Goal: Task Accomplishment & Management: Complete application form

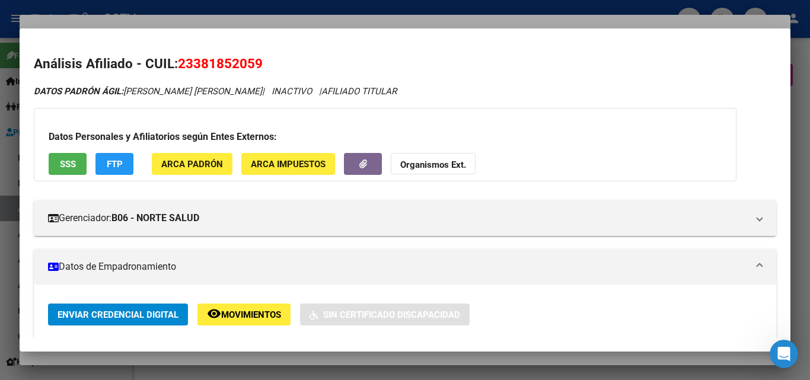
scroll to position [711, 0]
click at [80, 158] on button "SSS" at bounding box center [68, 164] width 38 height 22
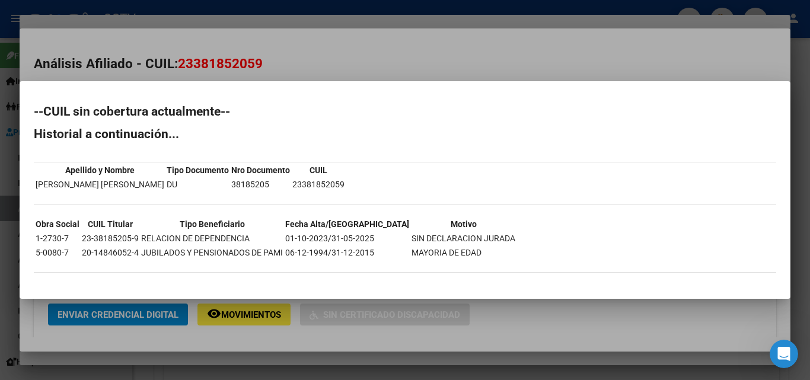
click at [437, 68] on div at bounding box center [405, 190] width 810 height 380
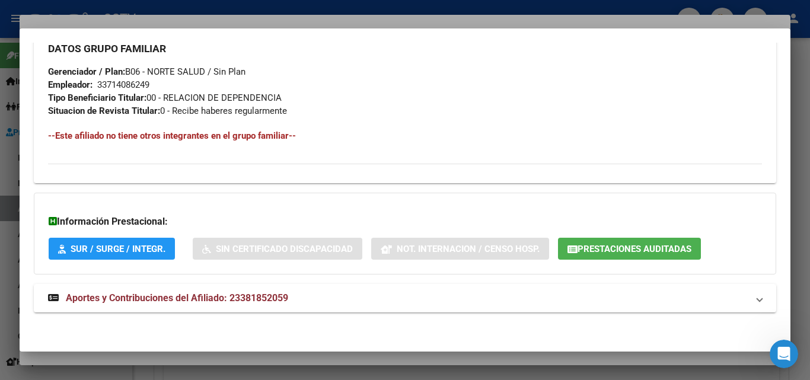
scroll to position [607, 0]
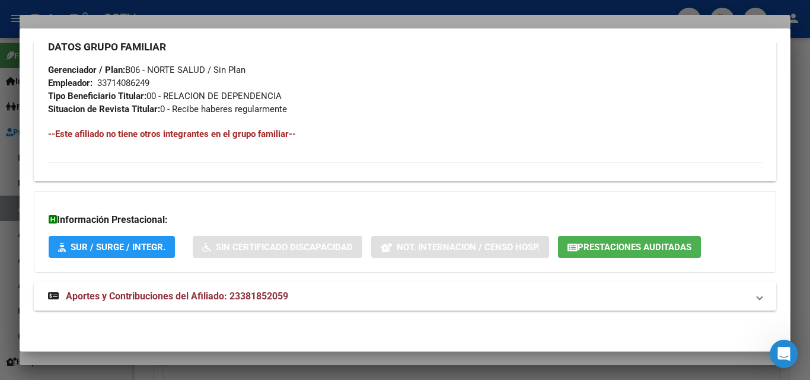
click at [142, 293] on span "Aportes y Contribuciones del Afiliado: 23381852059" at bounding box center [177, 296] width 222 height 11
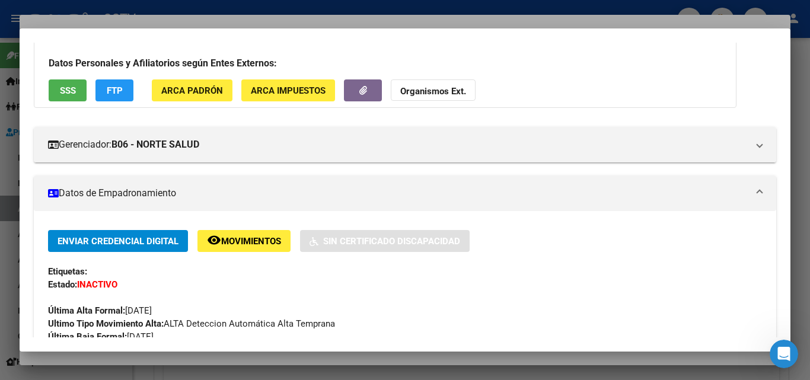
scroll to position [0, 0]
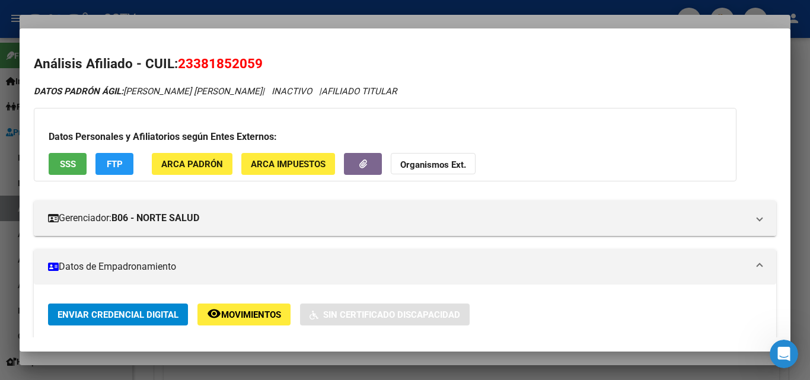
click at [76, 165] on button "SSS" at bounding box center [68, 164] width 38 height 22
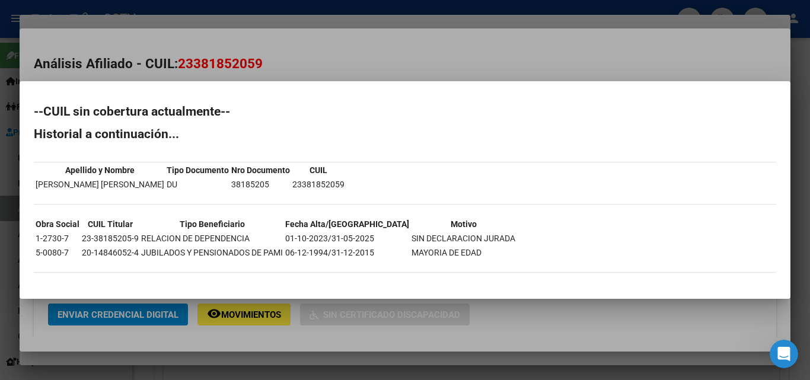
click at [352, 65] on div at bounding box center [405, 190] width 810 height 380
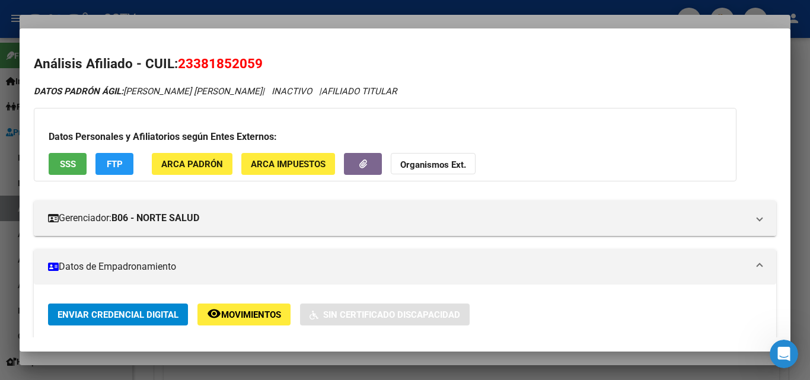
click at [72, 162] on span "SSS" at bounding box center [68, 164] width 16 height 11
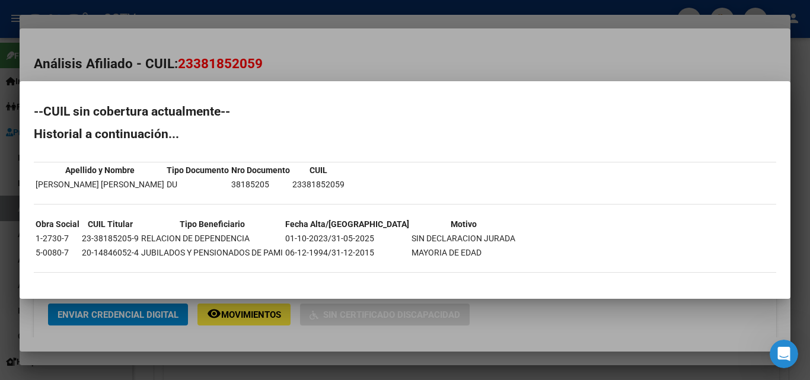
click at [387, 52] on div at bounding box center [405, 190] width 810 height 380
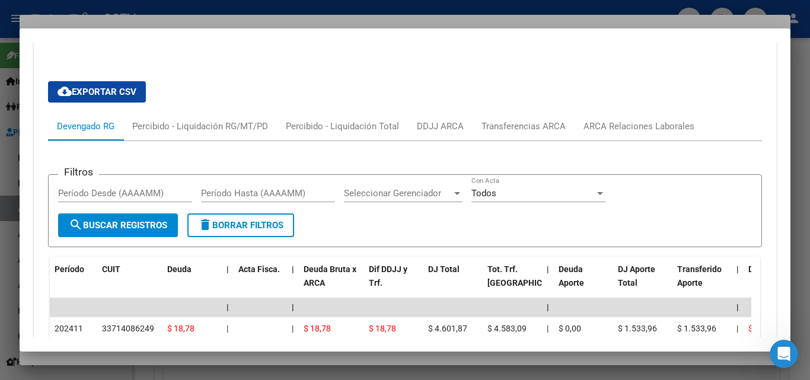
scroll to position [889, 0]
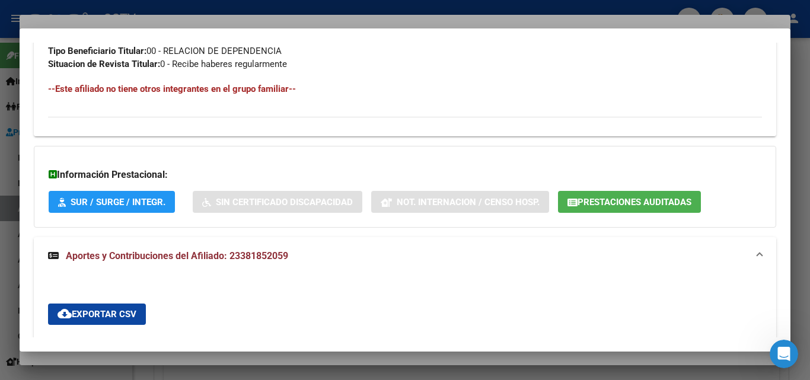
click at [180, 256] on span "Aportes y Contribuciones del Afiliado: 23381852059" at bounding box center [177, 255] width 222 height 11
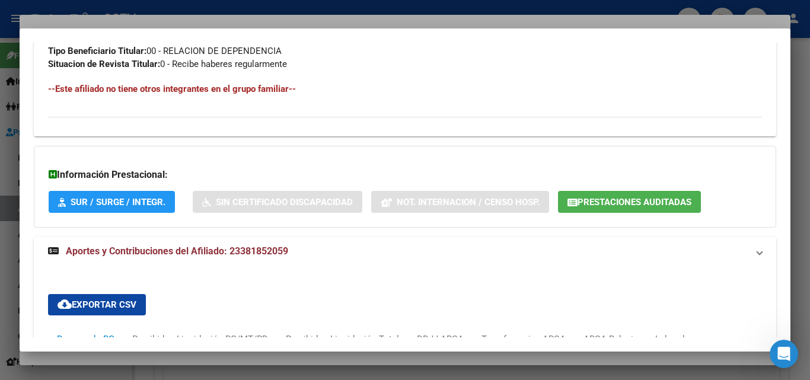
scroll to position [607, 0]
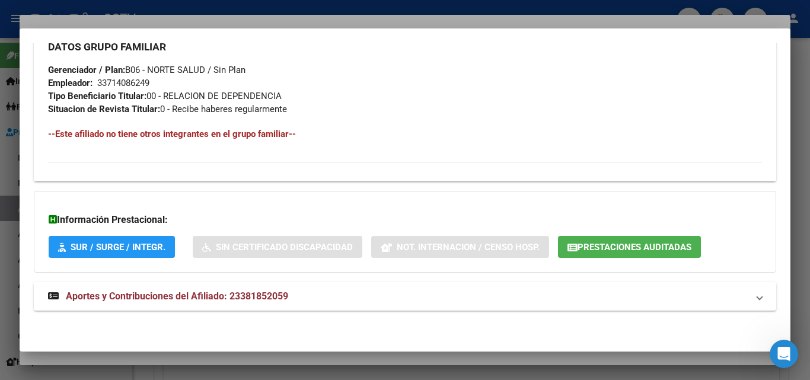
click at [180, 304] on mat-expansion-panel-header "Aportes y Contribuciones del Afiliado: 23381852059" at bounding box center [405, 296] width 742 height 28
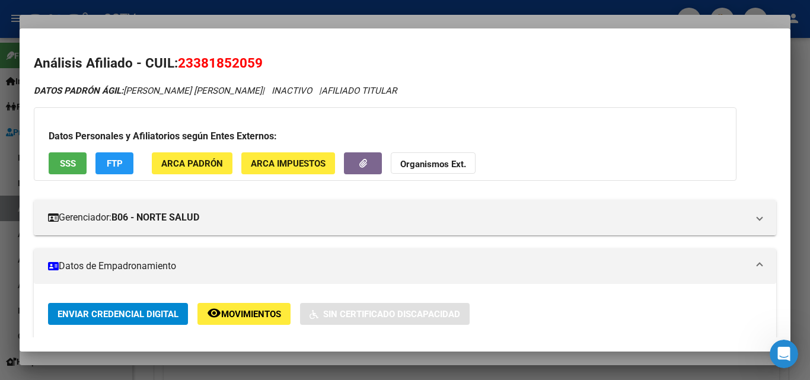
scroll to position [0, 0]
click at [803, 180] on div at bounding box center [405, 190] width 810 height 380
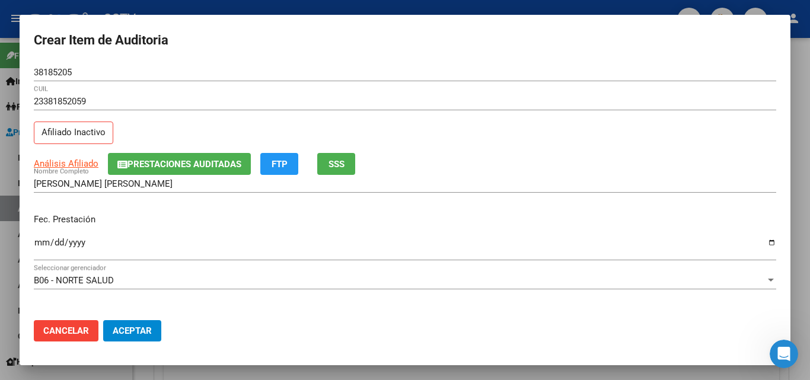
click at [71, 333] on span "Cancelar" at bounding box center [66, 330] width 46 height 11
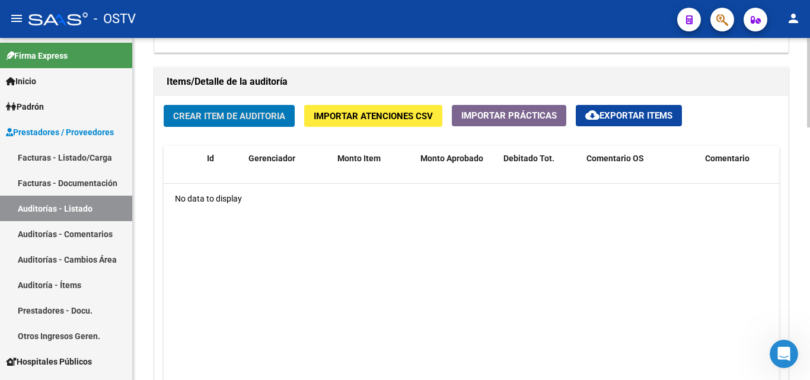
scroll to position [830, 0]
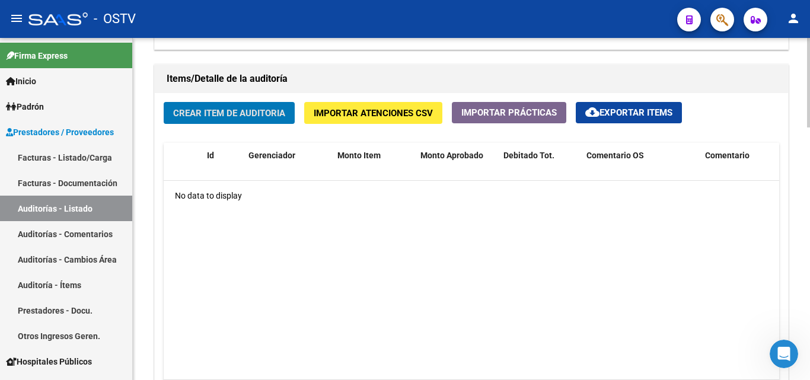
click at [245, 114] on span "Crear Item de Auditoria" at bounding box center [229, 113] width 112 height 11
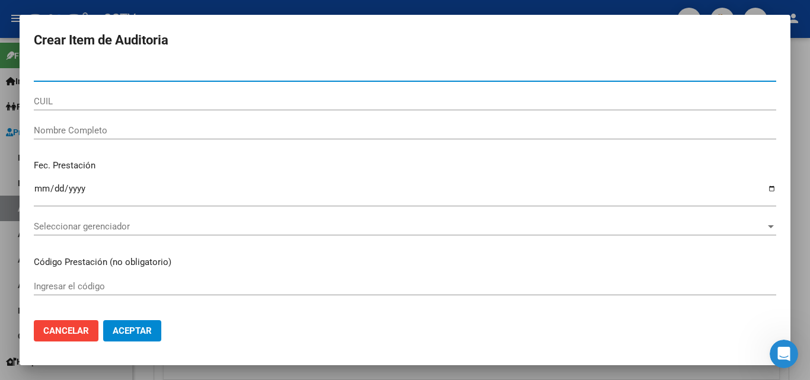
paste input "38185205"
type input "38185205"
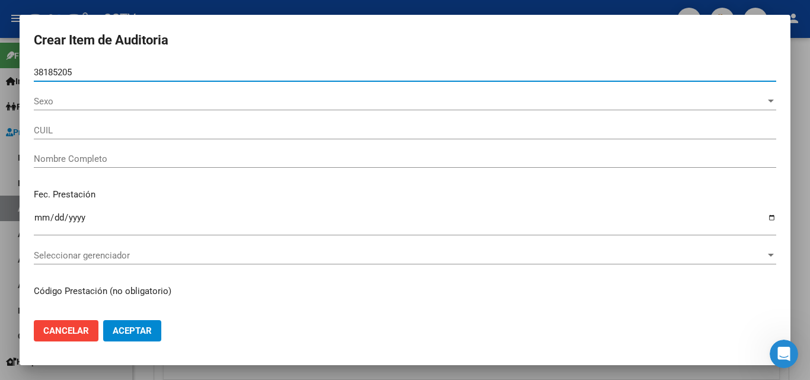
type input "23381852059"
type input "[PERSON_NAME] [PERSON_NAME]"
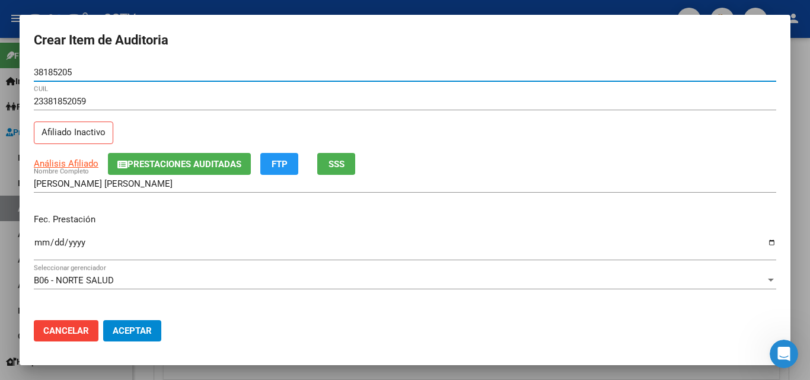
type input "38185205"
click at [186, 237] on div "Ingresar la fecha" at bounding box center [405, 247] width 742 height 25
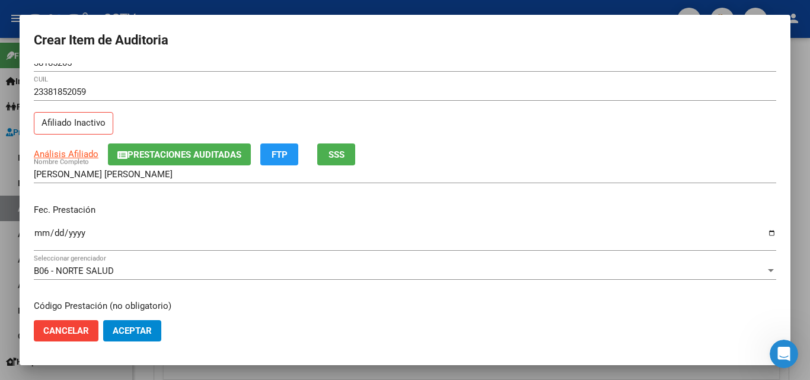
scroll to position [0, 0]
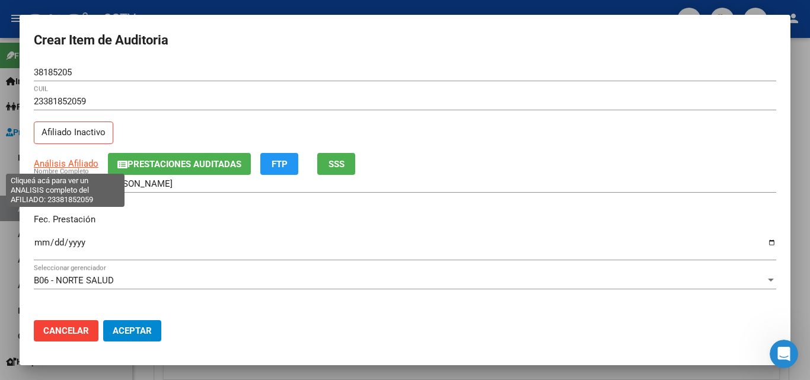
click at [62, 164] on span "Análisis Afiliado" at bounding box center [66, 163] width 65 height 11
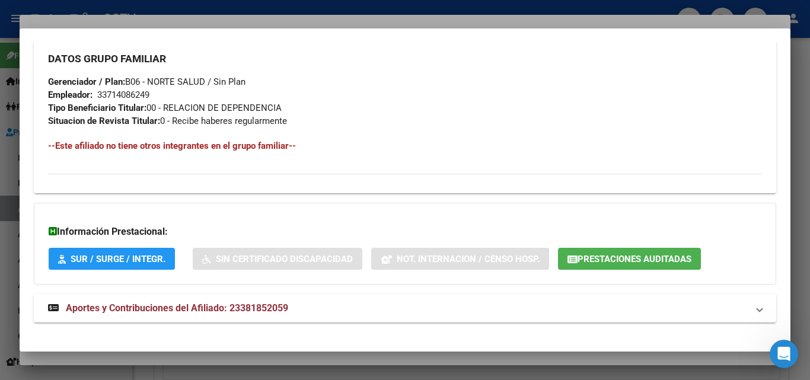
scroll to position [607, 0]
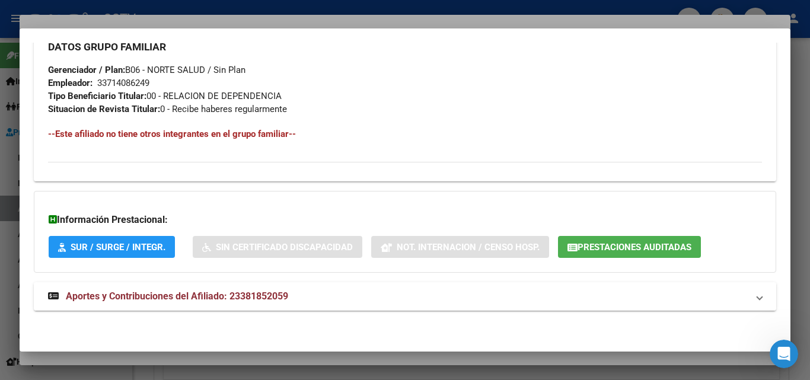
click at [166, 293] on span "Aportes y Contribuciones del Afiliado: 23381852059" at bounding box center [177, 296] width 222 height 11
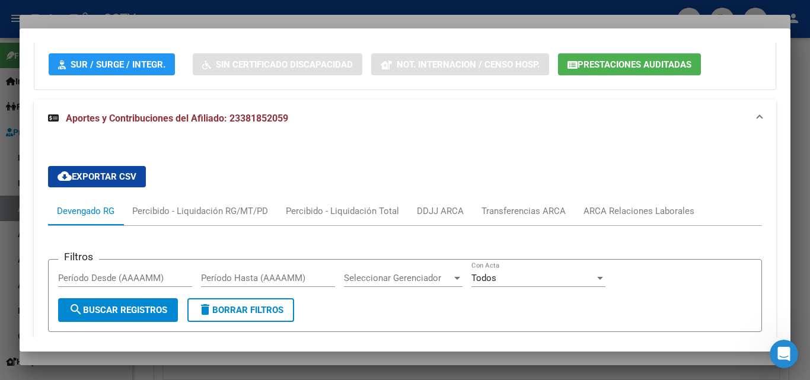
scroll to position [771, 0]
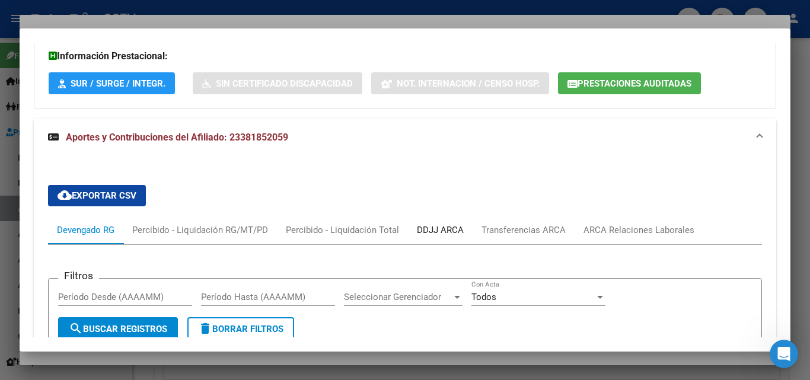
click at [439, 226] on div "DDJJ ARCA" at bounding box center [440, 230] width 47 height 13
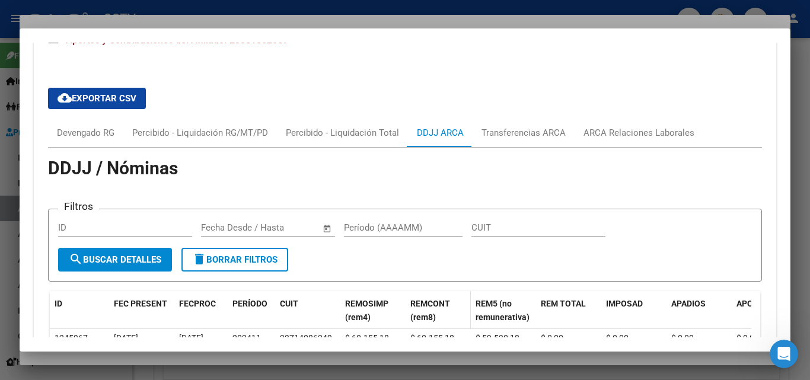
scroll to position [830, 0]
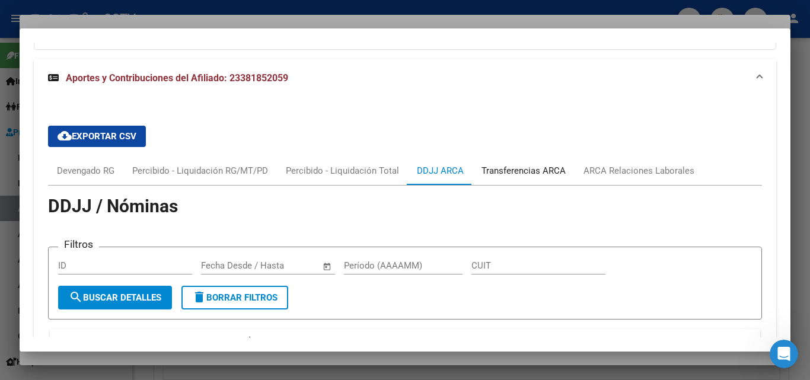
click at [507, 165] on div "Transferencias ARCA" at bounding box center [523, 170] width 84 height 13
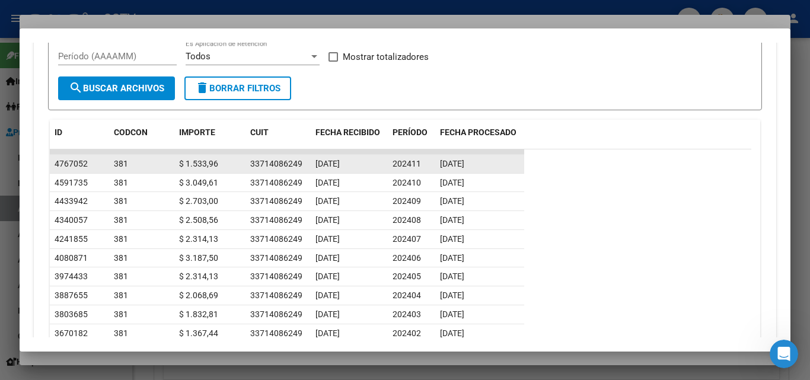
scroll to position [863, 0]
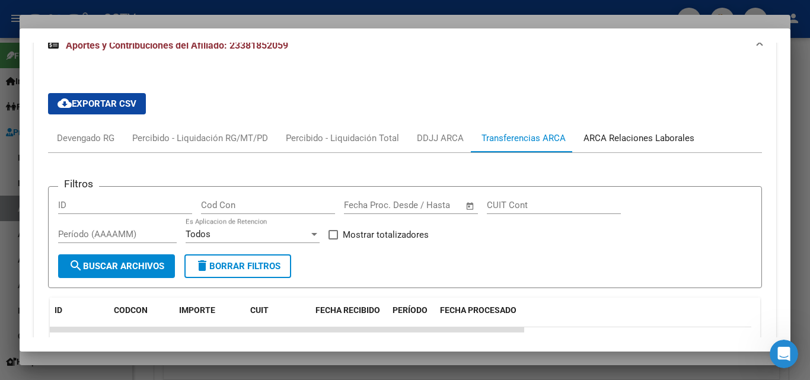
click at [583, 141] on div "ARCA Relaciones Laborales" at bounding box center [638, 138] width 111 height 13
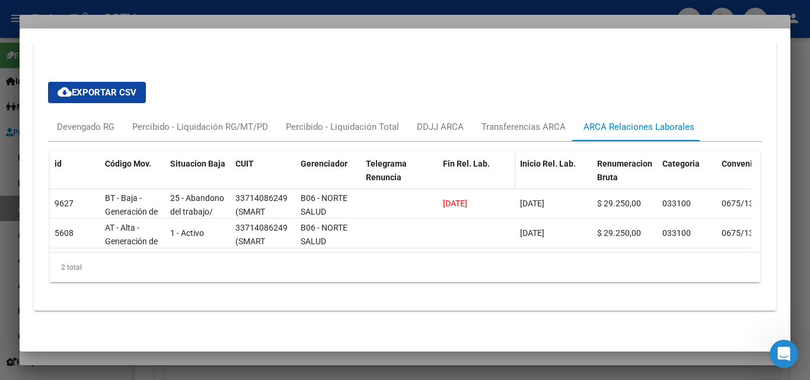
scroll to position [883, 0]
click at [58, 159] on span "id" at bounding box center [58, 163] width 7 height 9
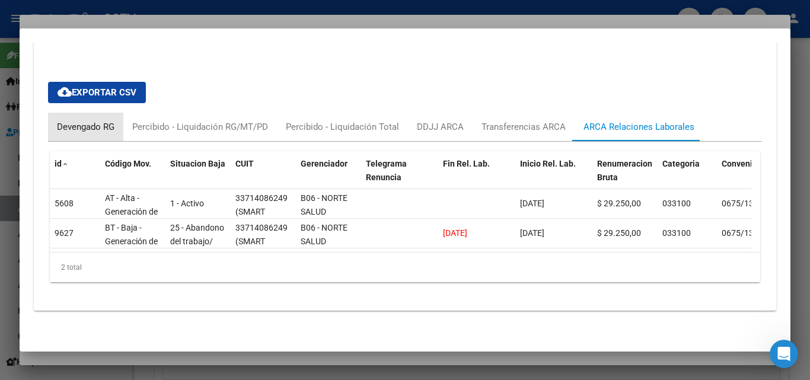
click at [79, 120] on div "Devengado RG" at bounding box center [86, 126] width 58 height 13
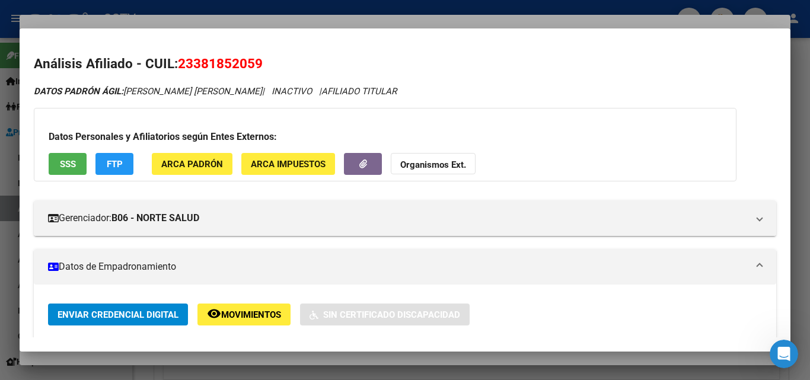
scroll to position [0, 0]
click at [771, 24] on div at bounding box center [405, 190] width 810 height 380
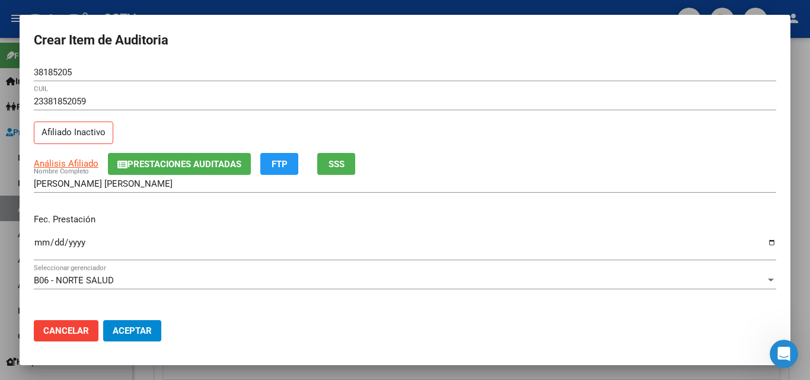
click at [286, 168] on span "FTP" at bounding box center [280, 164] width 16 height 11
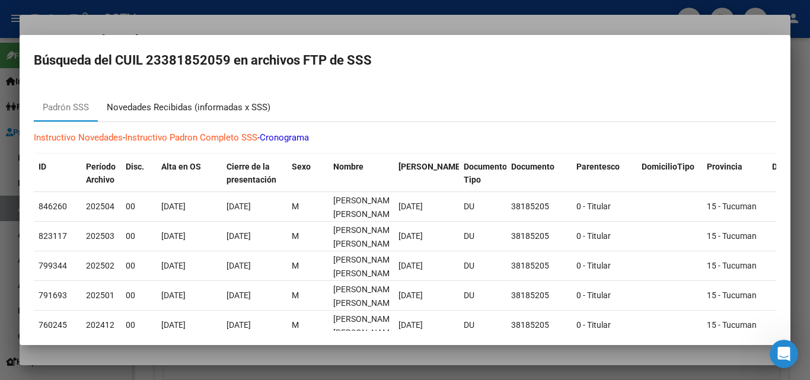
click at [175, 106] on div "Novedades Recibidas (informadas x SSS)" at bounding box center [189, 108] width 164 height 14
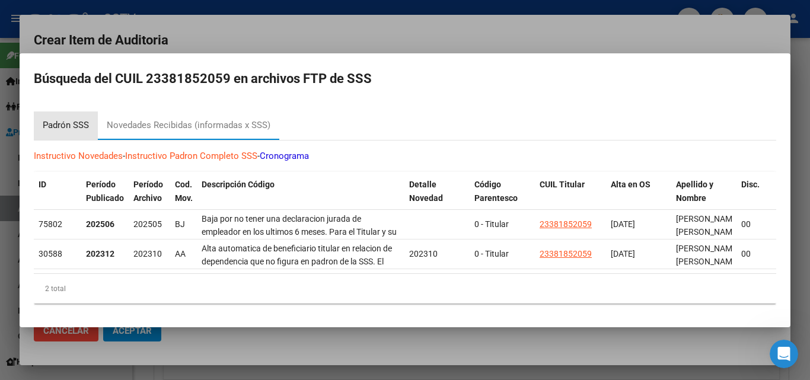
click at [71, 123] on div "Padrón SSS" at bounding box center [66, 126] width 46 height 14
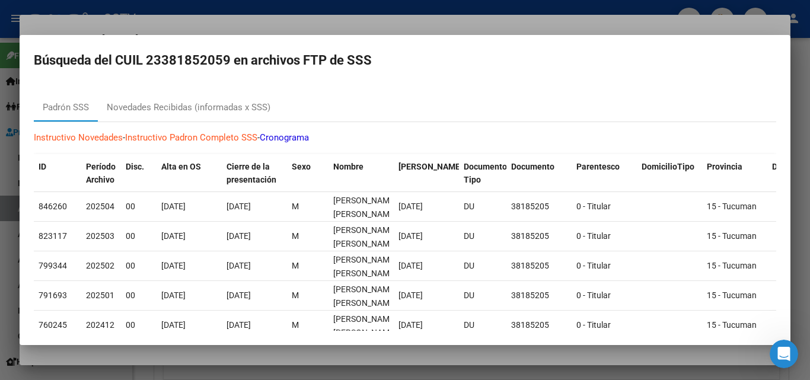
click at [773, 21] on div at bounding box center [405, 190] width 810 height 380
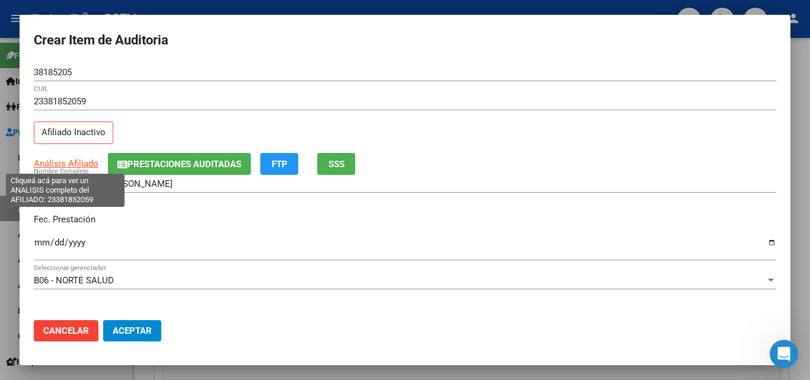
click at [70, 162] on span "Análisis Afiliado" at bounding box center [66, 163] width 65 height 11
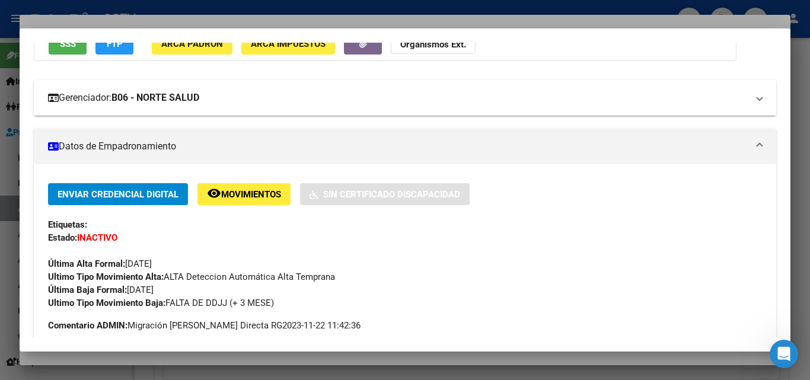
scroll to position [119, 0]
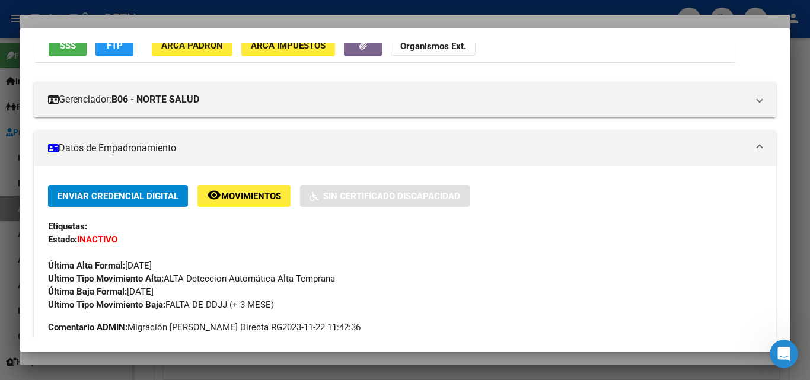
click at [202, 44] on span "ARCA Padrón" at bounding box center [192, 45] width 62 height 11
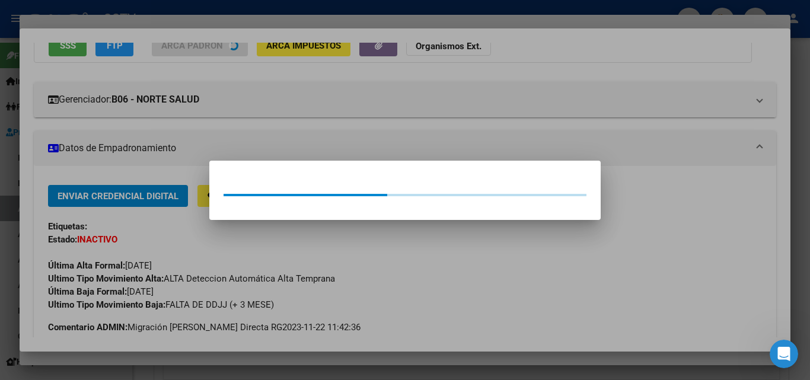
scroll to position [135, 0]
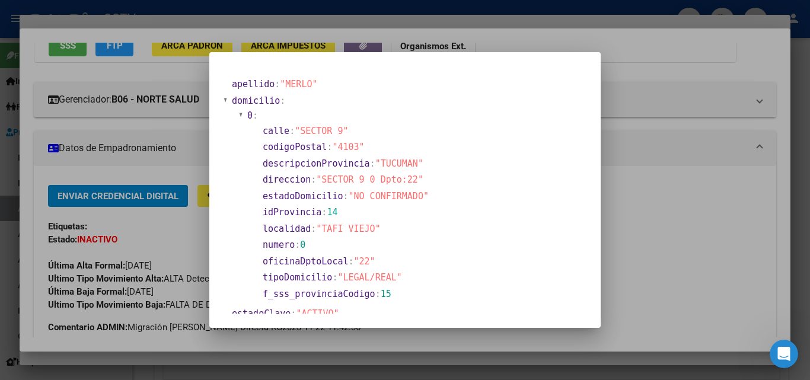
click at [657, 205] on div at bounding box center [405, 190] width 810 height 380
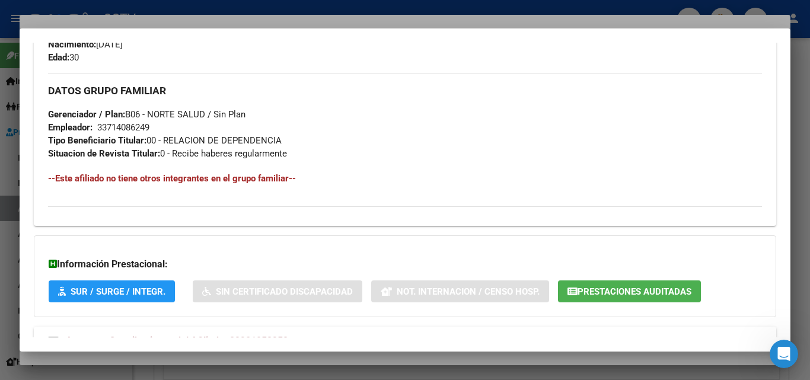
scroll to position [623, 0]
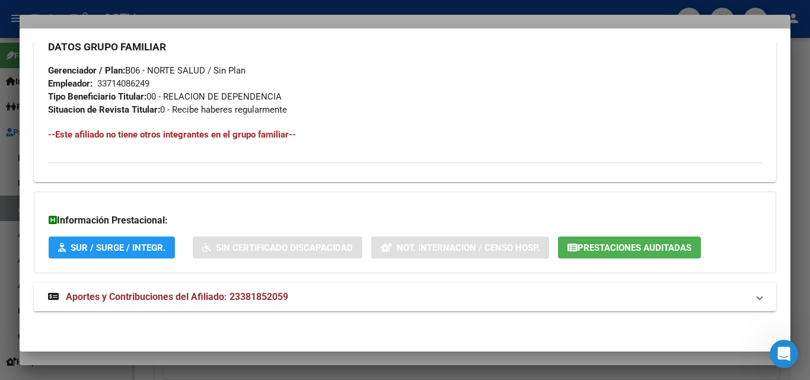
click at [217, 298] on span "Aportes y Contribuciones del Afiliado: 23381852059" at bounding box center [177, 296] width 222 height 11
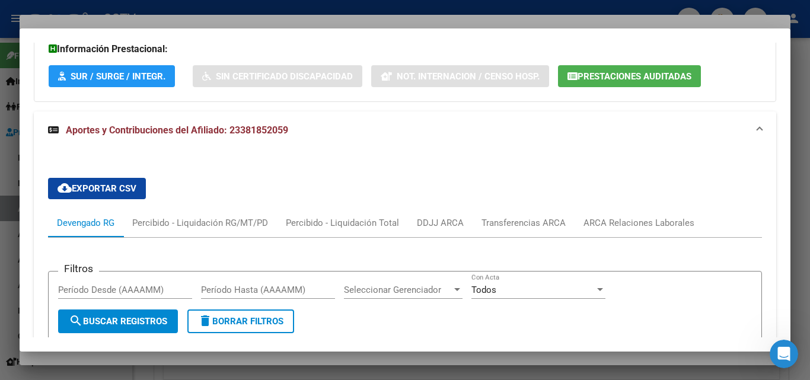
scroll to position [801, 0]
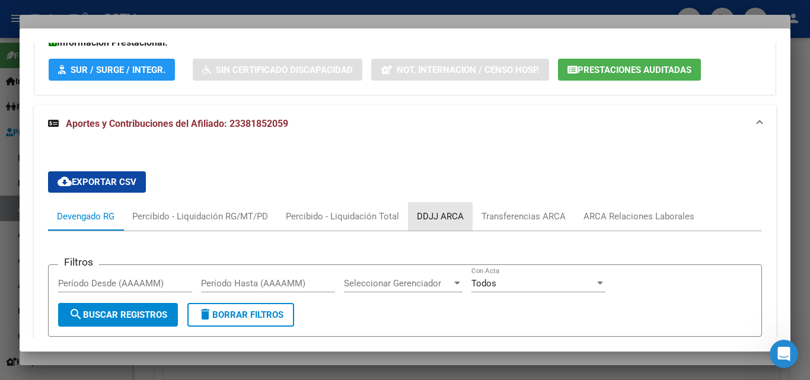
click at [446, 225] on div "DDJJ ARCA" at bounding box center [440, 216] width 65 height 28
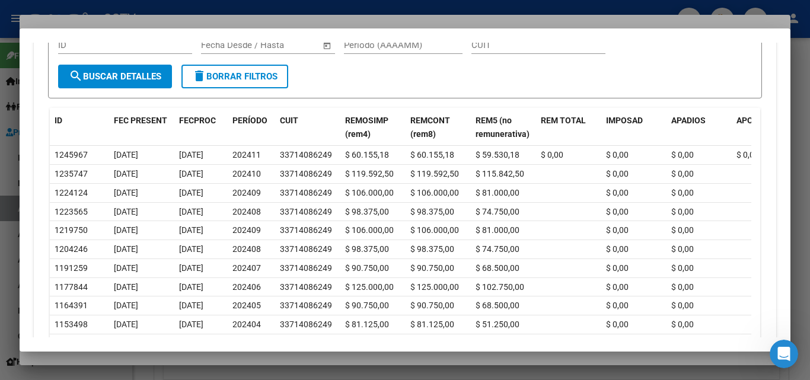
scroll to position [1038, 0]
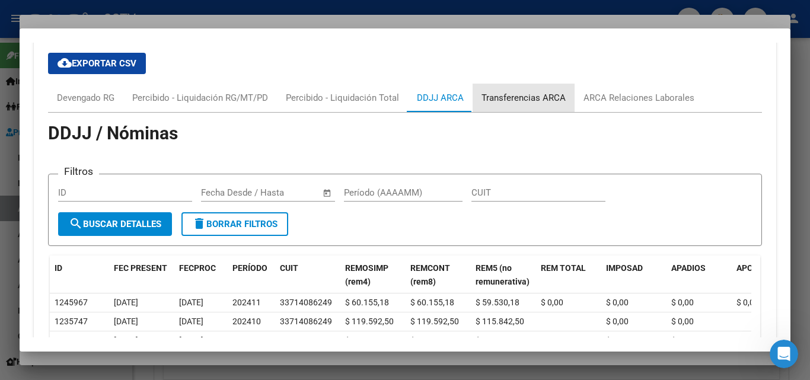
click at [529, 95] on div "Transferencias ARCA" at bounding box center [523, 97] width 84 height 13
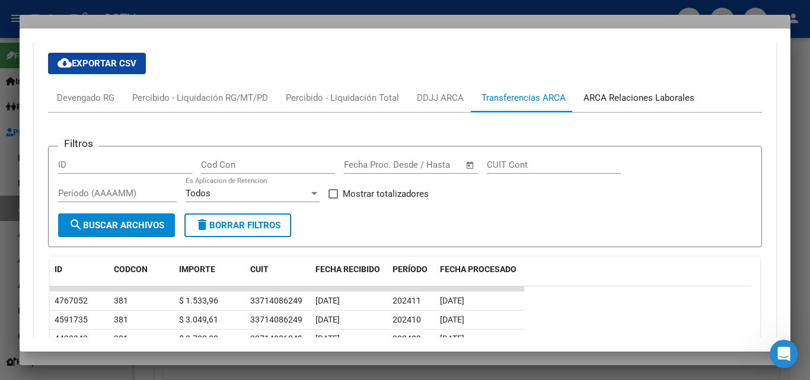
click at [644, 93] on div "ARCA Relaciones Laborales" at bounding box center [638, 97] width 111 height 13
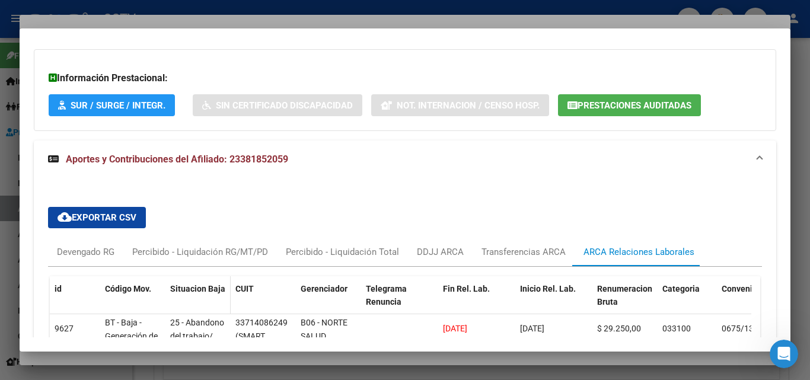
scroll to position [721, 0]
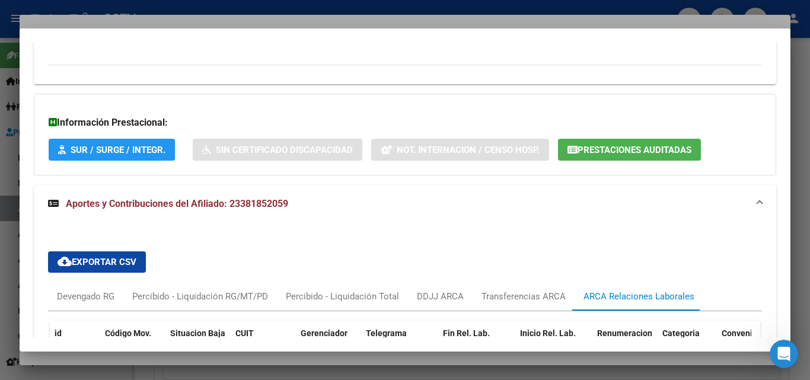
click at [198, 199] on span "Aportes y Contribuciones del Afiliado: 23381852059" at bounding box center [177, 203] width 222 height 11
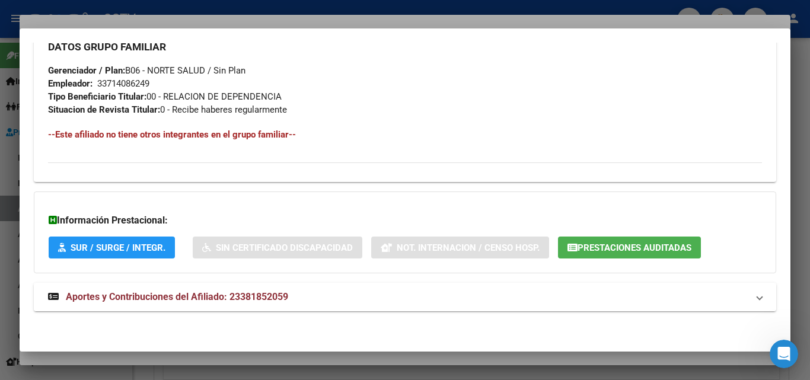
scroll to position [623, 0]
click at [131, 291] on strong "Aportes y Contribuciones del Afiliado: 23381852059" at bounding box center [168, 297] width 240 height 14
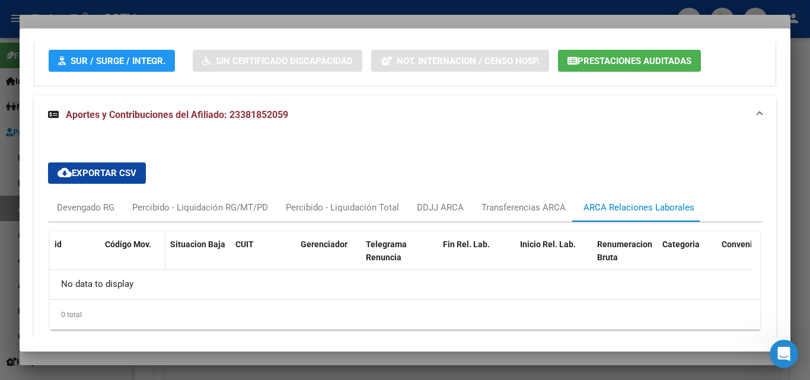
scroll to position [812, 0]
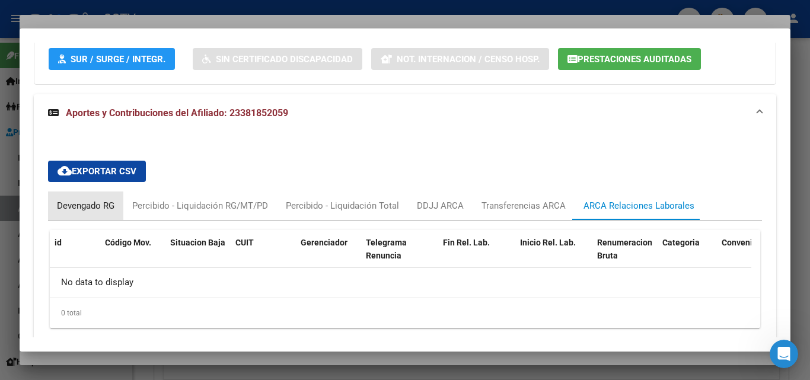
click at [84, 213] on div "Devengado RG" at bounding box center [85, 205] width 75 height 28
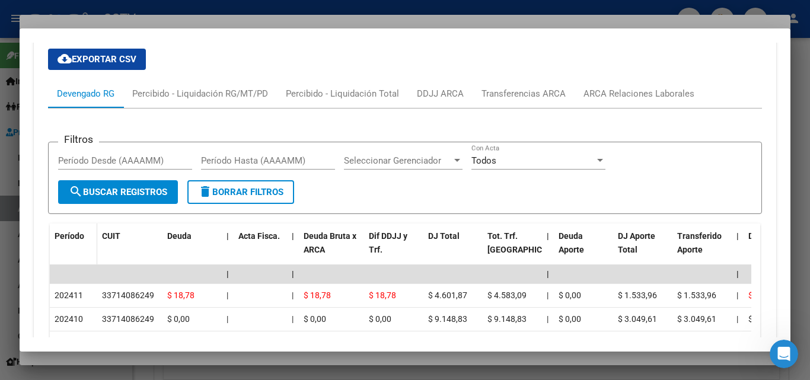
scroll to position [930, 0]
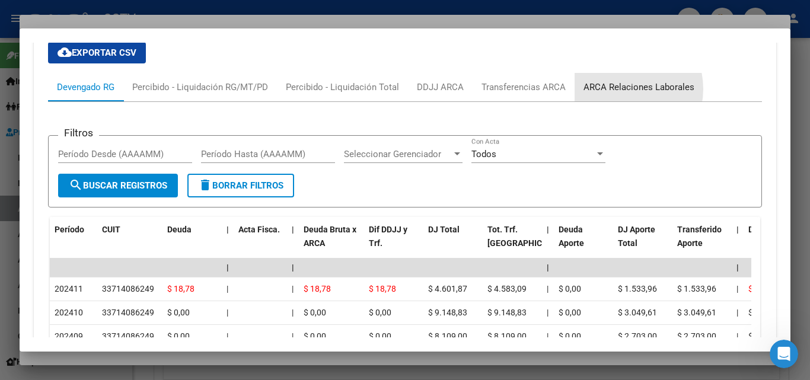
click at [621, 89] on div "ARCA Relaciones Laborales" at bounding box center [638, 87] width 111 height 13
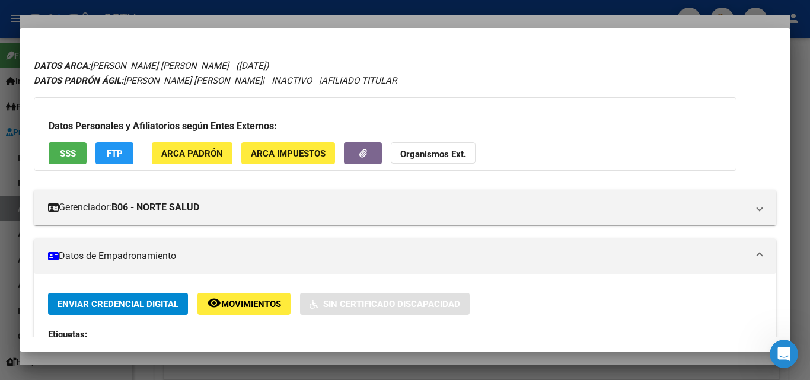
scroll to position [0, 0]
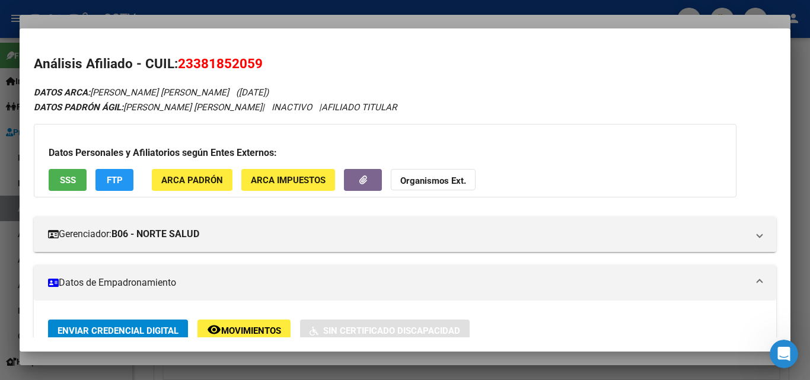
click at [230, 59] on span "23381852059" at bounding box center [220, 63] width 85 height 15
copy span "23381852059"
click at [200, 60] on span "23381852059" at bounding box center [220, 63] width 85 height 15
drag, startPoint x: 196, startPoint y: 61, endPoint x: 257, endPoint y: 60, distance: 61.7
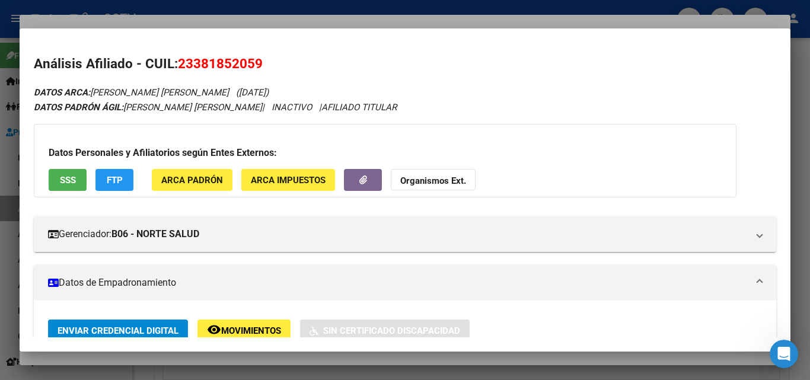
click at [257, 60] on span "23381852059" at bounding box center [220, 63] width 85 height 15
copy span "38185205"
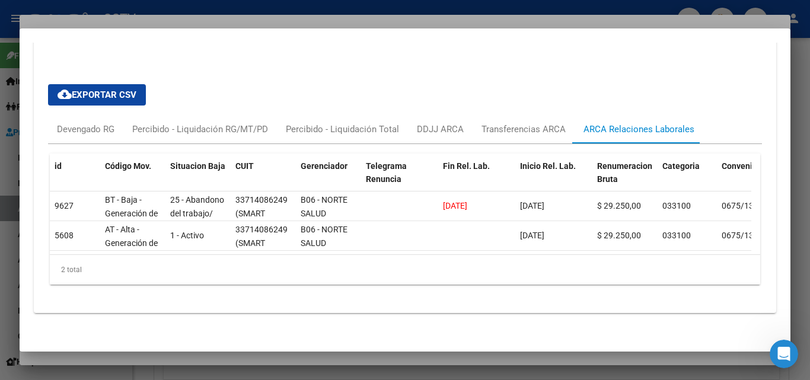
scroll to position [889, 0]
click at [77, 129] on div "Devengado RG" at bounding box center [86, 128] width 58 height 13
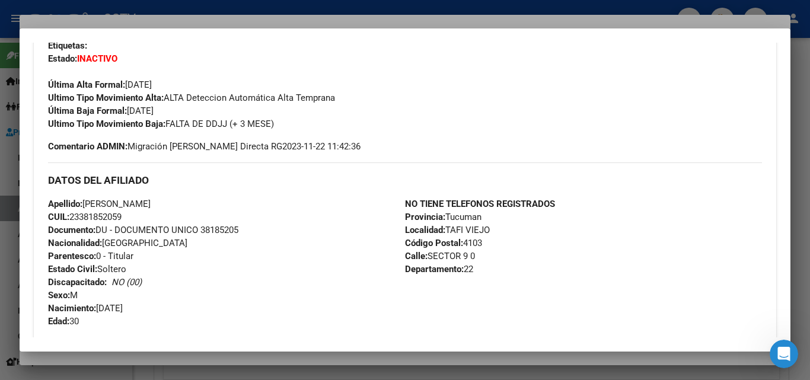
scroll to position [197, 0]
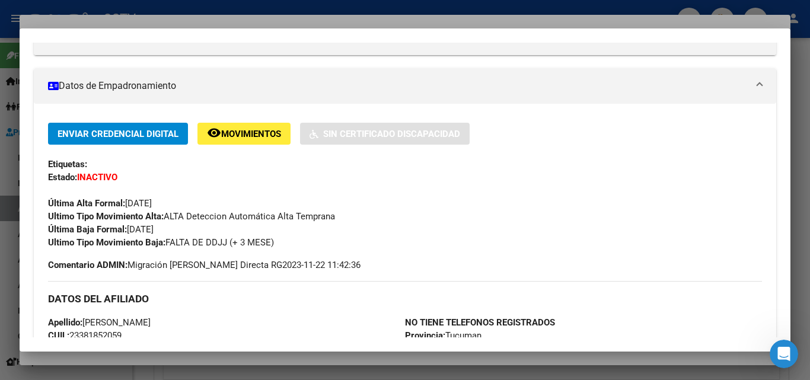
click at [178, 21] on div at bounding box center [405, 190] width 810 height 380
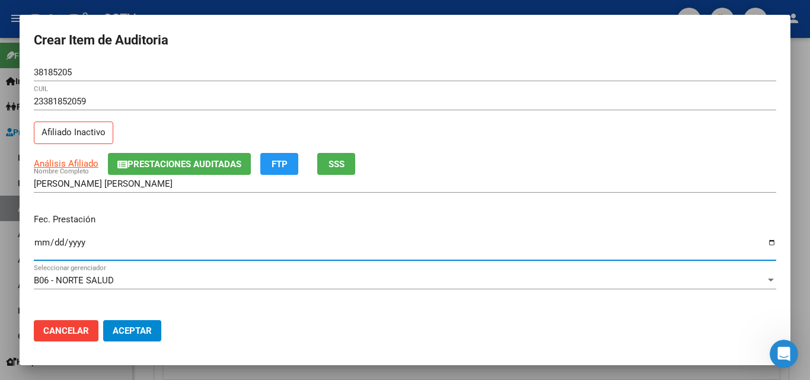
click at [175, 245] on input "Ingresar la fecha" at bounding box center [405, 247] width 742 height 19
type input "[DATE]"
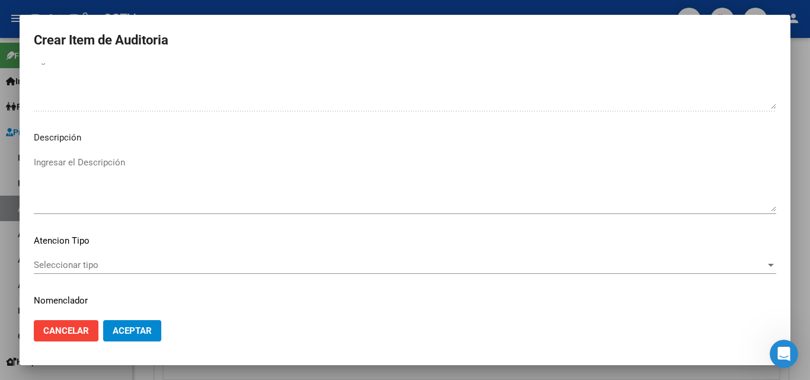
scroll to position [821, 0]
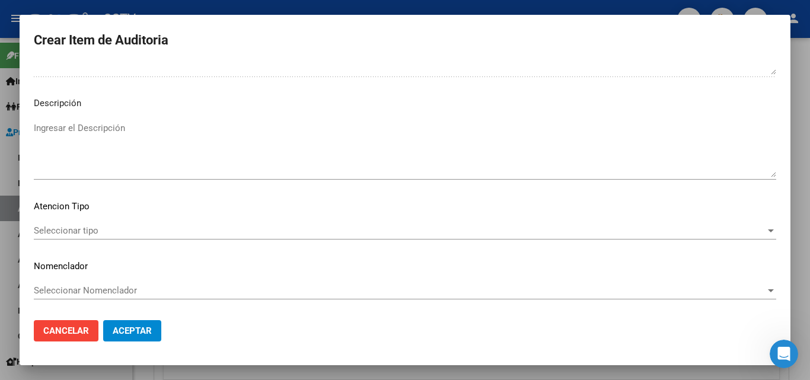
click at [84, 231] on span "Seleccionar tipo" at bounding box center [400, 230] width 732 height 11
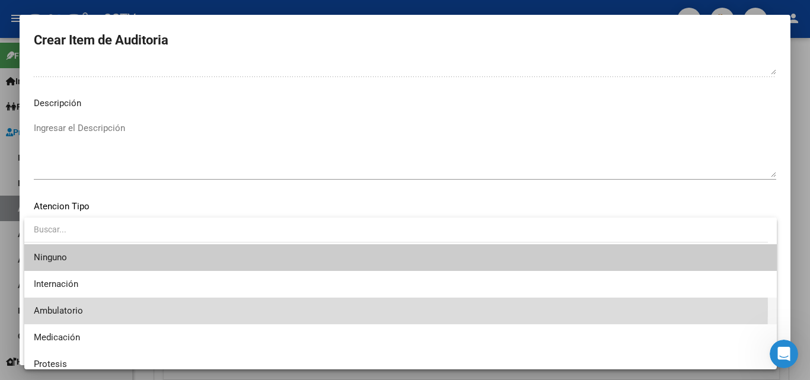
click at [85, 307] on span "Ambulatorio" at bounding box center [400, 311] width 733 height 27
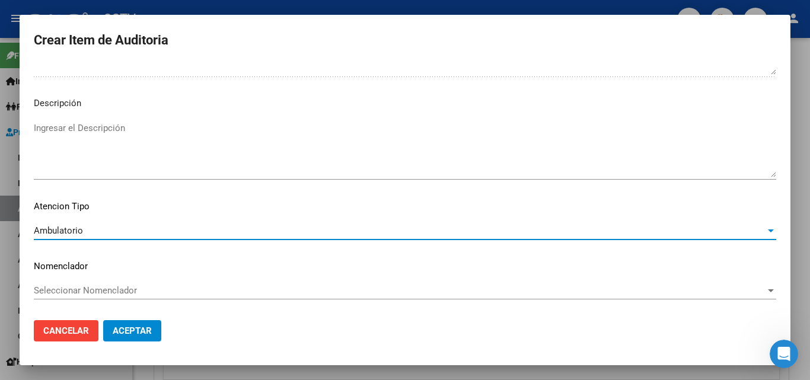
click at [117, 331] on span "Aceptar" at bounding box center [132, 330] width 39 height 11
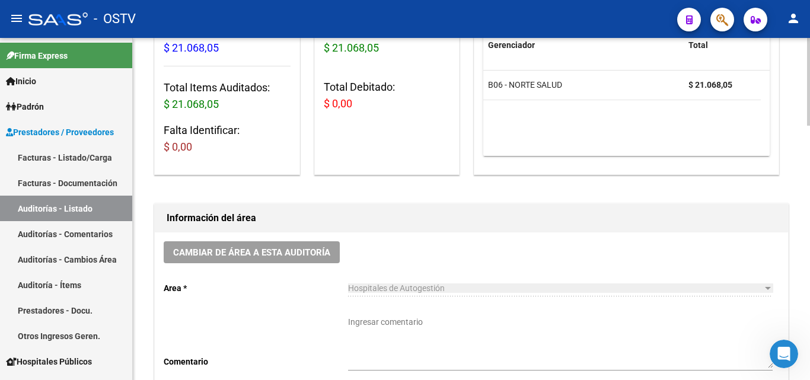
scroll to position [238, 0]
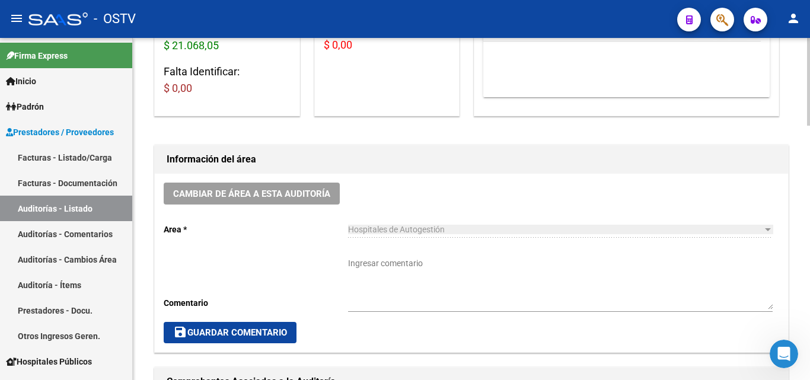
click at [378, 261] on textarea "Ingresar comentario" at bounding box center [560, 283] width 424 height 52
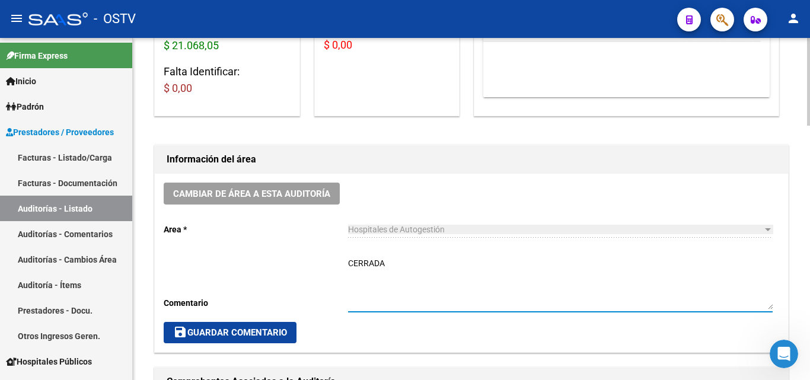
drag, startPoint x: 363, startPoint y: 270, endPoint x: 288, endPoint y: 270, distance: 75.3
click at [288, 270] on div "Cambiar de área a esta auditoría Area * Hospitales de Autogestión Seleccionar a…" at bounding box center [471, 263] width 633 height 178
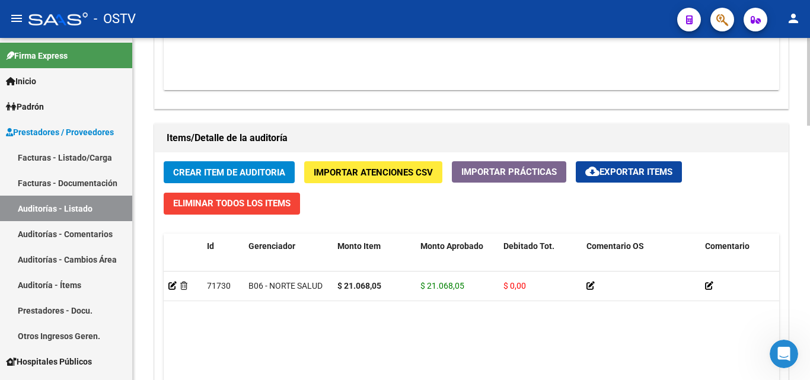
scroll to position [831, 0]
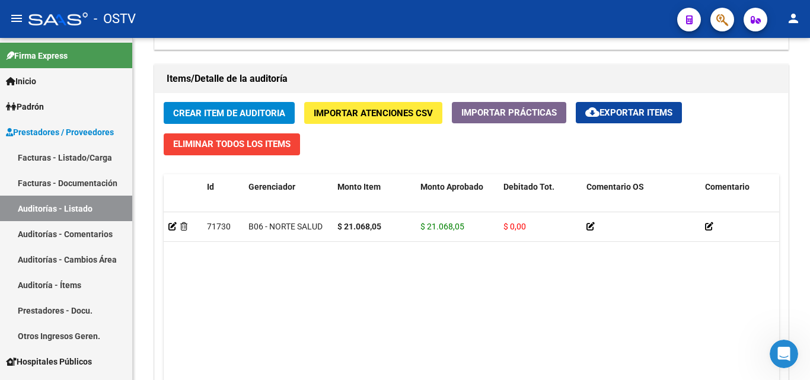
type textarea "CERRADA"
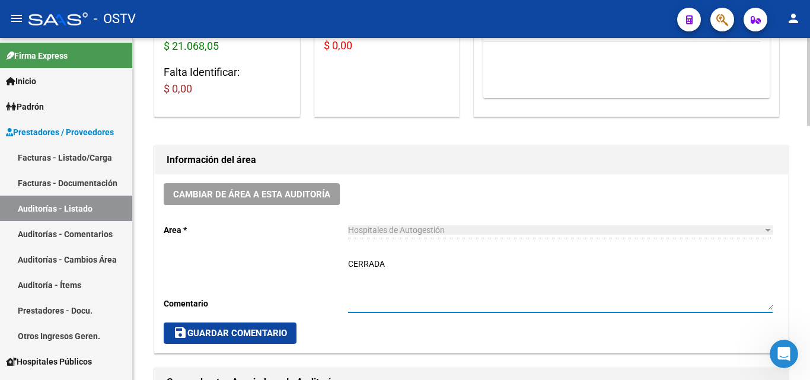
scroll to position [296, 0]
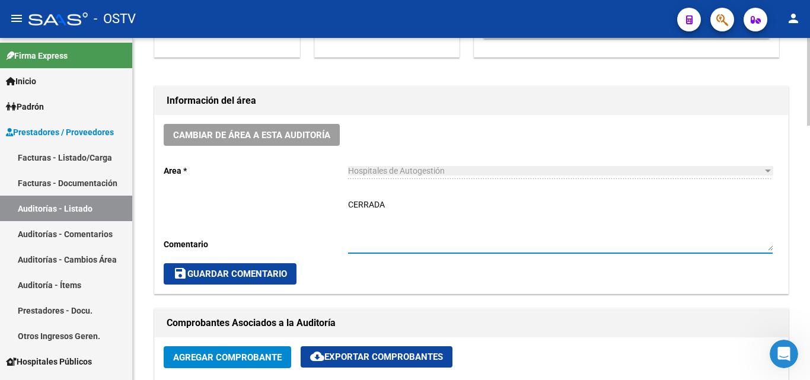
click at [394, 233] on textarea "CERRADA" at bounding box center [560, 225] width 424 height 52
click at [248, 274] on span "save Guardar Comentario" at bounding box center [230, 274] width 114 height 11
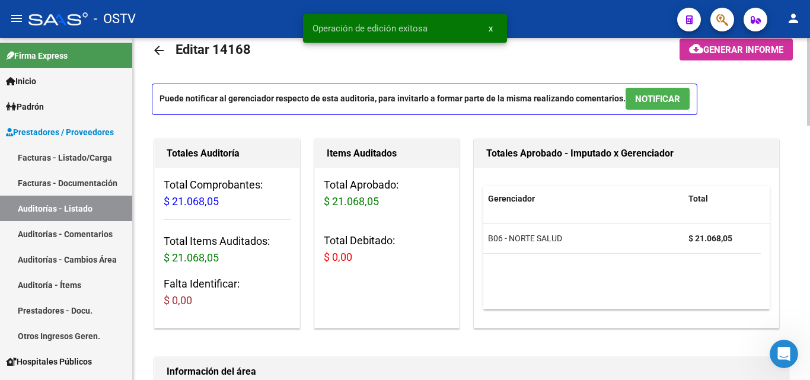
scroll to position [0, 0]
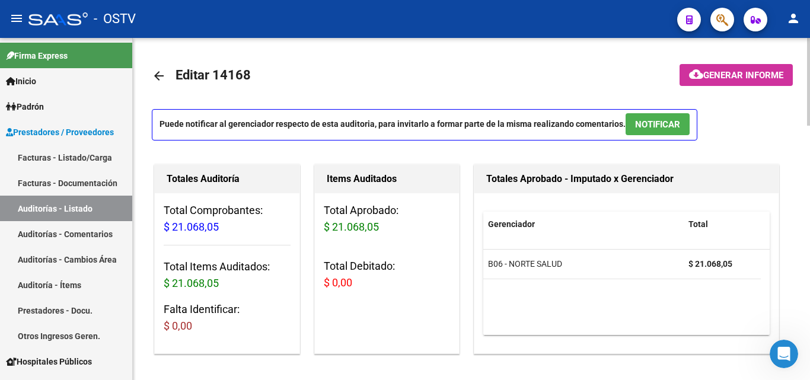
click at [162, 75] on mat-icon "arrow_back" at bounding box center [159, 76] width 14 height 14
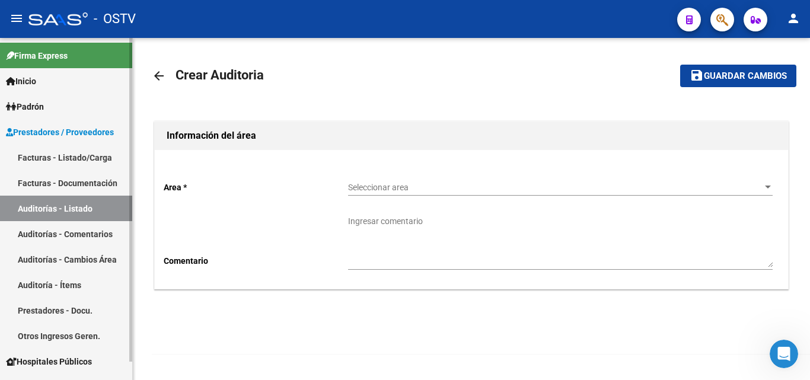
click at [80, 212] on link "Auditorías - Listado" at bounding box center [66, 208] width 132 height 25
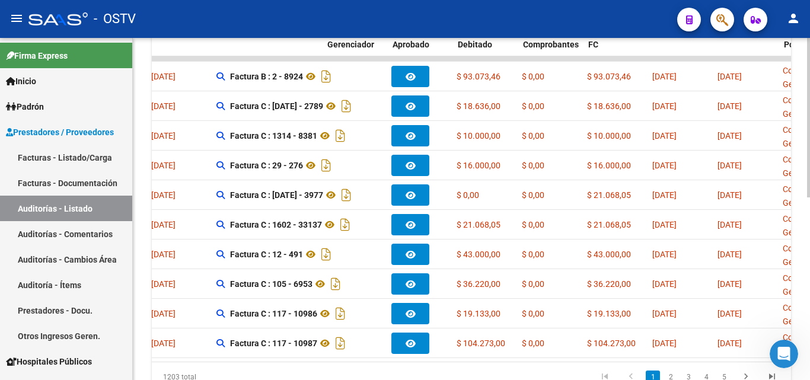
scroll to position [0, 381]
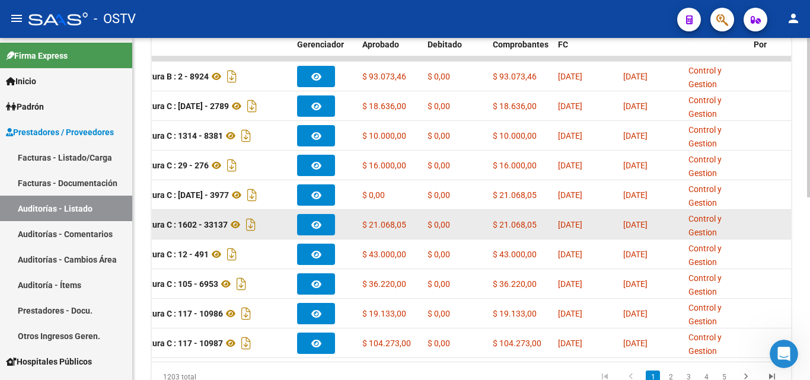
click at [387, 227] on span "$ 21.068,05" at bounding box center [384, 224] width 44 height 9
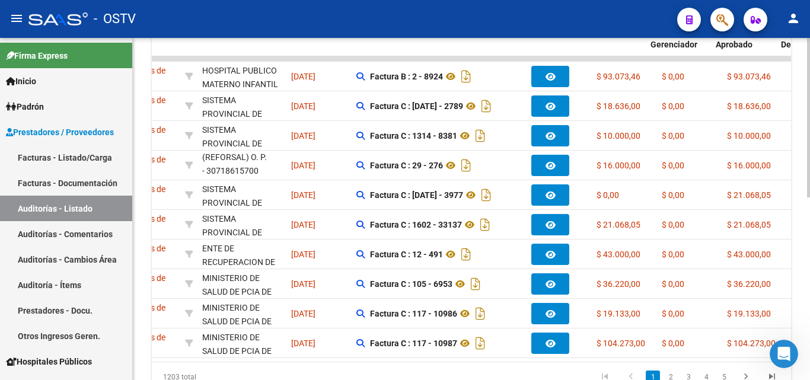
scroll to position [0, 0]
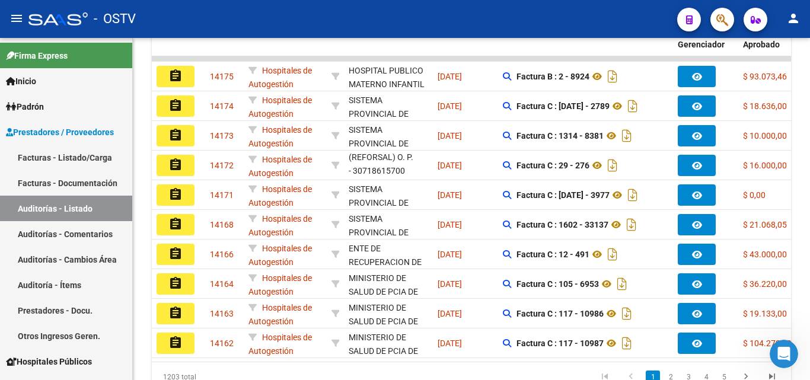
click at [174, 197] on mat-icon "assignment" at bounding box center [175, 194] width 14 height 14
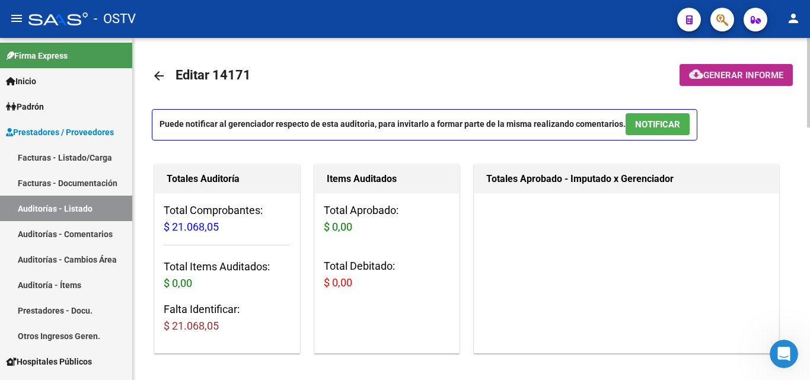
click at [712, 71] on span "Generar informe" at bounding box center [743, 75] width 80 height 11
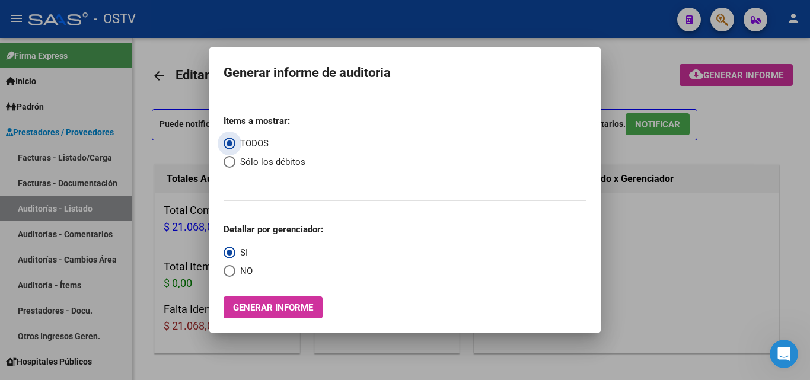
click at [632, 68] on div at bounding box center [405, 190] width 810 height 380
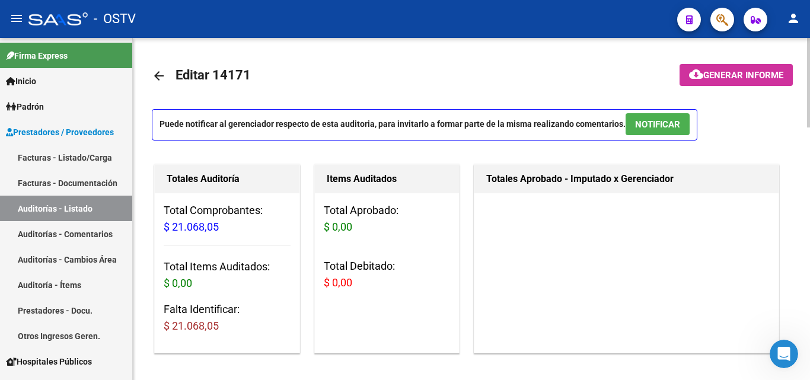
drag, startPoint x: 251, startPoint y: 70, endPoint x: 213, endPoint y: 70, distance: 37.9
click at [213, 70] on h1 "Editar 14171" at bounding box center [214, 76] width 78 height 24
copy span "14171"
click at [293, 94] on mat-toolbar-row "arrow_back Editar 14171" at bounding box center [401, 76] width 499 height 38
click at [154, 78] on mat-icon "arrow_back" at bounding box center [159, 76] width 14 height 14
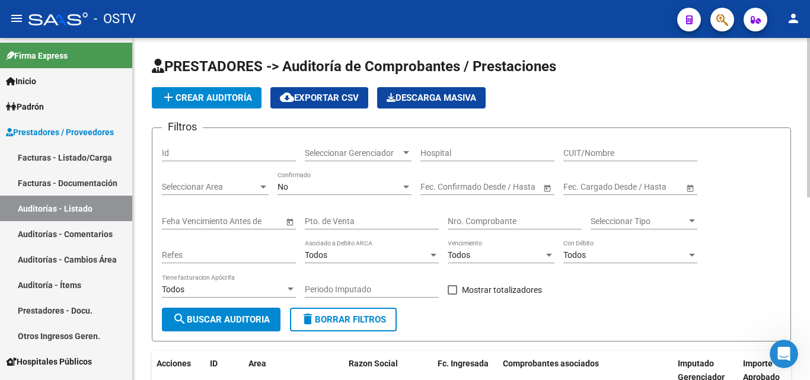
click at [228, 103] on button "add Crear Auditoría" at bounding box center [207, 97] width 110 height 21
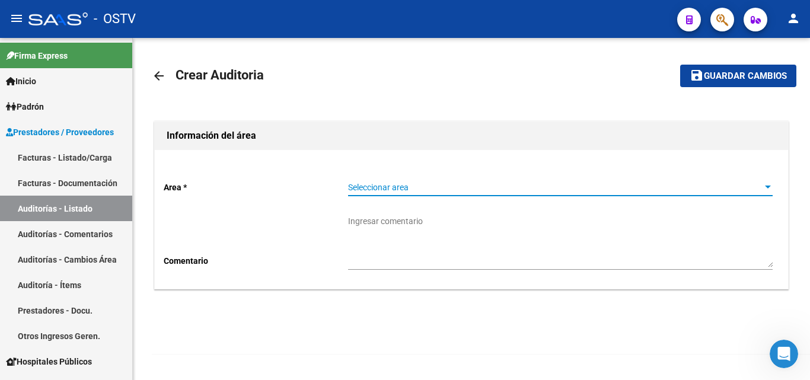
click at [379, 186] on span "Seleccionar area" at bounding box center [555, 188] width 414 height 10
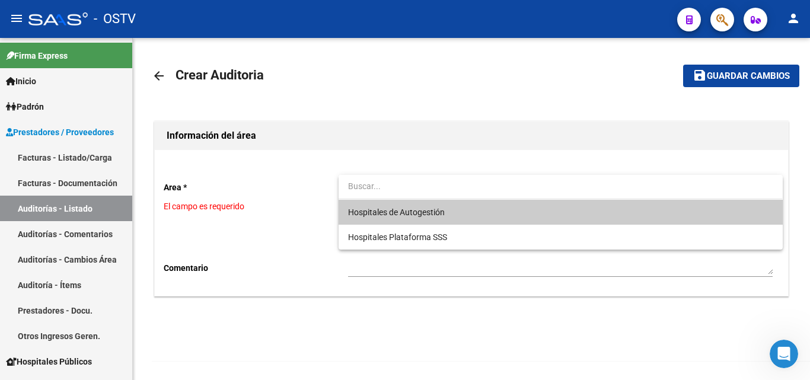
click at [384, 214] on span "Hospitales de Autogestión" at bounding box center [396, 212] width 97 height 9
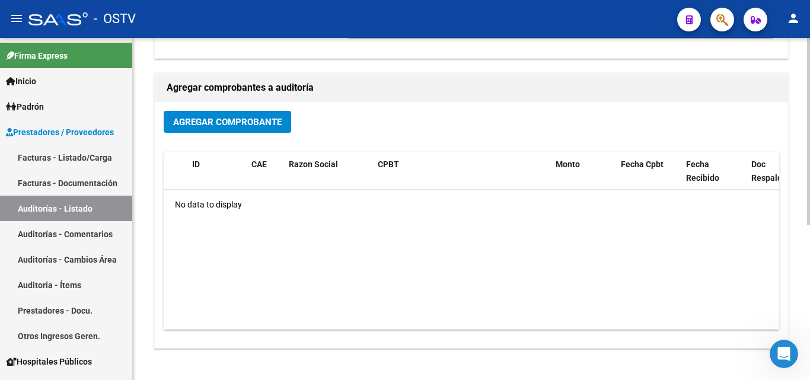
scroll to position [237, 0]
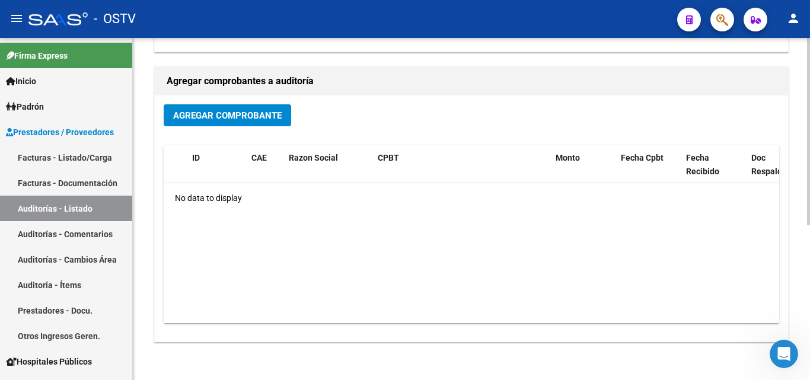
click at [216, 118] on span "Agregar Comprobante" at bounding box center [227, 115] width 108 height 11
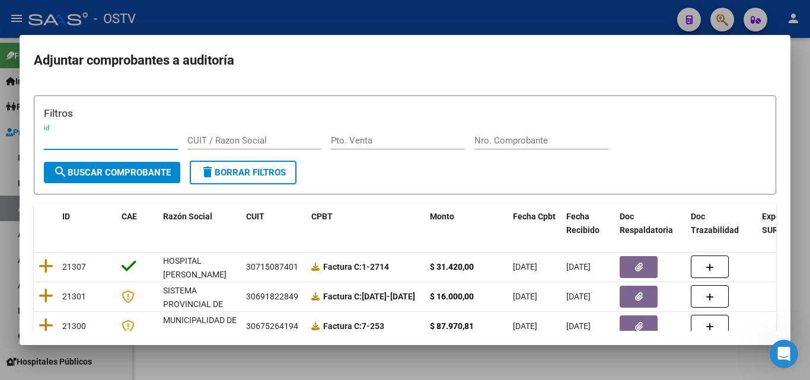
click at [494, 142] on input "Nro. Comprobante" at bounding box center [541, 140] width 134 height 11
paste input "2937"
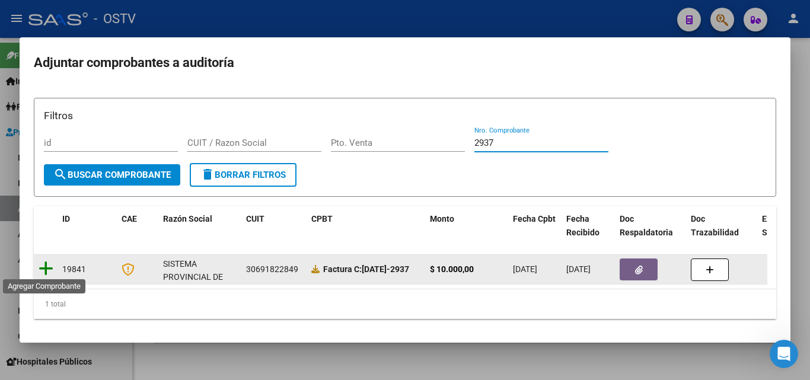
type input "2937"
click at [48, 268] on icon at bounding box center [46, 268] width 15 height 17
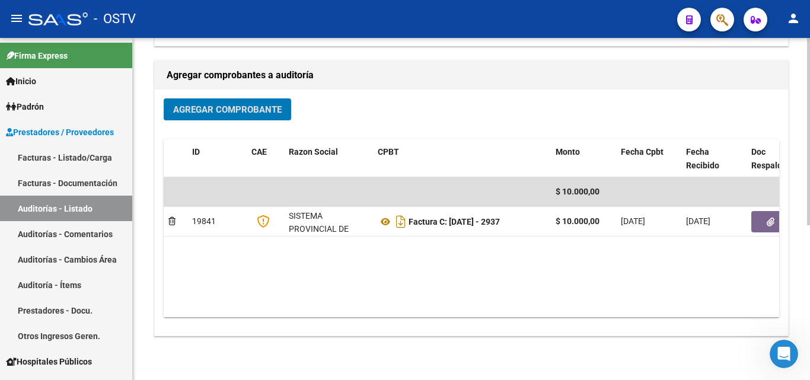
scroll to position [283, 0]
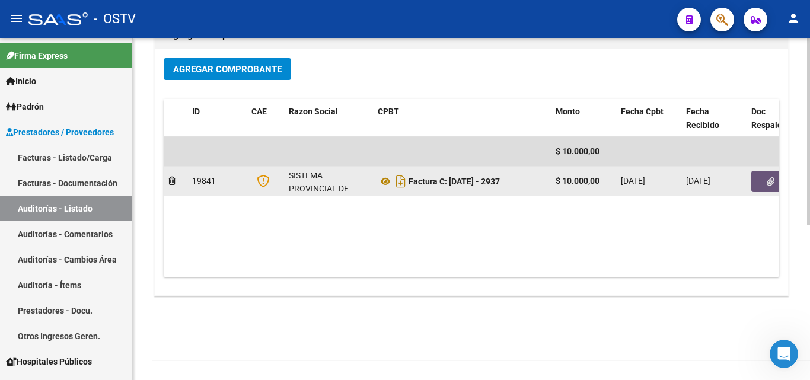
click at [763, 184] on button "button" at bounding box center [770, 181] width 38 height 21
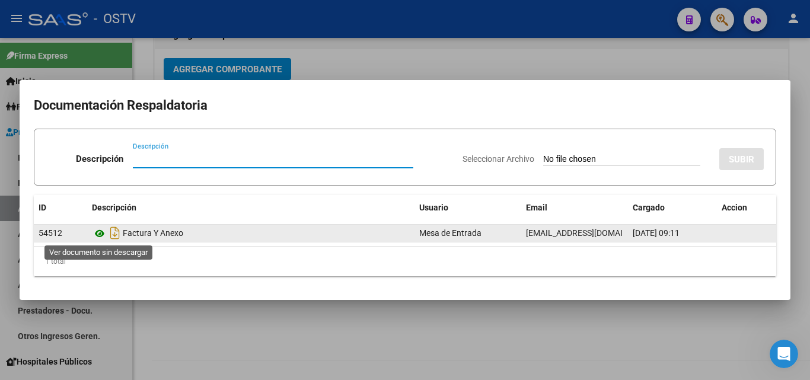
click at [101, 233] on icon at bounding box center [99, 233] width 15 height 14
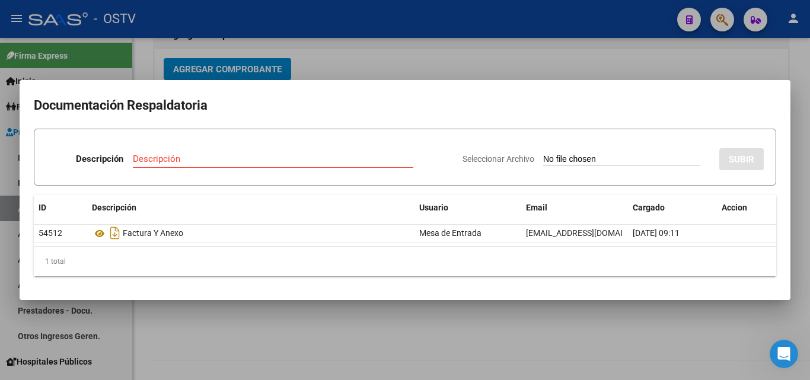
click at [397, 62] on div at bounding box center [405, 190] width 810 height 380
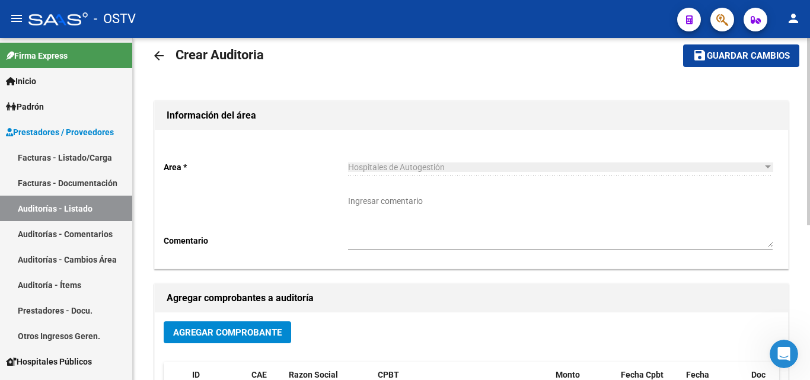
scroll to position [0, 0]
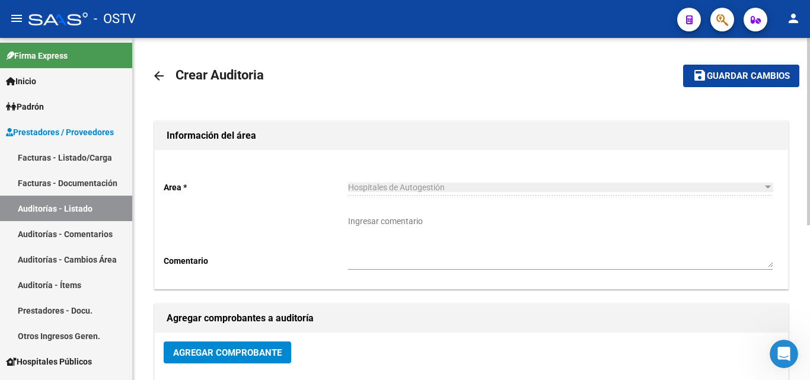
click at [744, 78] on span "Guardar cambios" at bounding box center [748, 76] width 83 height 11
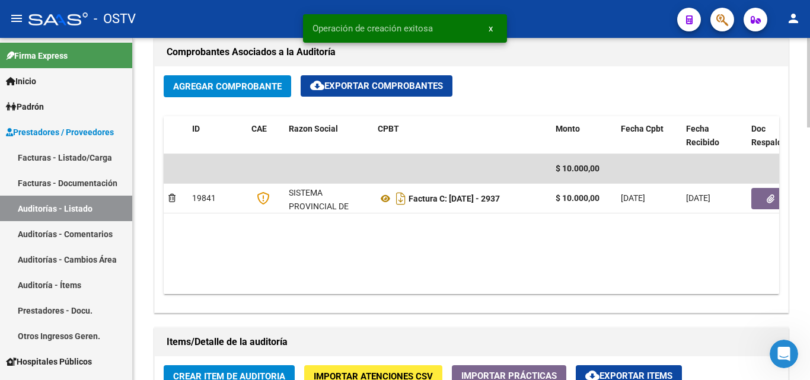
scroll to position [593, 0]
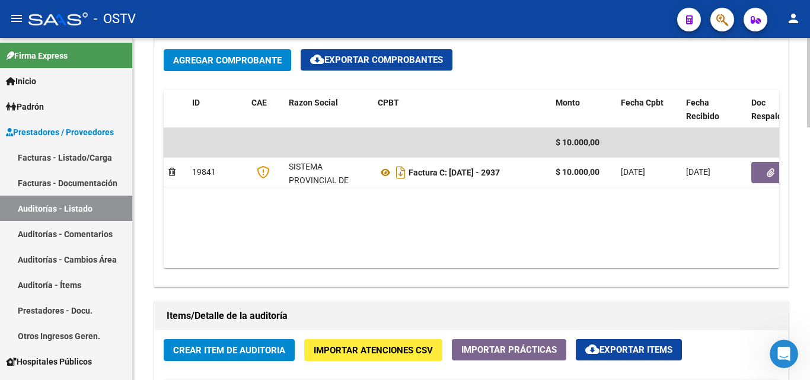
click at [212, 59] on span "Agregar Comprobante" at bounding box center [227, 60] width 108 height 11
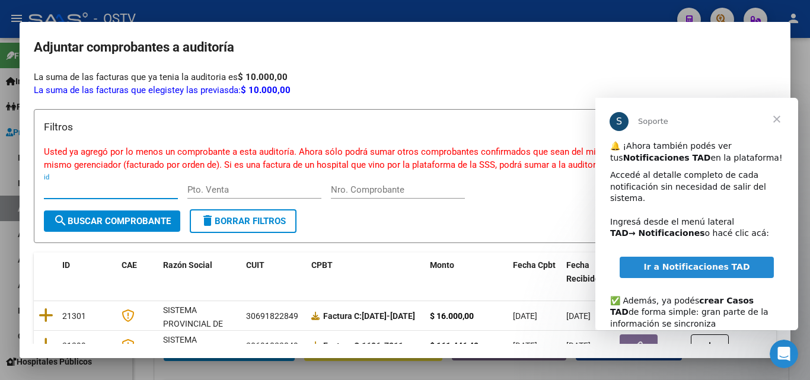
scroll to position [0, 0]
click at [777, 117] on span "Cerrar" at bounding box center [776, 119] width 43 height 43
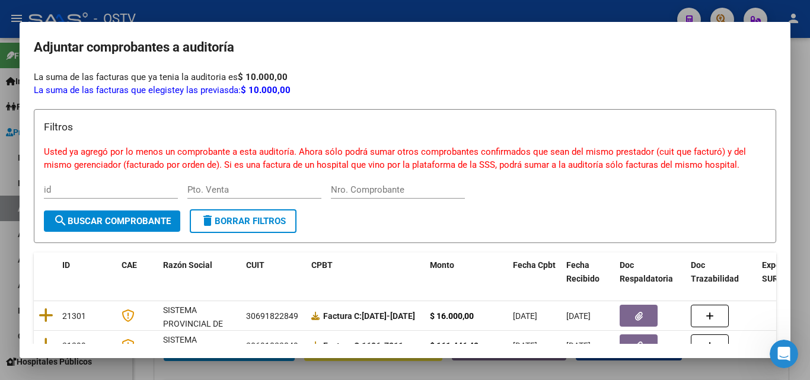
click at [795, 76] on div at bounding box center [405, 190] width 810 height 380
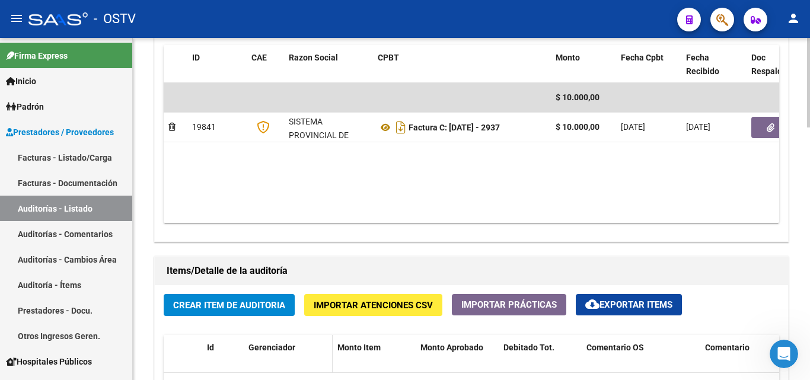
scroll to position [711, 0]
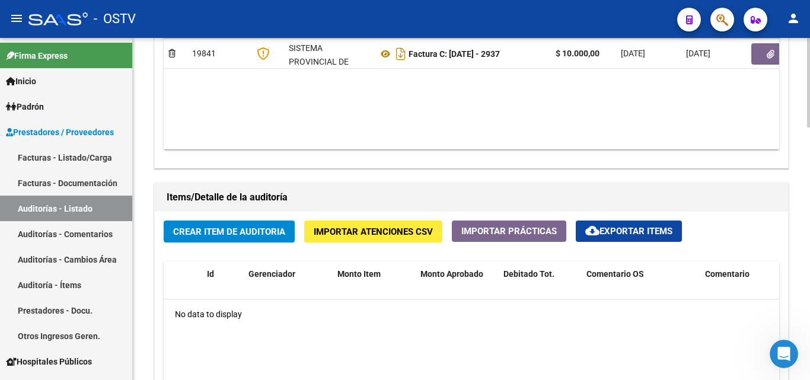
click at [232, 235] on span "Crear Item de Auditoria" at bounding box center [229, 231] width 112 height 11
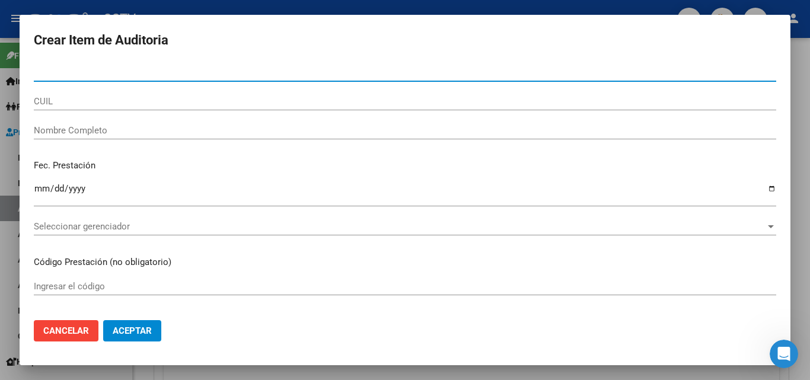
click at [85, 71] on input "Nro Documento" at bounding box center [405, 72] width 742 height 11
type input "30052678"
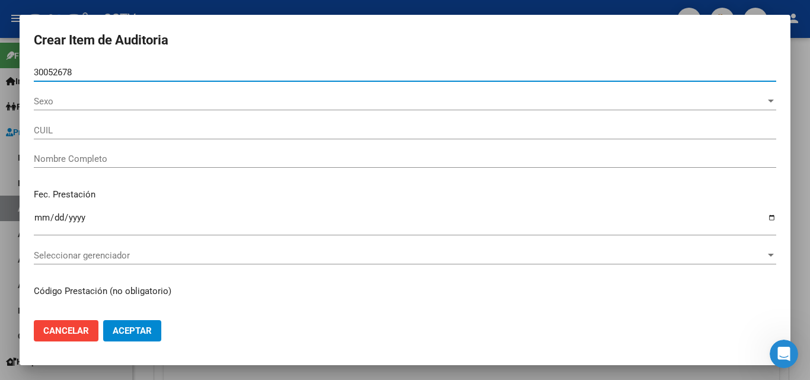
type input "20300526781"
type input "[PERSON_NAME]"
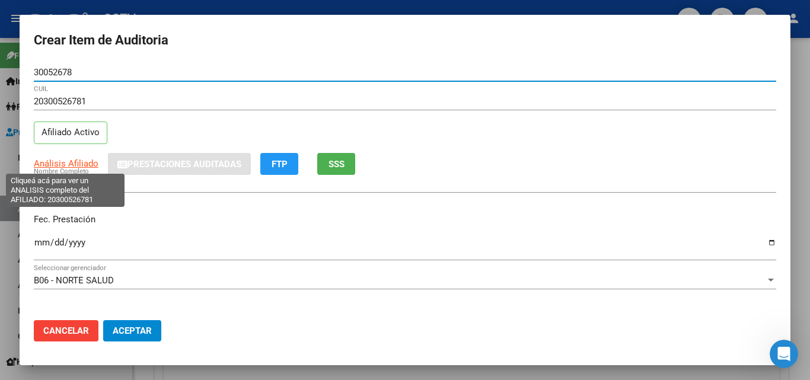
type input "30052678"
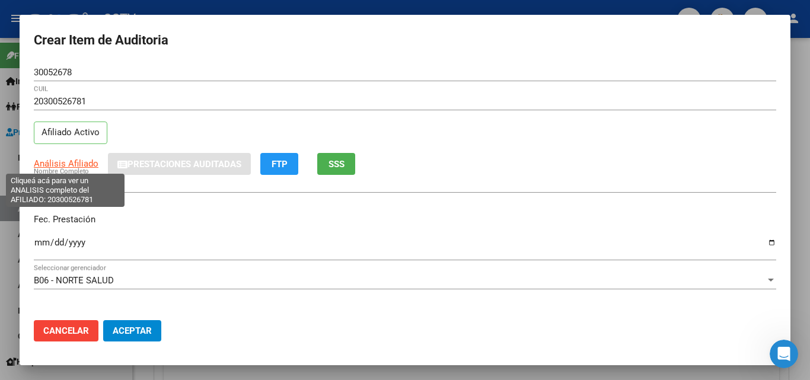
click at [67, 164] on span "Análisis Afiliado" at bounding box center [66, 163] width 65 height 11
type textarea "20300526781"
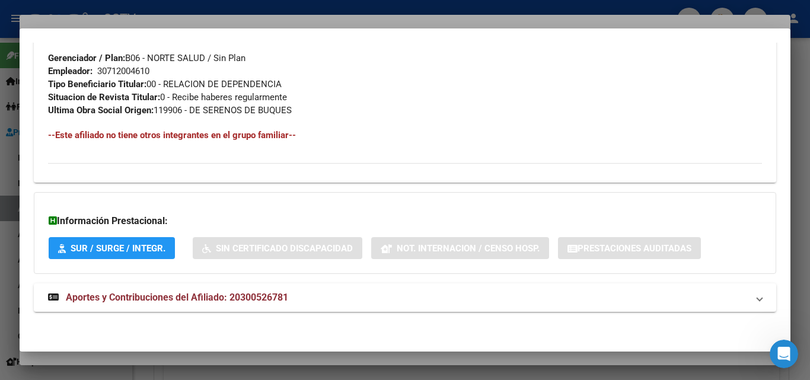
scroll to position [594, 0]
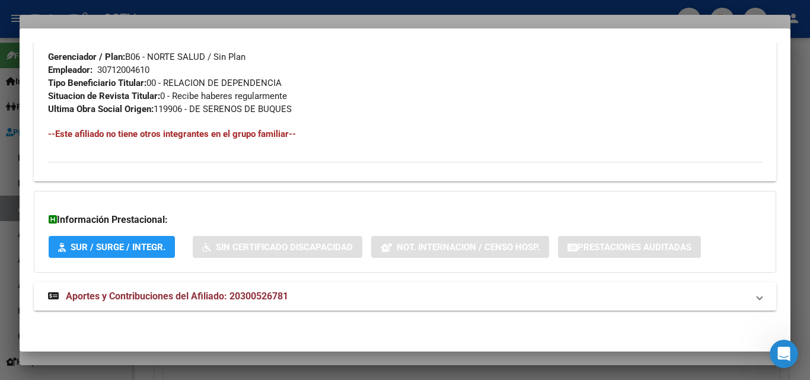
click at [147, 302] on span "Aportes y Contribuciones del Afiliado: 20300526781" at bounding box center [177, 296] width 222 height 11
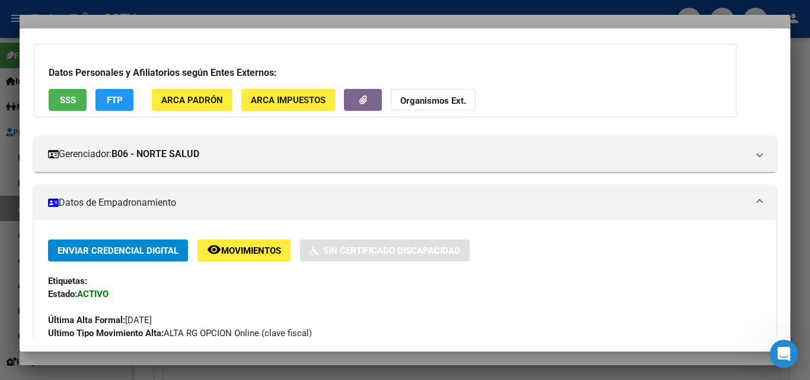
scroll to position [0, 0]
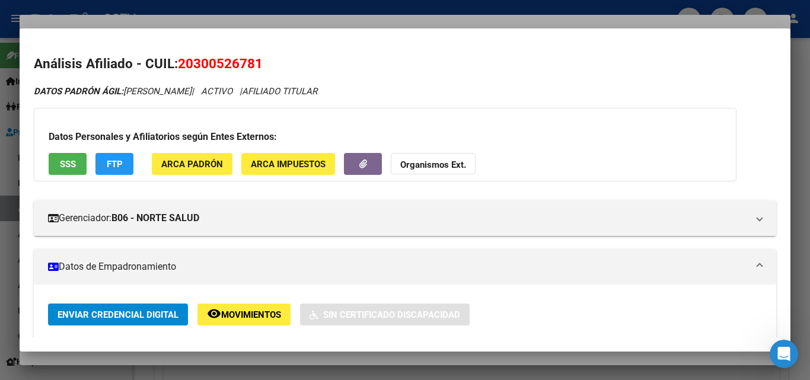
click at [83, 18] on div at bounding box center [405, 190] width 810 height 380
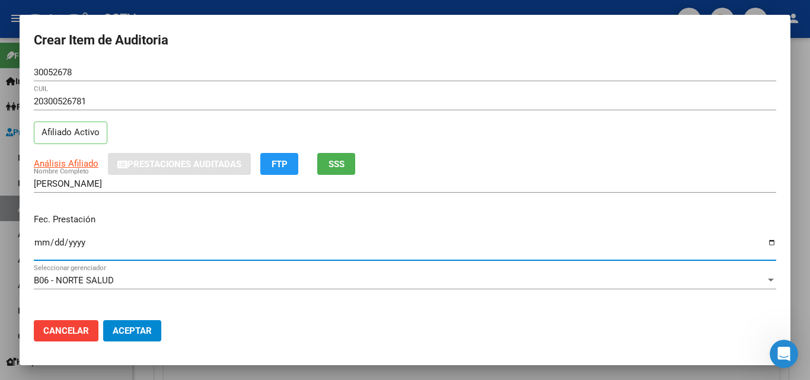
click at [40, 242] on input "Ingresar la fecha" at bounding box center [405, 247] width 742 height 19
type input "[DATE]"
click at [387, 323] on mat-dialog-actions "Cancelar Aceptar" at bounding box center [405, 331] width 742 height 40
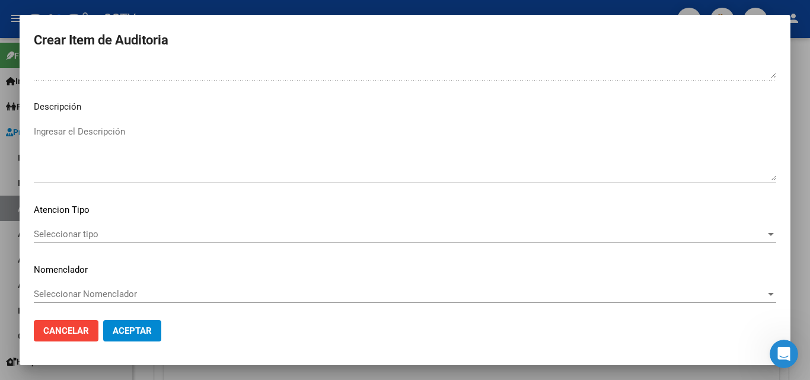
scroll to position [821, 0]
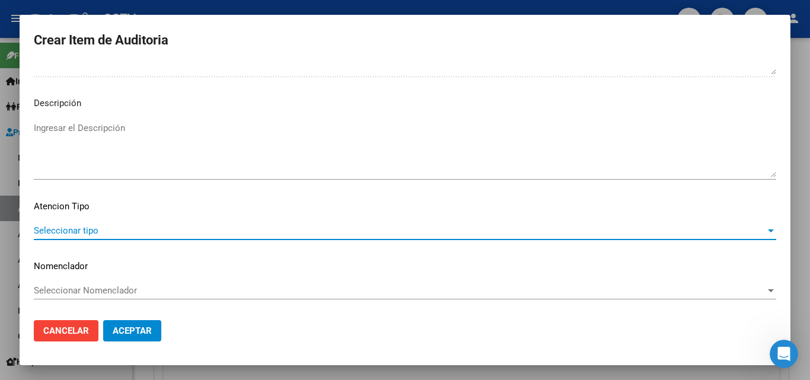
click at [108, 226] on span "Seleccionar tipo" at bounding box center [400, 230] width 732 height 11
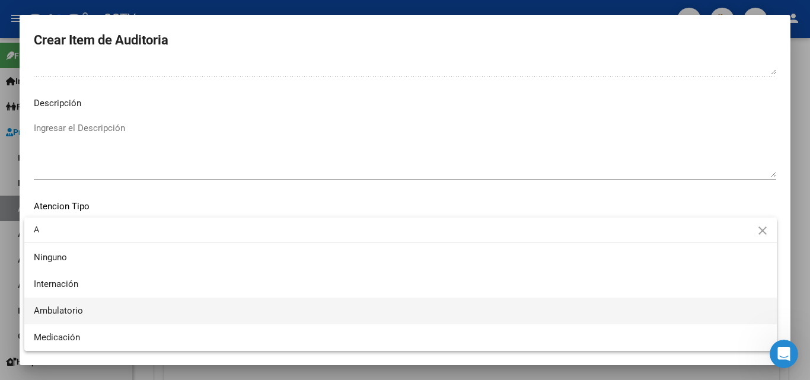
type input "A"
click at [90, 310] on span "Ambulatorio" at bounding box center [400, 311] width 733 height 27
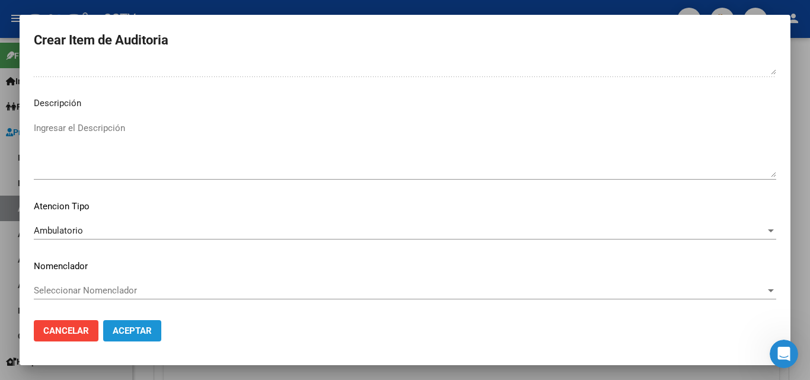
click at [139, 325] on span "Aceptar" at bounding box center [132, 330] width 39 height 11
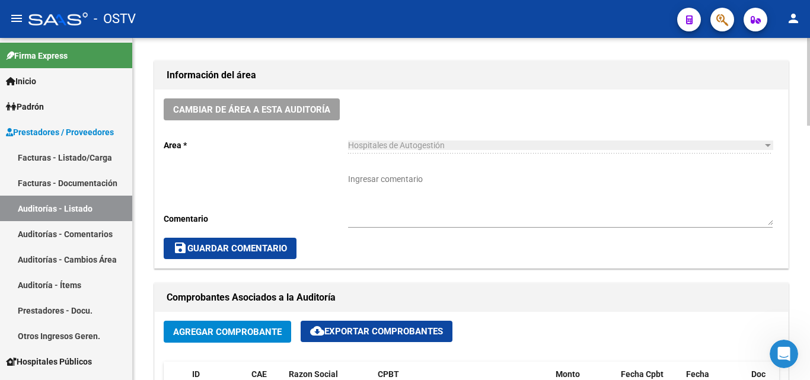
scroll to position [356, 0]
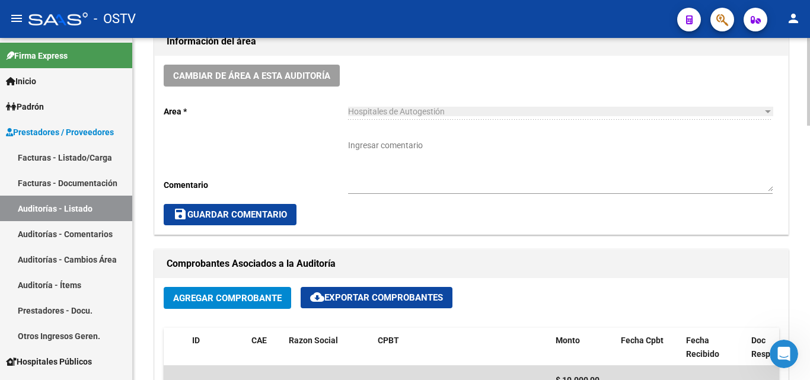
click at [402, 151] on textarea "Ingresar comentario" at bounding box center [560, 165] width 424 height 52
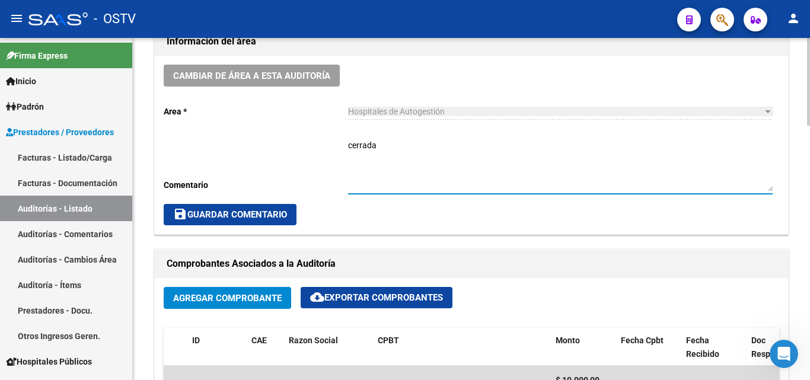
drag, startPoint x: 242, startPoint y: 142, endPoint x: 210, endPoint y: 146, distance: 31.6
click at [210, 146] on div "Cambiar de área a esta auditoría Area * Hospitales de Autogestión Seleccionar a…" at bounding box center [471, 145] width 633 height 178
type textarea "CERRADA"
click at [214, 217] on span "save Guardar Comentario" at bounding box center [230, 214] width 114 height 11
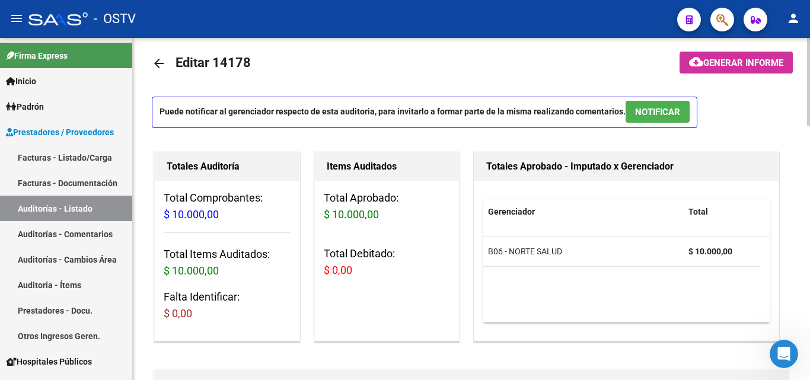
scroll to position [0, 0]
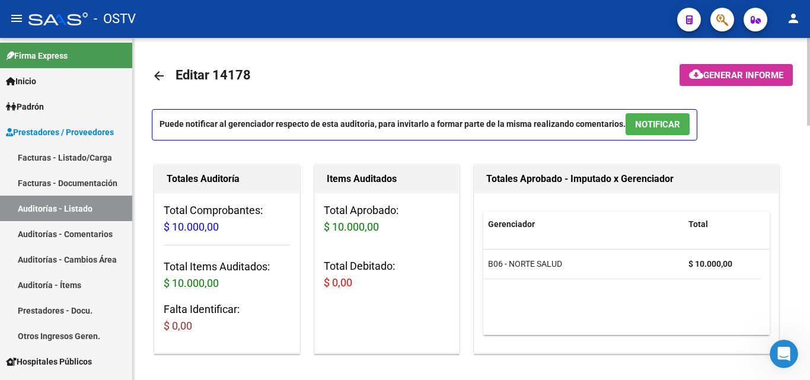
click at [152, 76] on mat-icon "arrow_back" at bounding box center [159, 76] width 14 height 14
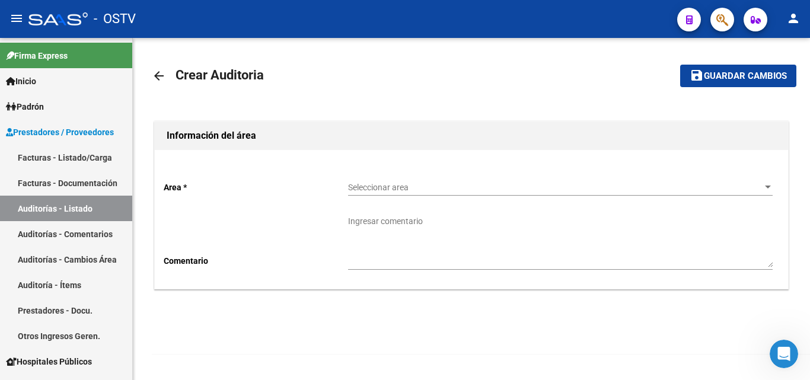
click at [430, 196] on div "Seleccionar area Seleccionar area" at bounding box center [560, 189] width 424 height 34
click at [428, 184] on span "Seleccionar area" at bounding box center [555, 188] width 414 height 10
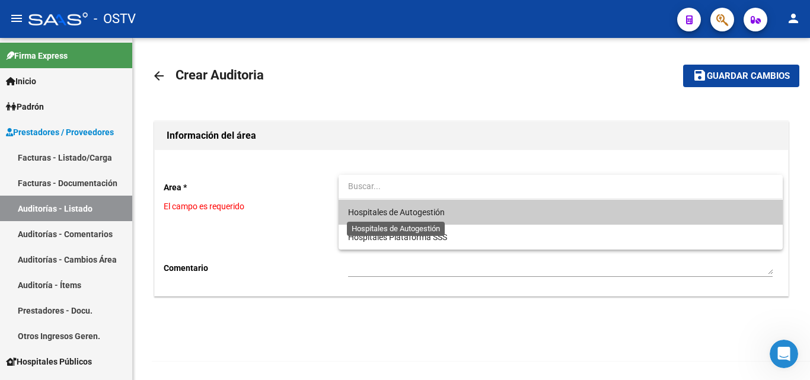
click at [410, 208] on span "Hospitales de Autogestión" at bounding box center [396, 212] width 97 height 9
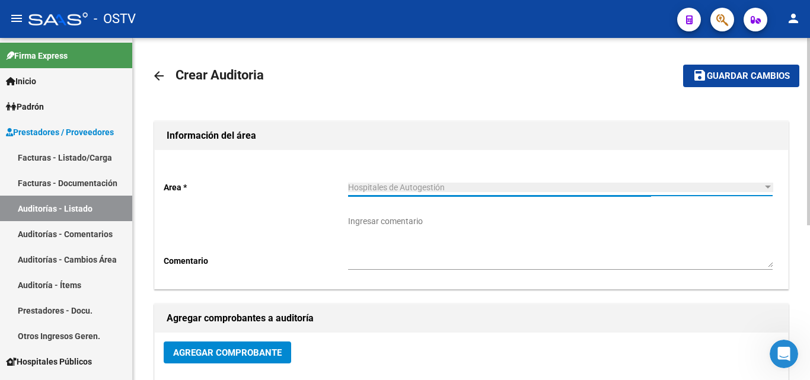
click at [248, 356] on span "Agregar Comprobante" at bounding box center [227, 352] width 108 height 11
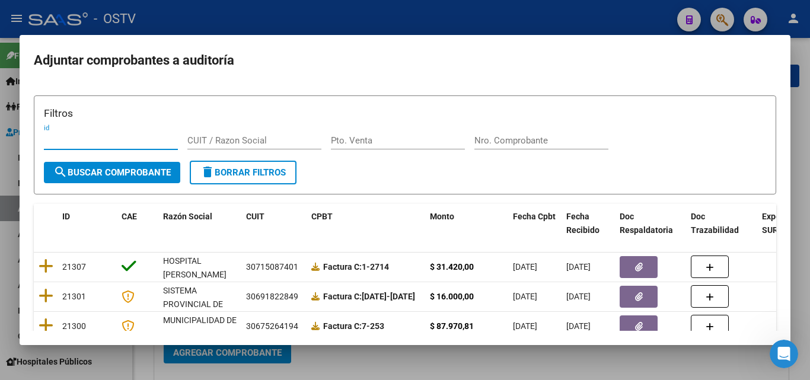
click at [512, 138] on input "Nro. Comprobante" at bounding box center [541, 140] width 134 height 11
paste input "4390"
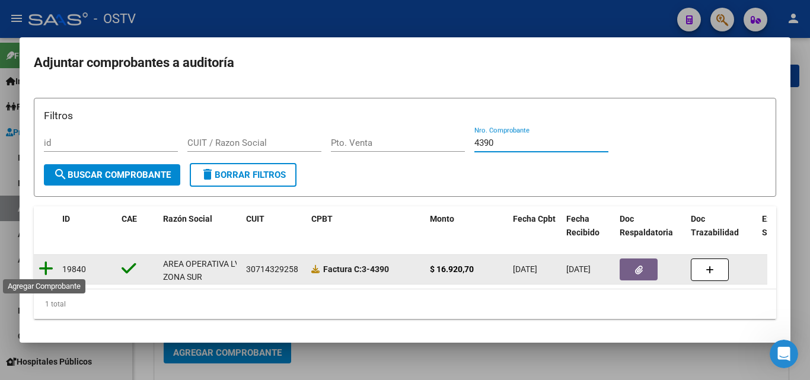
type input "4390"
click at [39, 267] on icon at bounding box center [46, 268] width 15 height 17
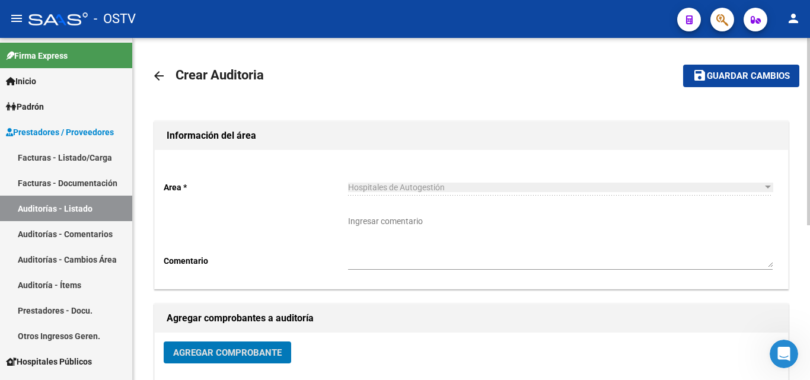
scroll to position [283, 0]
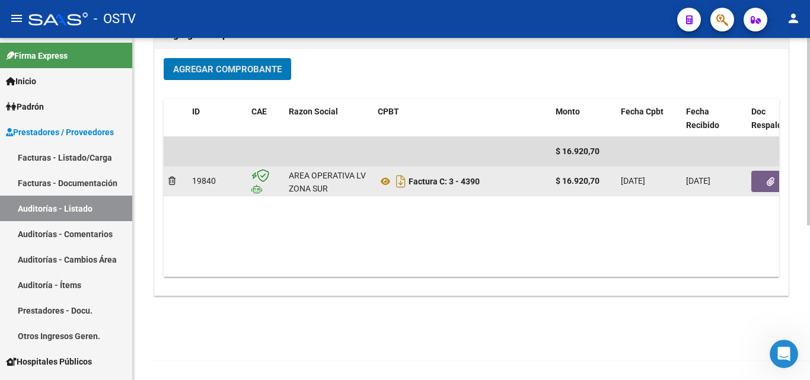
click at [773, 179] on icon "button" at bounding box center [771, 181] width 8 height 9
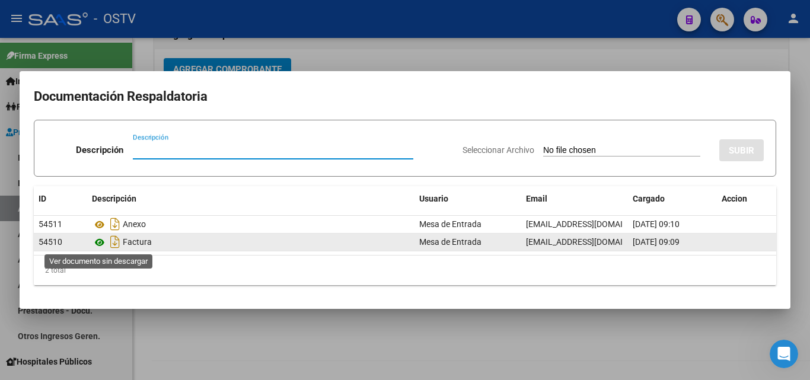
click at [96, 242] on icon at bounding box center [99, 242] width 15 height 14
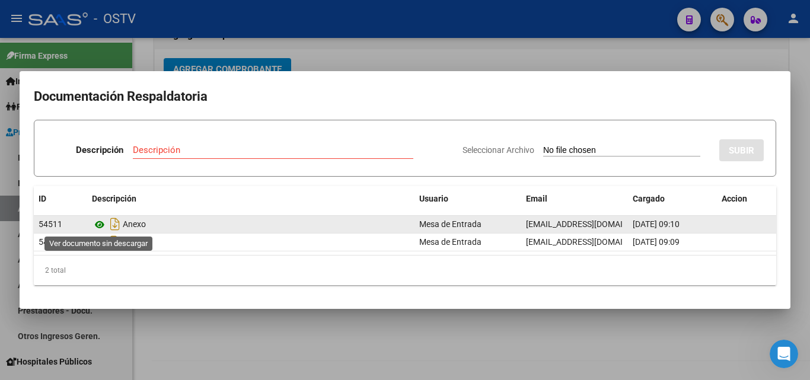
click at [102, 228] on icon at bounding box center [99, 225] width 15 height 14
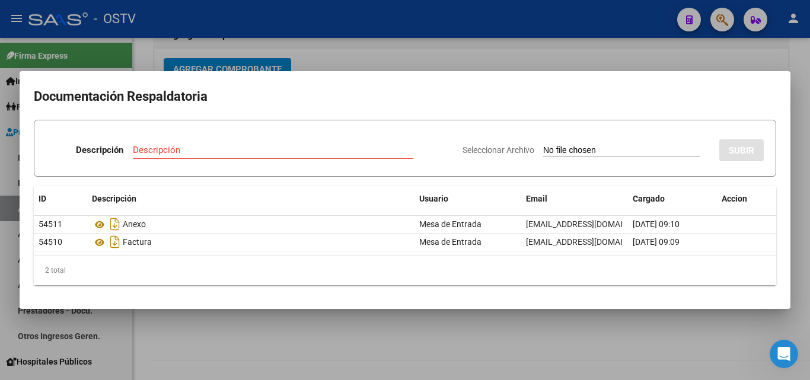
click at [746, 59] on div at bounding box center [405, 190] width 810 height 380
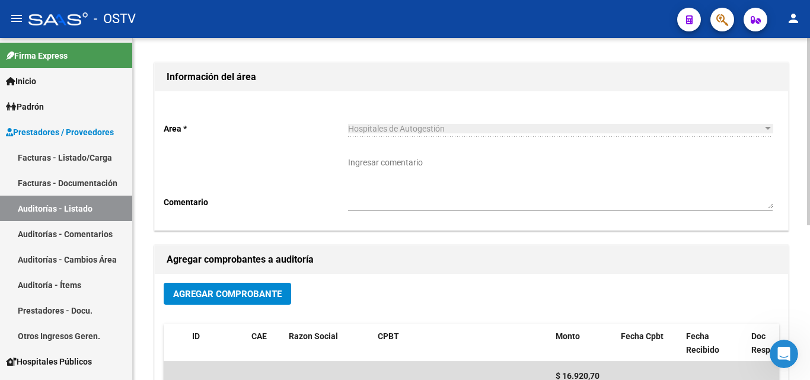
scroll to position [0, 0]
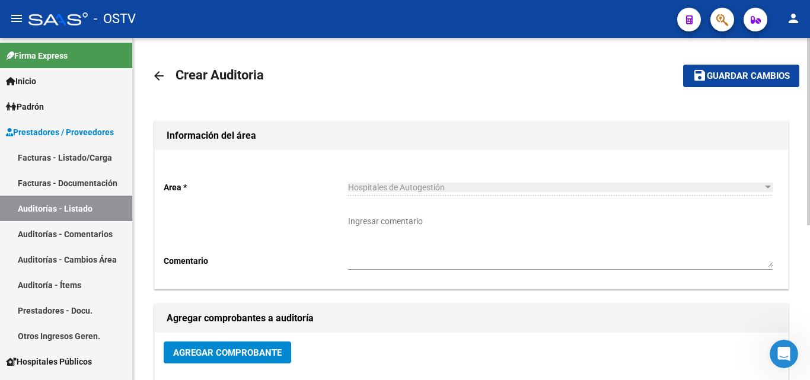
click at [746, 80] on span "Guardar cambios" at bounding box center [748, 76] width 83 height 11
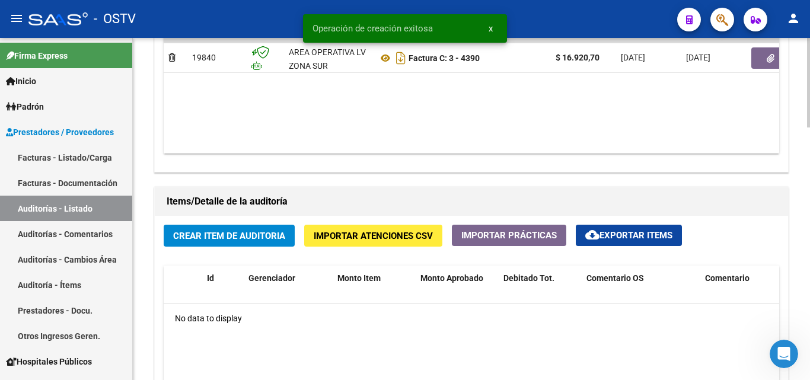
scroll to position [711, 0]
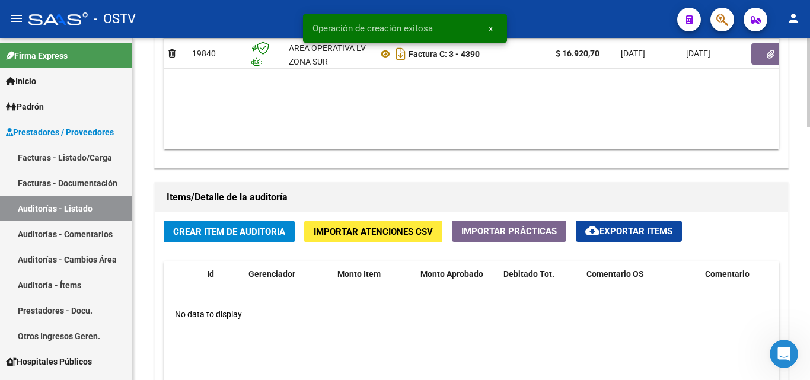
click at [253, 229] on span "Crear Item de Auditoria" at bounding box center [229, 231] width 112 height 11
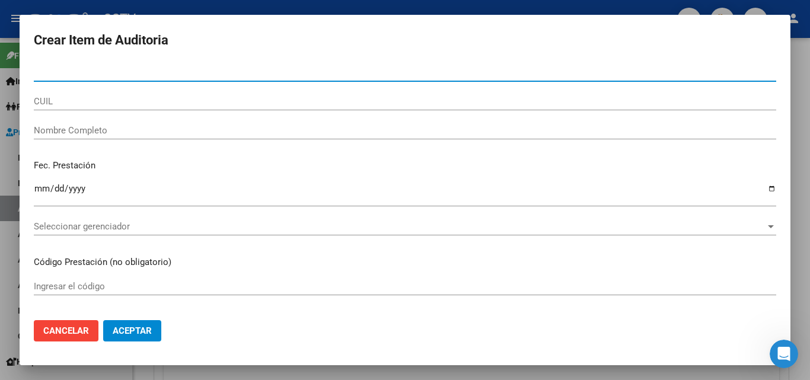
paste input "29555861"
type input "29555861"
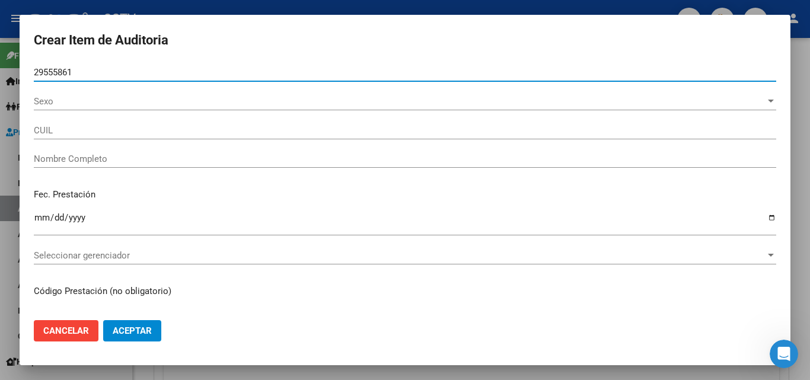
type input "27295558615"
type input "[PERSON_NAME]"
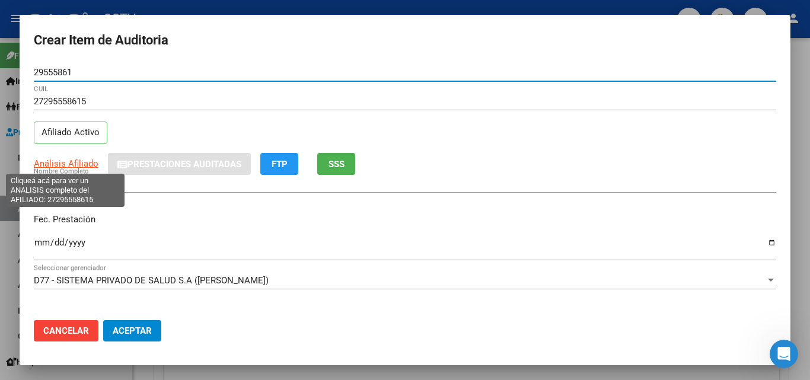
type input "29555861"
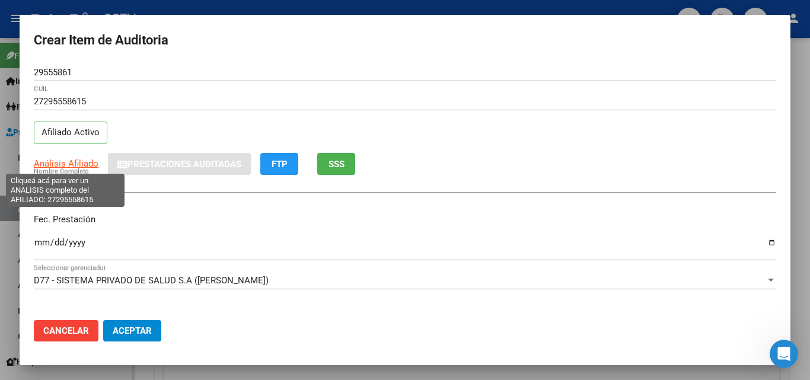
click at [58, 165] on span "Análisis Afiliado" at bounding box center [66, 163] width 65 height 11
type textarea "27295558615"
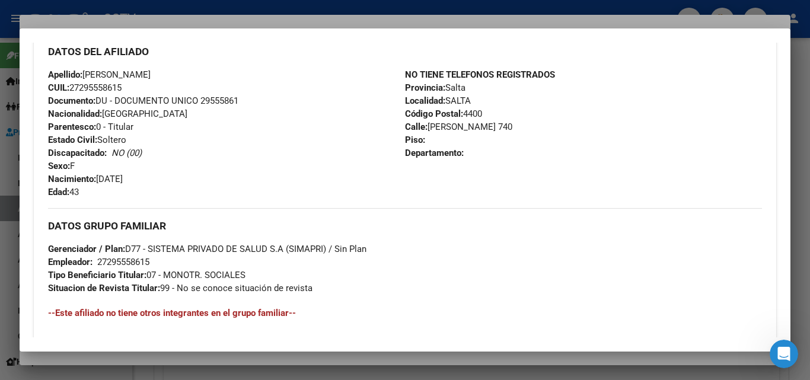
scroll to position [594, 0]
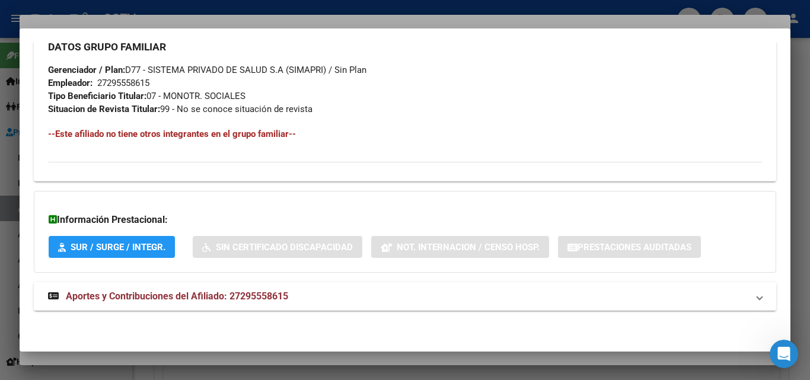
click at [196, 301] on span "Aportes y Contribuciones del Afiliado: 27295558615" at bounding box center [177, 296] width 222 height 11
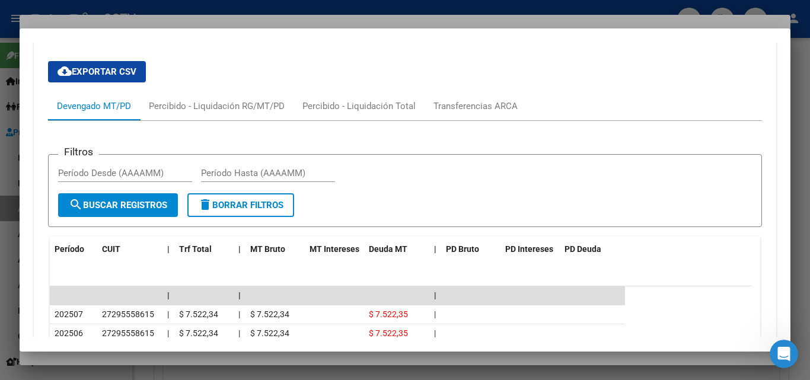
scroll to position [772, 0]
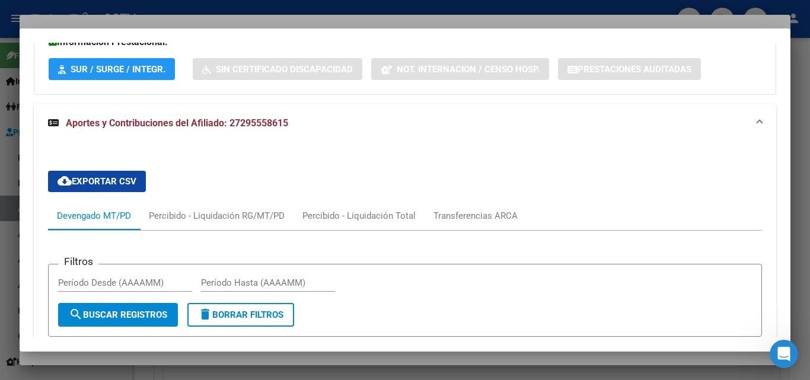
click at [175, 7] on div at bounding box center [405, 190] width 810 height 380
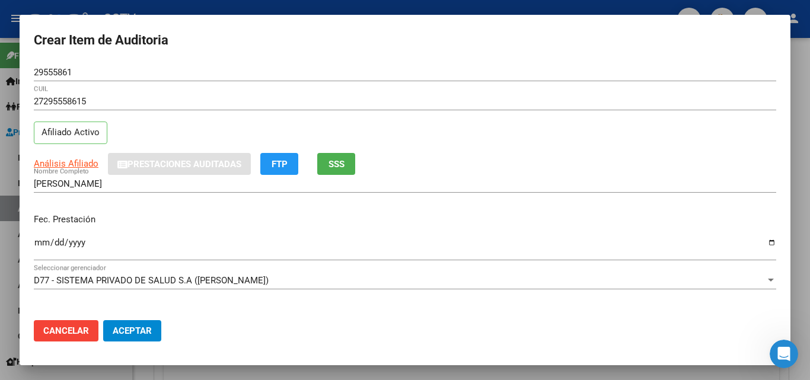
click at [49, 69] on input "29555861" at bounding box center [405, 72] width 742 height 11
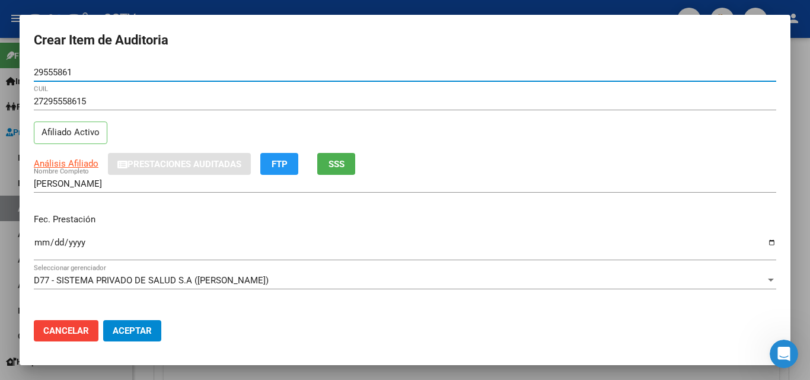
click at [49, 69] on input "29555861" at bounding box center [405, 72] width 742 height 11
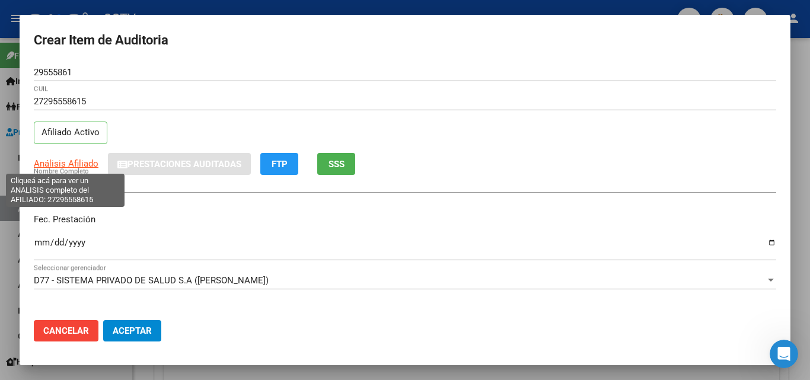
click at [82, 162] on span "Análisis Afiliado" at bounding box center [66, 163] width 65 height 11
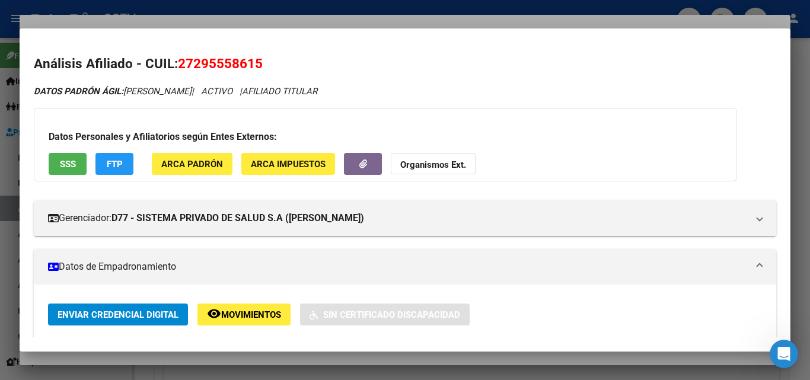
click at [58, 168] on button "SSS" at bounding box center [68, 164] width 38 height 22
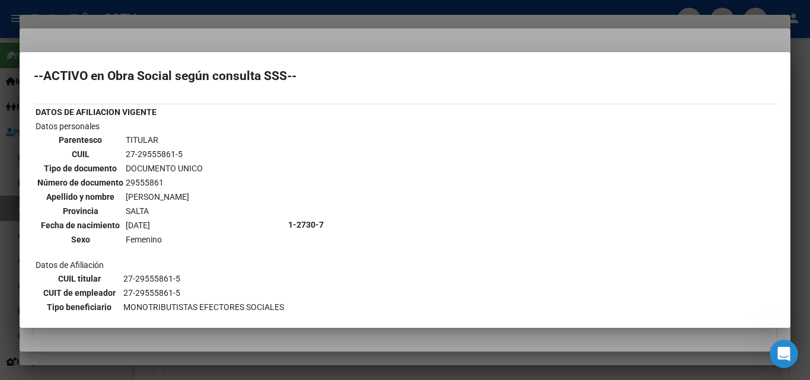
scroll to position [0, 0]
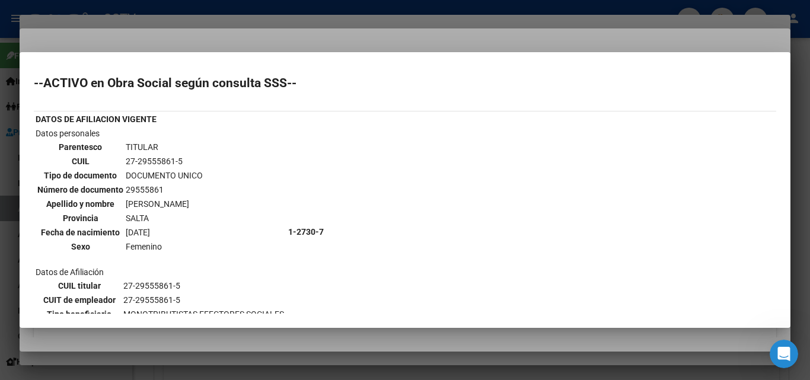
click at [213, 47] on div at bounding box center [405, 190] width 810 height 380
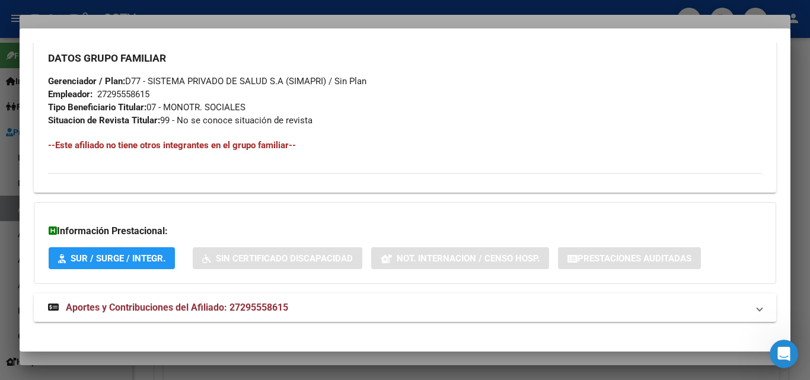
scroll to position [594, 0]
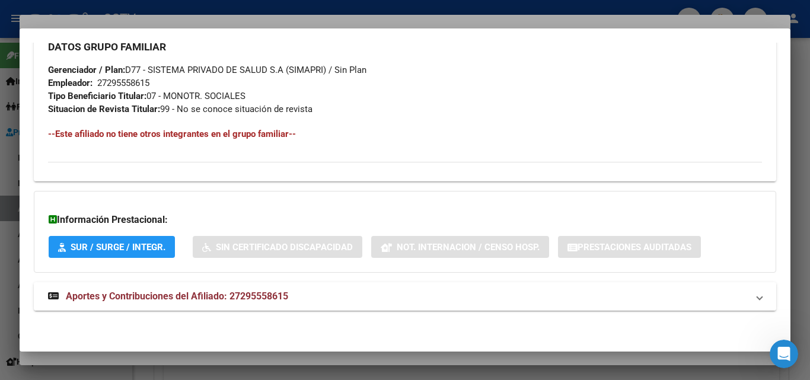
click at [140, 301] on span "Aportes y Contribuciones del Afiliado: 27295558615" at bounding box center [177, 296] width 222 height 11
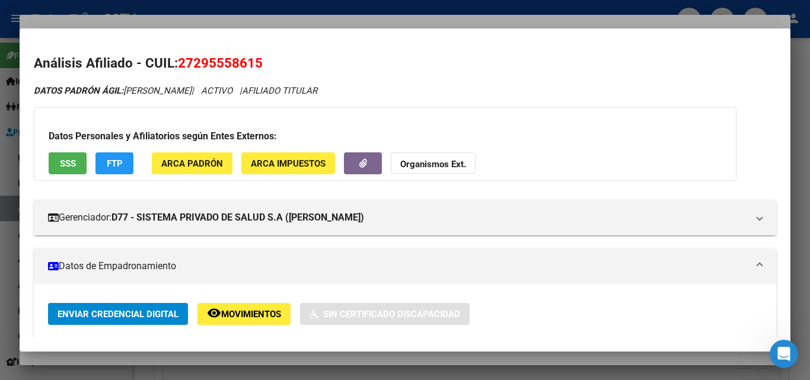
scroll to position [0, 0]
click at [408, 25] on div at bounding box center [405, 190] width 810 height 380
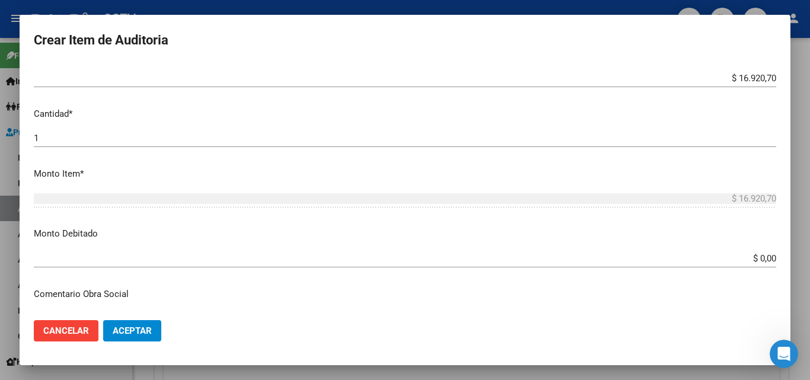
scroll to position [296, 0]
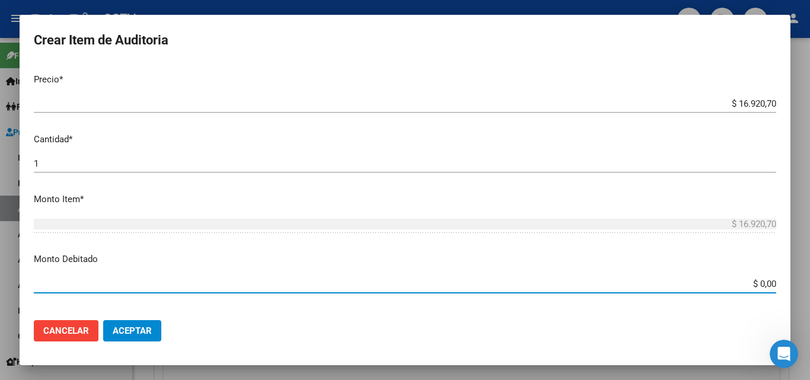
click at [182, 286] on input "$ 0,00" at bounding box center [405, 284] width 742 height 11
type input "$ 69.201.010,00"
click at [76, 333] on span "Cancelar" at bounding box center [66, 330] width 46 height 11
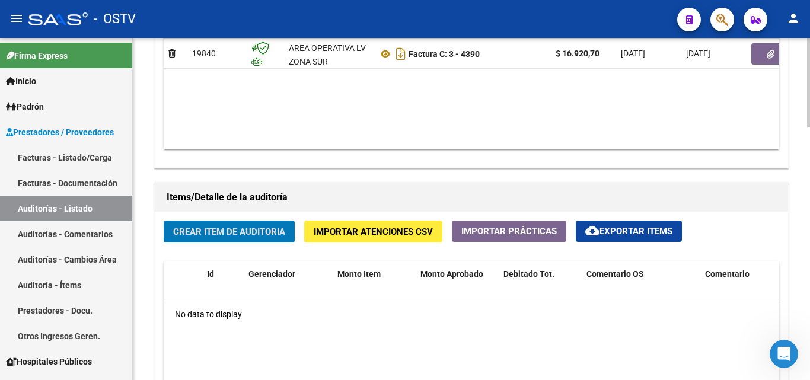
click at [253, 229] on span "Crear Item de Auditoria" at bounding box center [229, 231] width 112 height 11
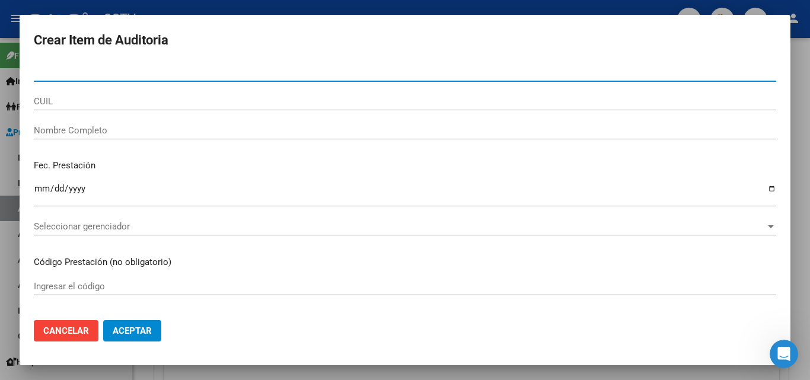
paste input "27295558615"
type input "27295558615"
drag, startPoint x: 26, startPoint y: 68, endPoint x: 0, endPoint y: 68, distance: 26.1
click at [0, 68] on div "Crear Item de Auditoria 27295558615 Nro Documento CUIL Nombre Completo Fec. Pre…" at bounding box center [405, 190] width 810 height 380
paste input "29555861"
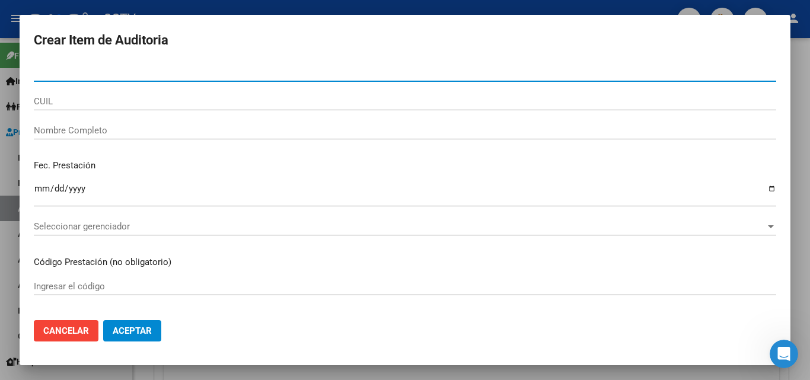
type input "29555861"
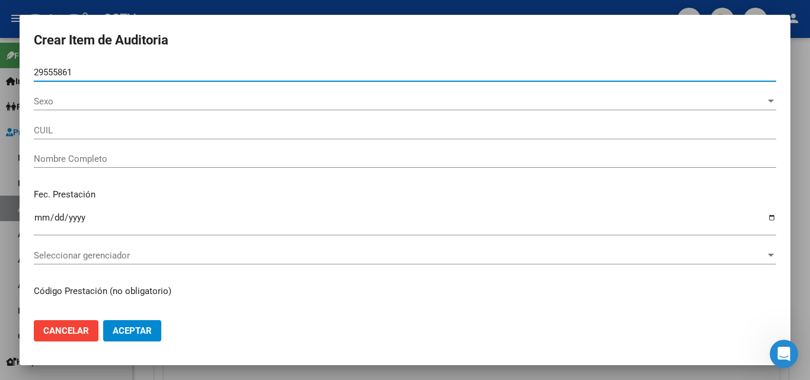
type input "27295558615"
type input "[PERSON_NAME]"
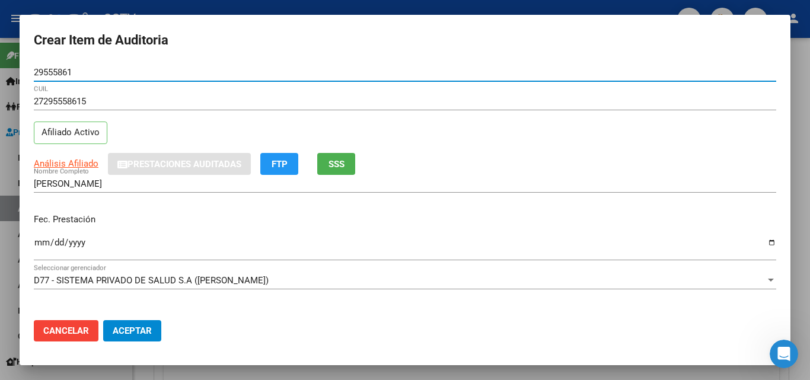
type input "29555861"
click at [35, 240] on input "Ingresar la fecha" at bounding box center [405, 247] width 742 height 19
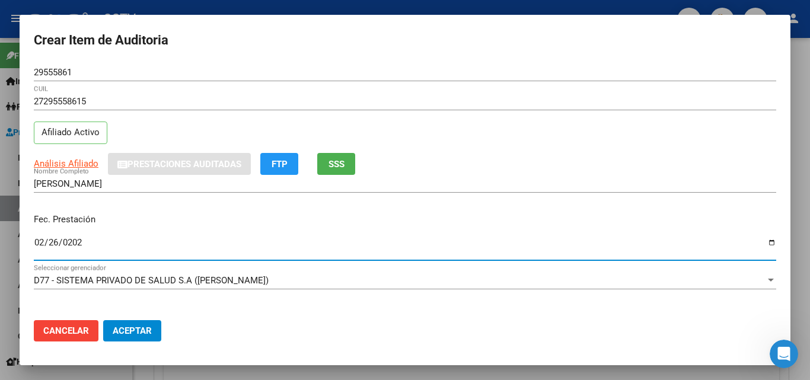
type input "[DATE]"
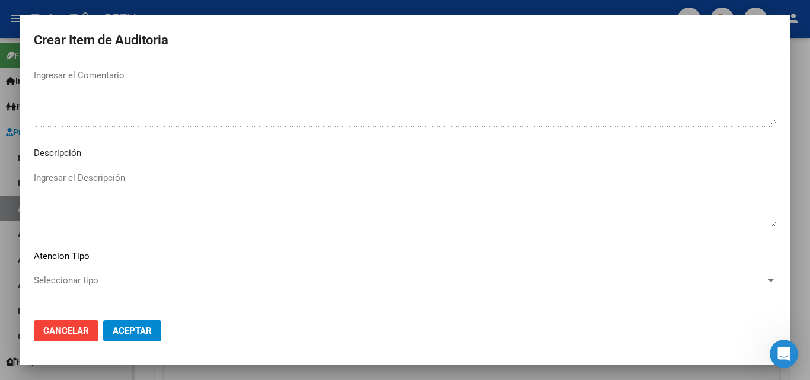
scroll to position [821, 0]
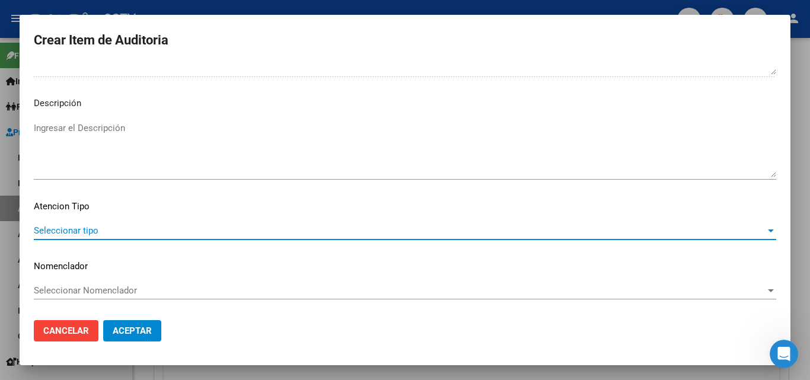
click at [95, 233] on span "Seleccionar tipo" at bounding box center [400, 230] width 732 height 11
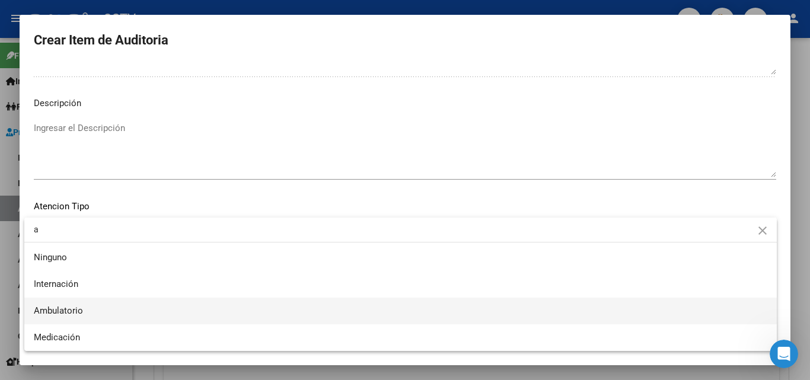
type input "a"
click at [78, 304] on span "Ambulatorio" at bounding box center [400, 311] width 733 height 27
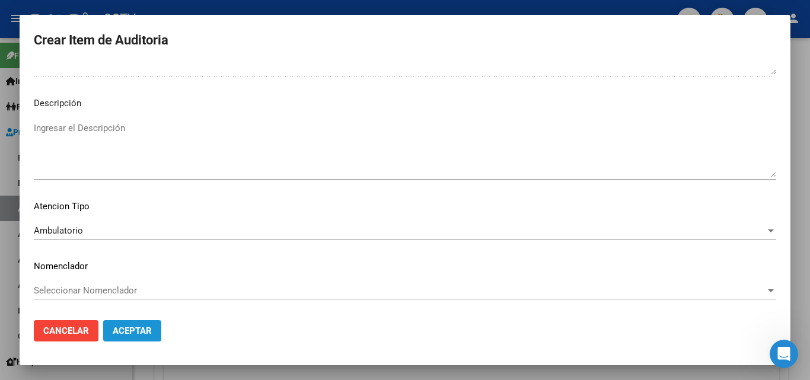
click at [141, 336] on span "Aceptar" at bounding box center [132, 330] width 39 height 11
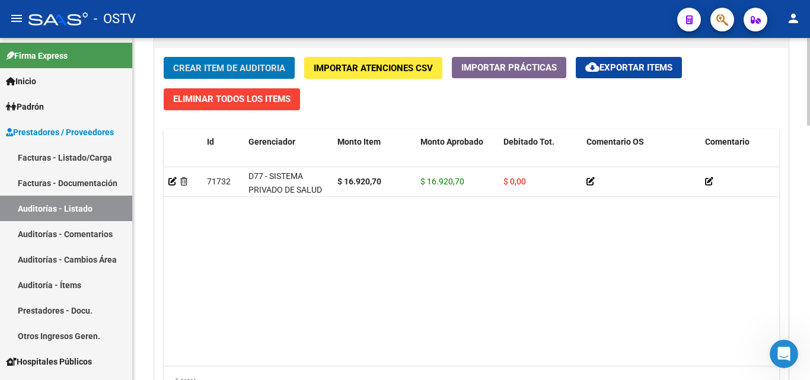
scroll to position [889, 0]
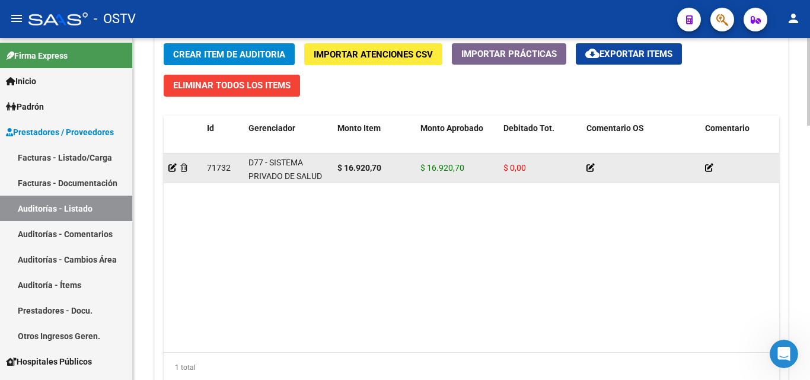
click at [487, 171] on div "$ 16.920,70" at bounding box center [457, 168] width 74 height 14
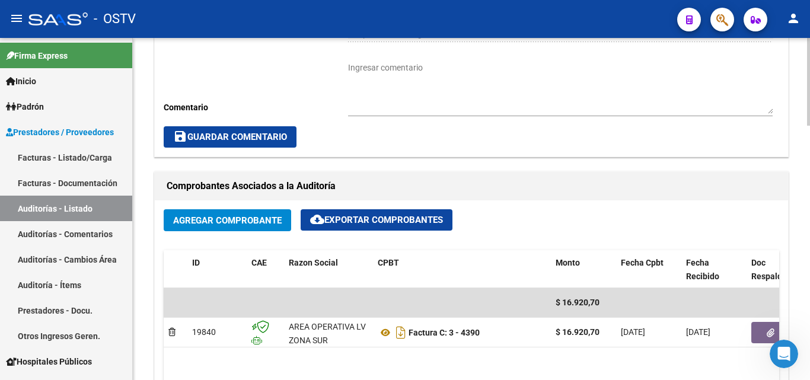
scroll to position [356, 0]
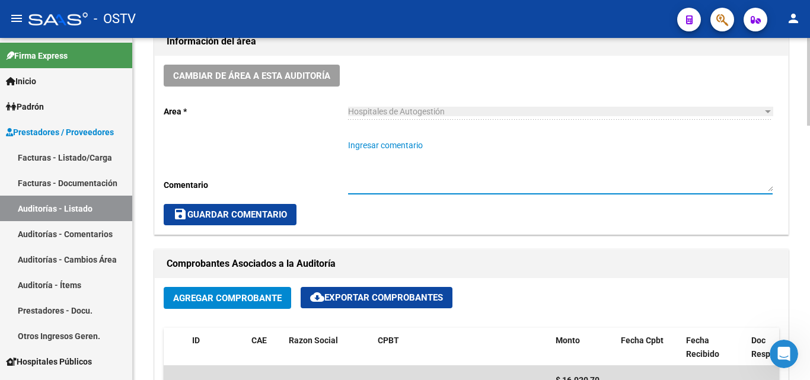
click at [382, 165] on textarea "Ingresar comentario" at bounding box center [560, 165] width 424 height 52
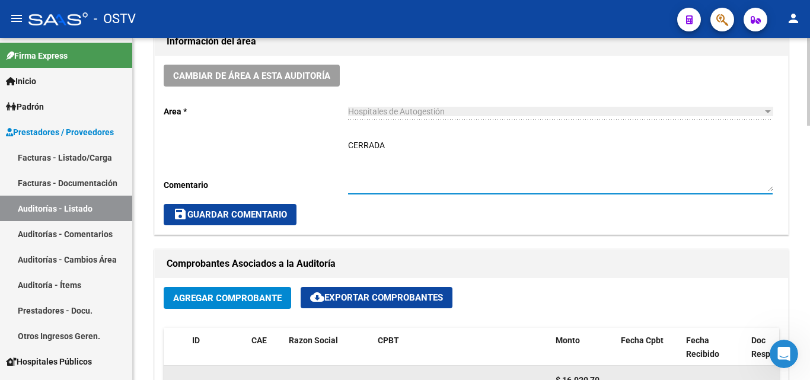
type textarea "CERRADA"
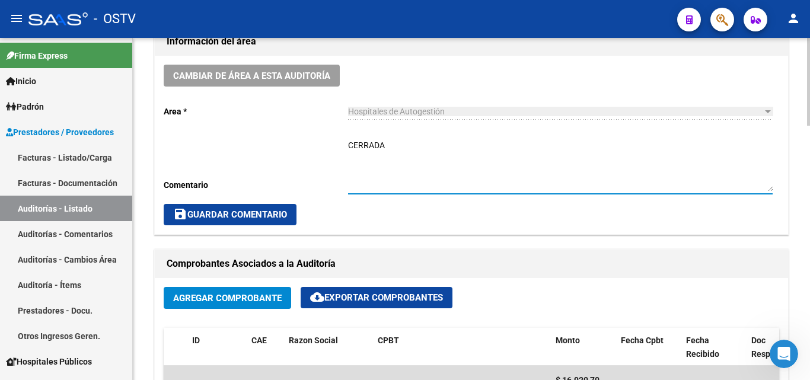
click at [263, 217] on span "save Guardar Comentario" at bounding box center [230, 214] width 114 height 11
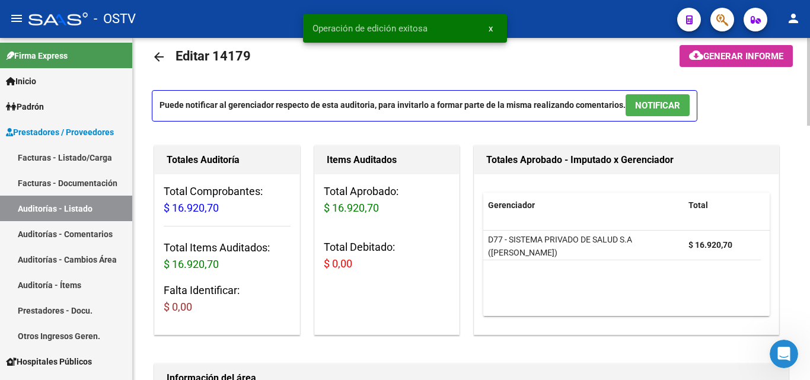
scroll to position [0, 0]
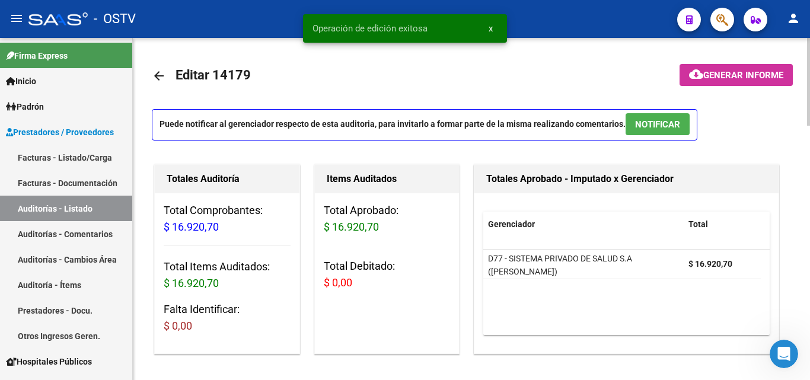
click at [159, 74] on mat-icon "arrow_back" at bounding box center [159, 76] width 14 height 14
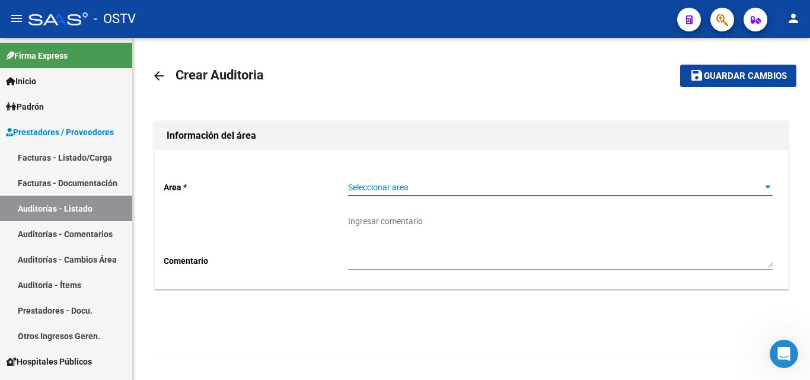
click at [429, 187] on span "Seleccionar area" at bounding box center [555, 188] width 414 height 10
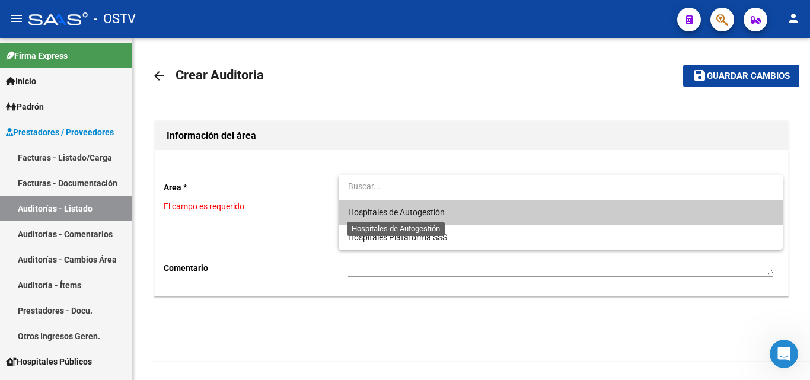
click at [385, 214] on span "Hospitales de Autogestión" at bounding box center [396, 212] width 97 height 9
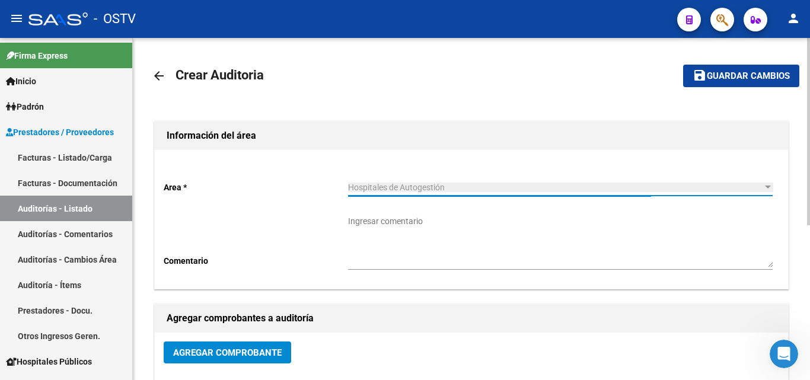
click at [404, 266] on textarea "Ingresar comentario" at bounding box center [560, 241] width 424 height 52
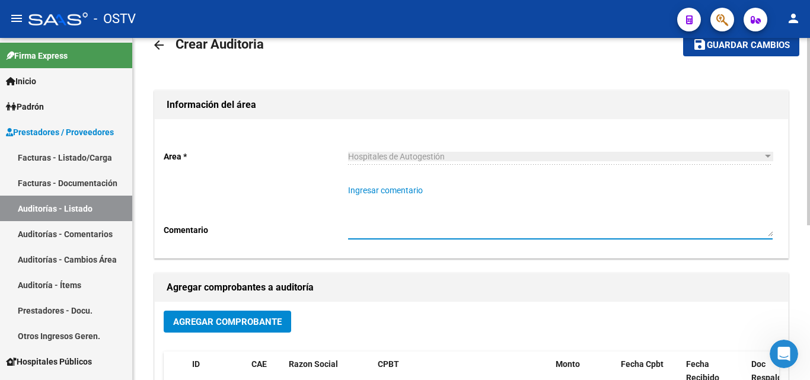
scroll to position [59, 0]
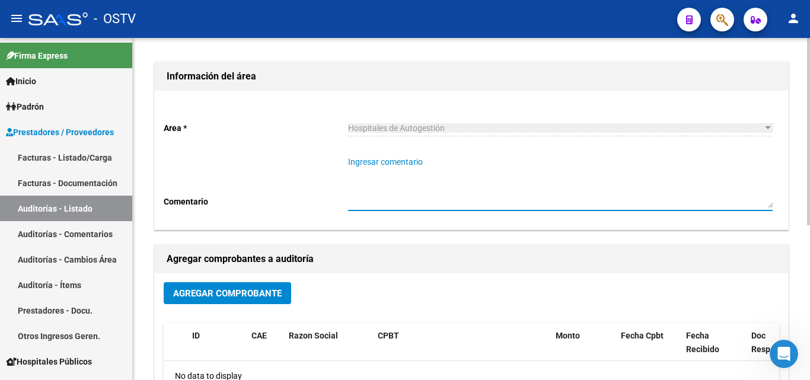
click at [259, 296] on span "Agregar Comprobante" at bounding box center [227, 293] width 108 height 11
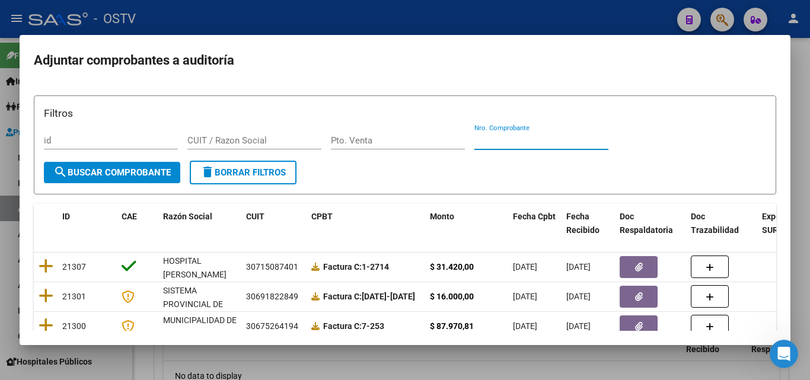
click at [523, 135] on input "Nro. Comprobante" at bounding box center [541, 140] width 134 height 11
paste input "4896"
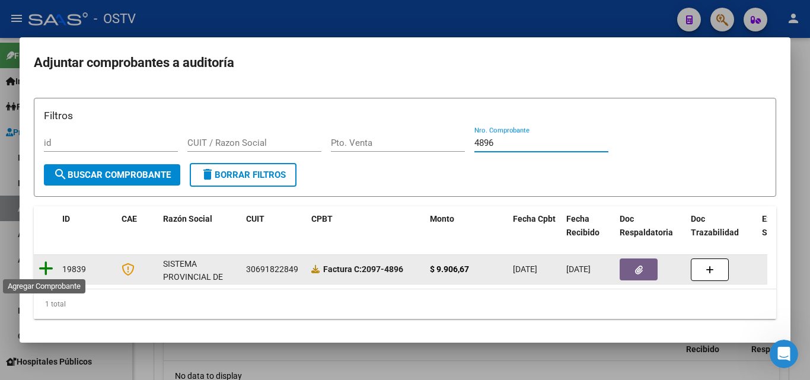
type input "4896"
click at [42, 269] on icon at bounding box center [46, 268] width 15 height 17
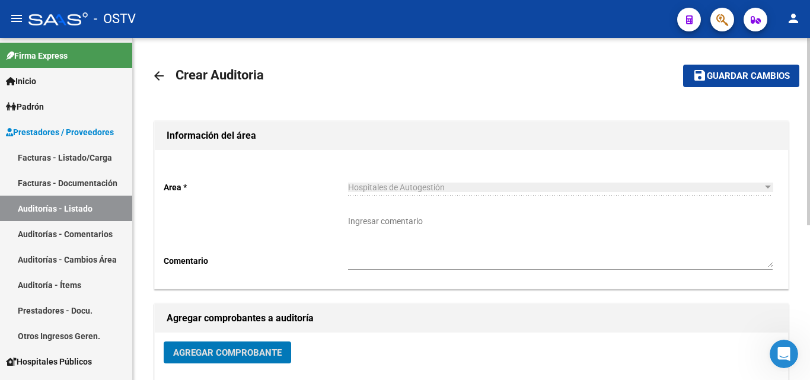
scroll to position [283, 0]
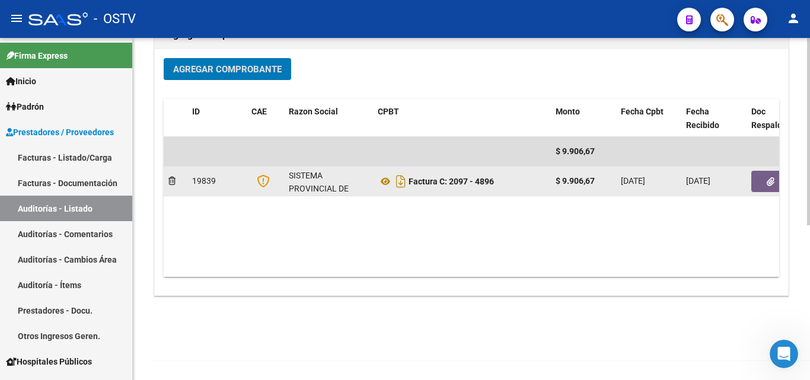
click at [770, 174] on button "button" at bounding box center [770, 181] width 38 height 21
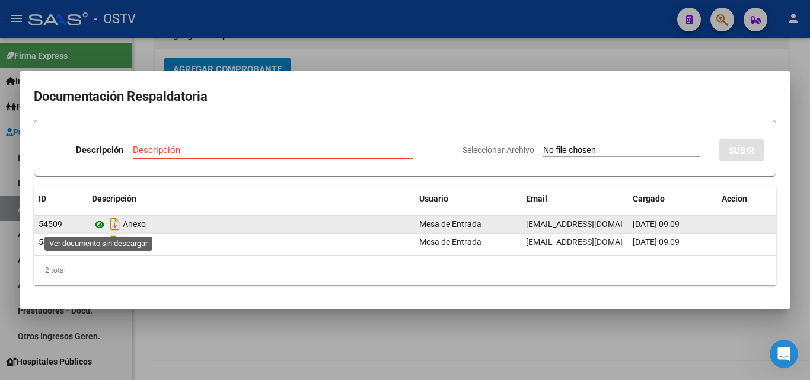
click at [98, 224] on icon at bounding box center [99, 225] width 15 height 14
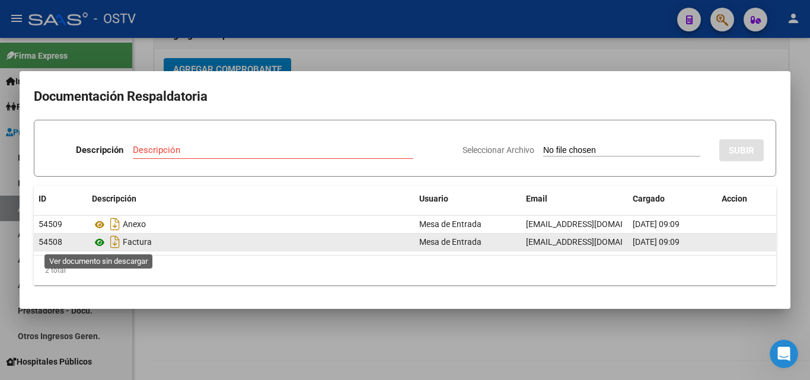
click at [98, 245] on icon at bounding box center [99, 242] width 15 height 14
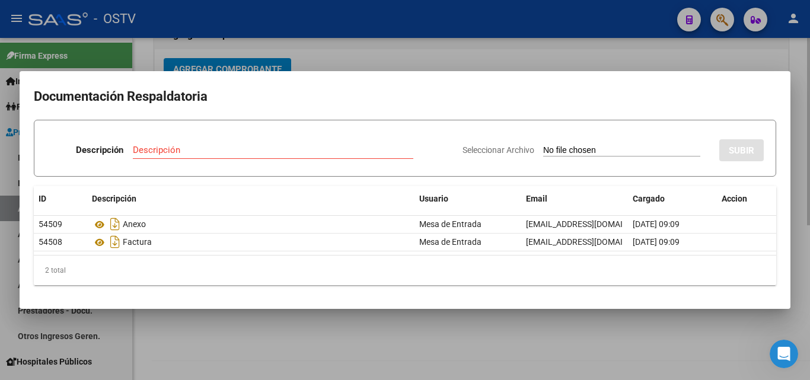
click at [711, 59] on div at bounding box center [405, 190] width 810 height 380
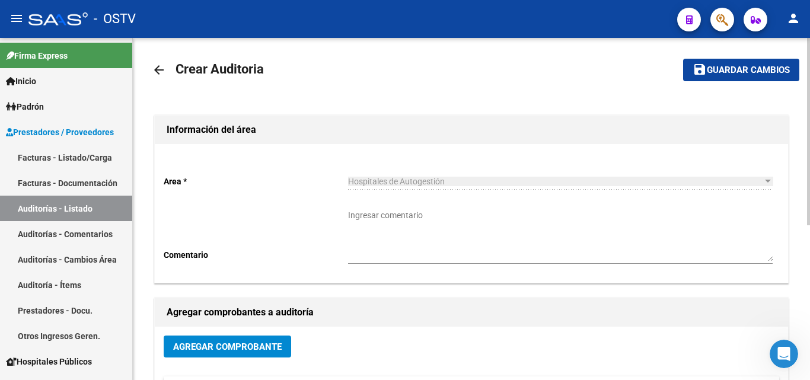
scroll to position [0, 0]
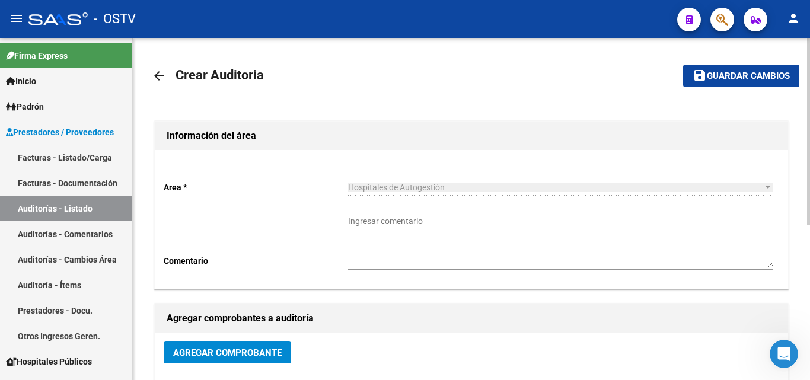
click at [736, 76] on span "Guardar cambios" at bounding box center [748, 76] width 83 height 11
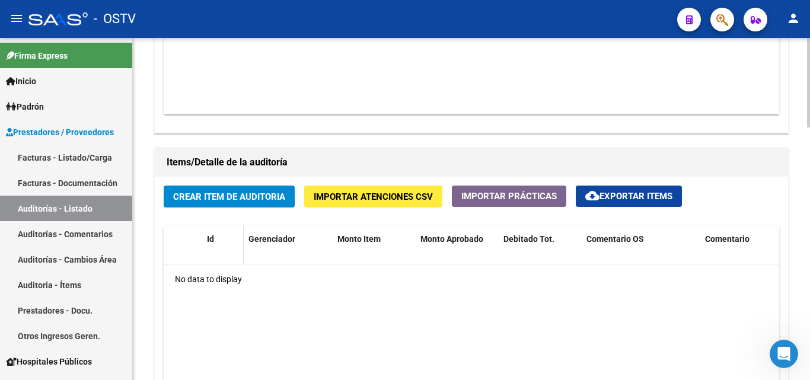
scroll to position [771, 0]
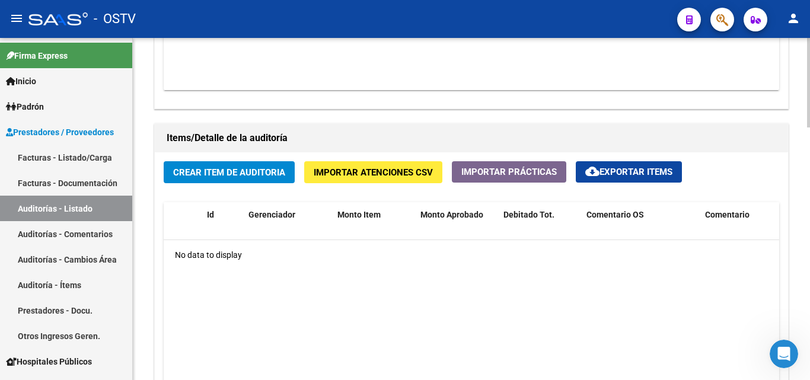
click at [191, 162] on button "Crear Item de Auditoria" at bounding box center [229, 172] width 131 height 22
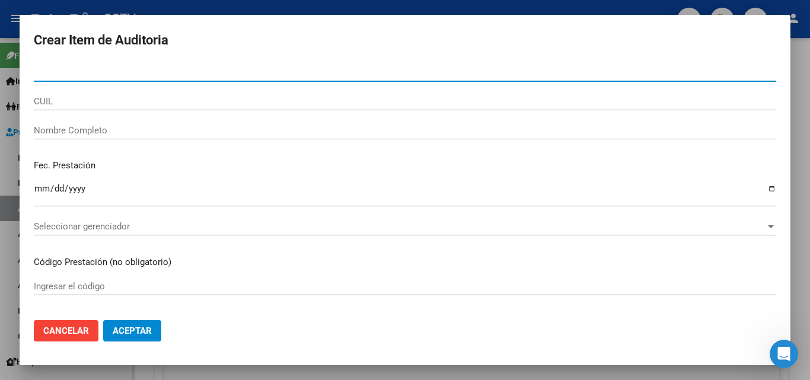
paste input "36867338"
type input "36867338"
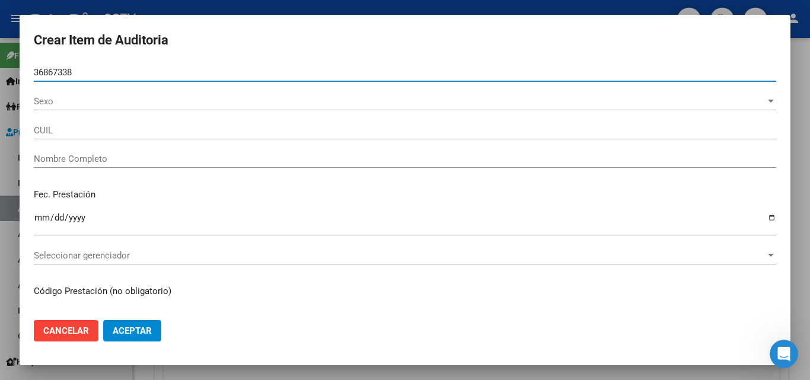
type input "20368673383"
type input "[PERSON_NAME]"
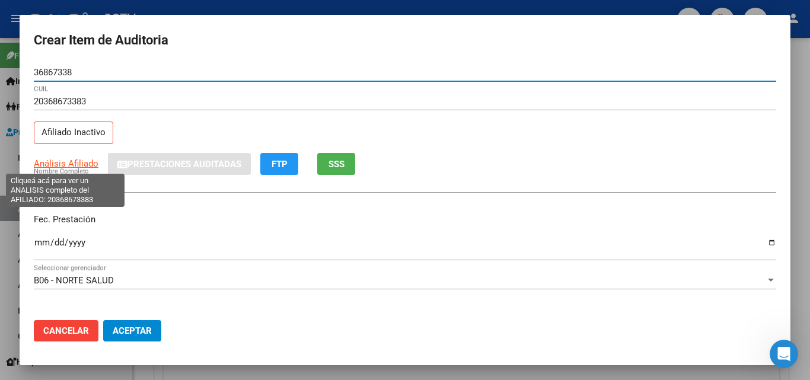
type input "36867338"
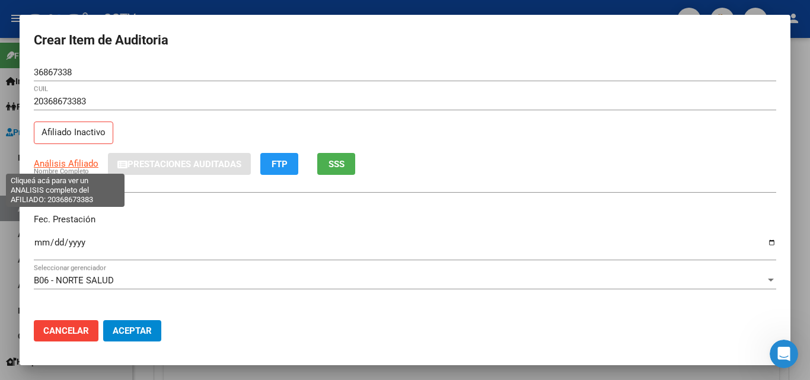
click at [79, 164] on span "Análisis Afiliado" at bounding box center [66, 163] width 65 height 11
type textarea "20368673383"
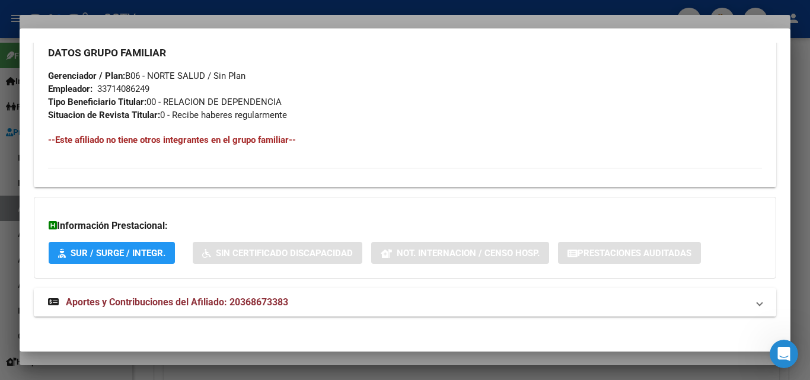
scroll to position [607, 0]
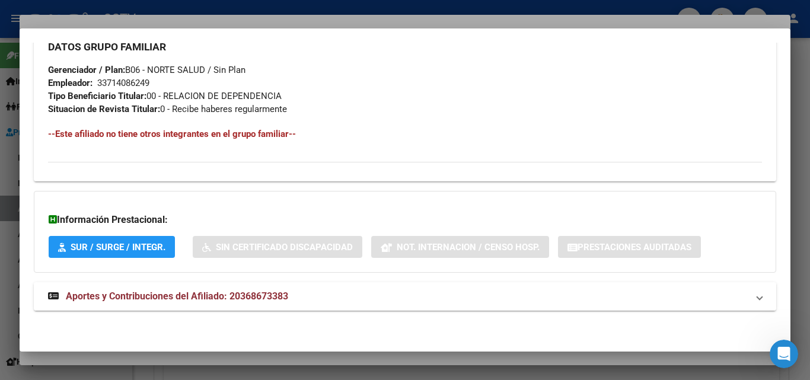
click at [189, 295] on span "Aportes y Contribuciones del Afiliado: 20368673383" at bounding box center [177, 296] width 222 height 11
click at [149, 305] on span "Aportes y Contribuciones del Afiliado: 20368673383" at bounding box center [177, 300] width 222 height 11
click at [170, 293] on span "Aportes y Contribuciones del Afiliado: 20368673383" at bounding box center [177, 296] width 222 height 11
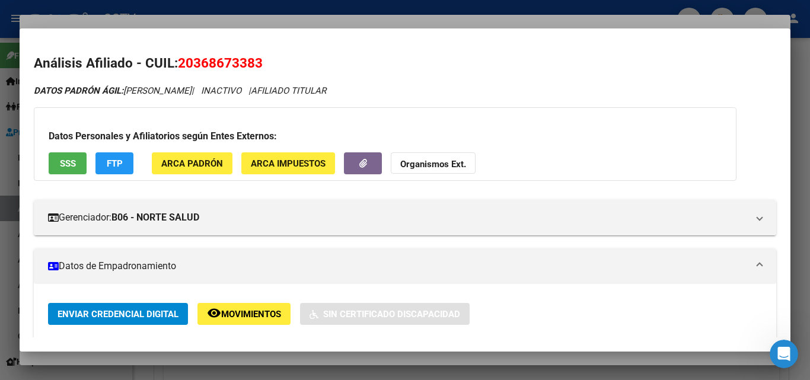
scroll to position [0, 0]
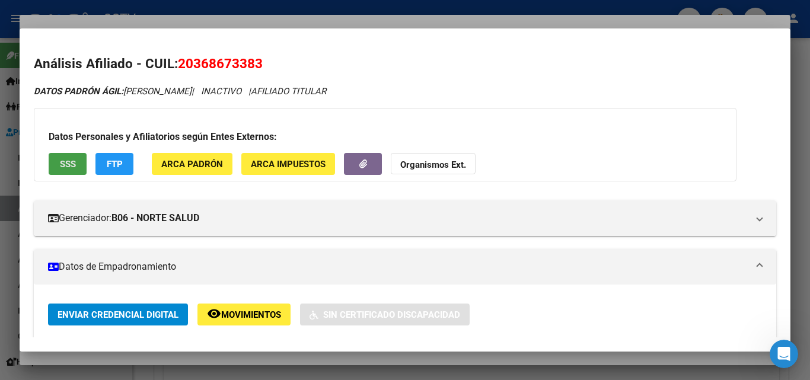
click at [66, 164] on span "SSS" at bounding box center [68, 164] width 16 height 11
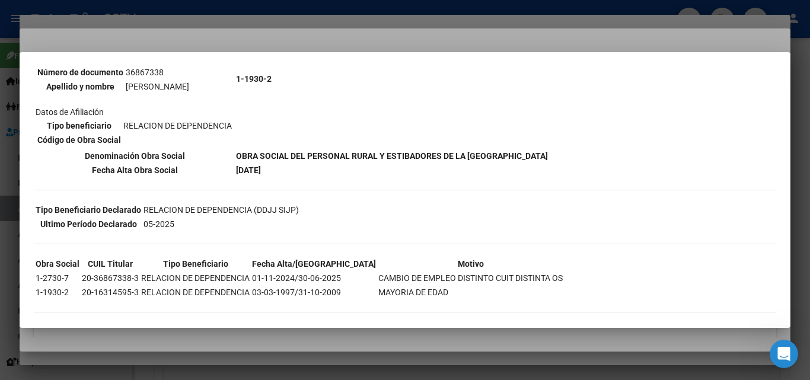
scroll to position [150, 0]
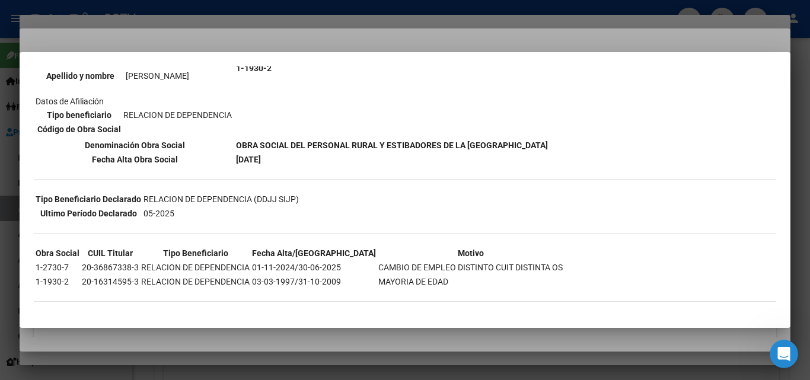
click at [328, 37] on div at bounding box center [405, 190] width 810 height 380
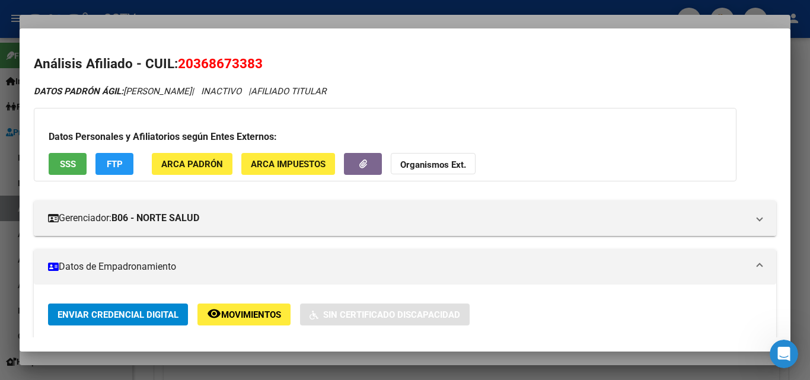
click at [228, 63] on span "20368673383" at bounding box center [220, 63] width 85 height 15
copy span "20368673383"
click at [703, 25] on div at bounding box center [405, 190] width 810 height 380
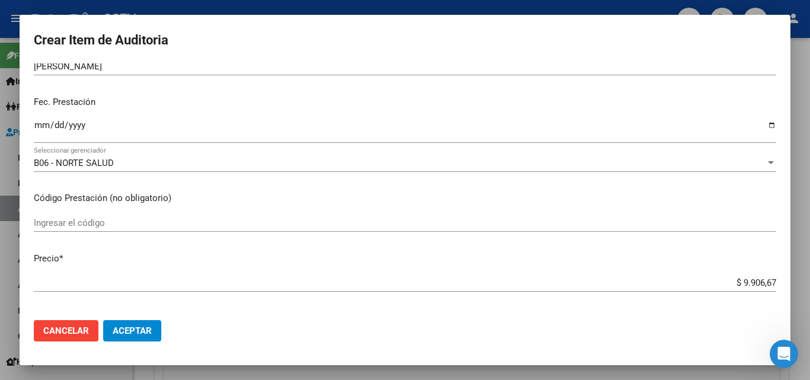
scroll to position [0, 0]
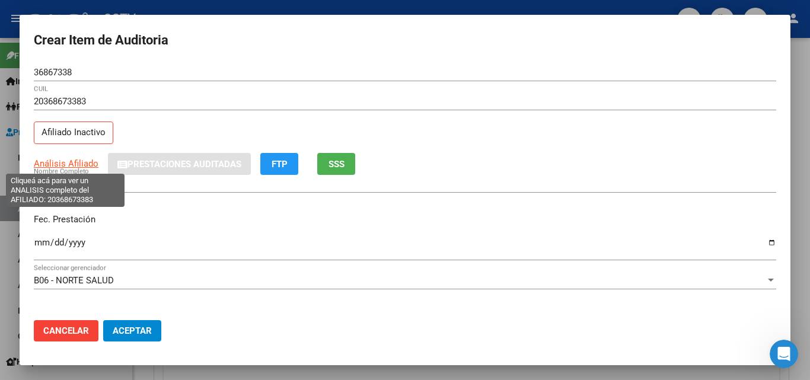
click at [71, 167] on span "Análisis Afiliado" at bounding box center [66, 163] width 65 height 11
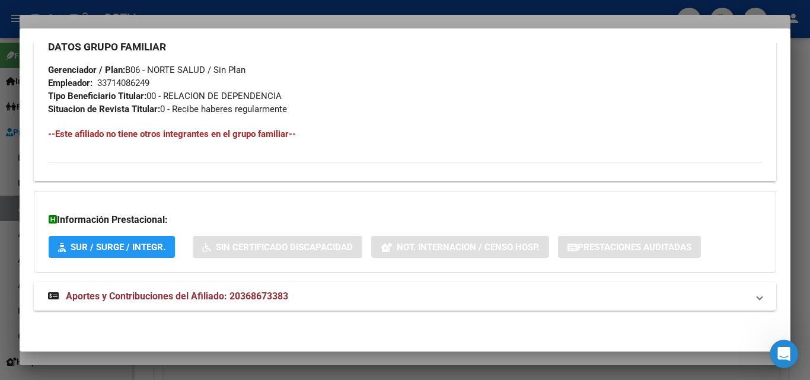
click at [162, 306] on mat-expansion-panel-header "Aportes y Contribuciones del Afiliado: 20368673383" at bounding box center [405, 296] width 742 height 28
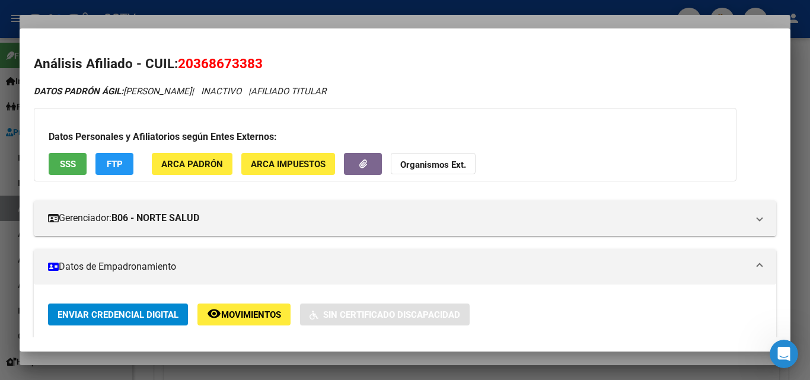
click at [202, 26] on div at bounding box center [405, 190] width 810 height 380
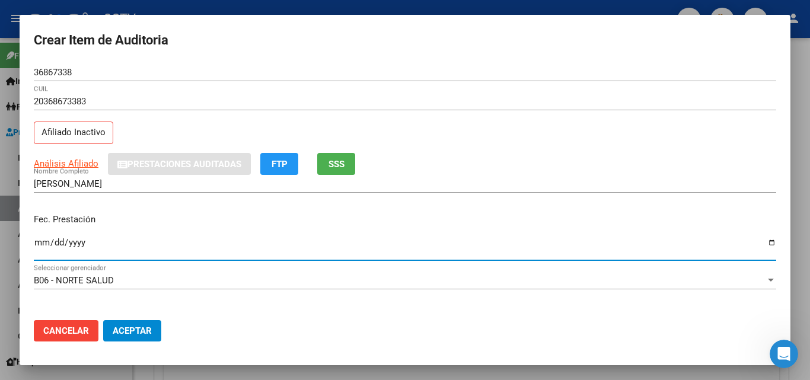
click at [43, 243] on input "Ingresar la fecha" at bounding box center [405, 247] width 742 height 19
type input "[DATE]"
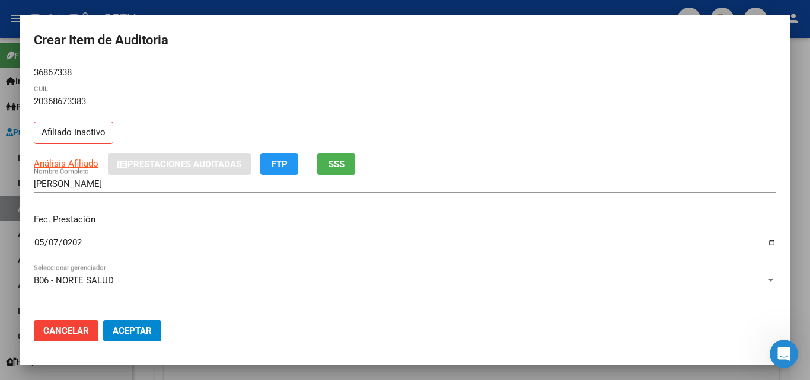
click at [308, 219] on p "Fec. Prestación" at bounding box center [405, 220] width 742 height 14
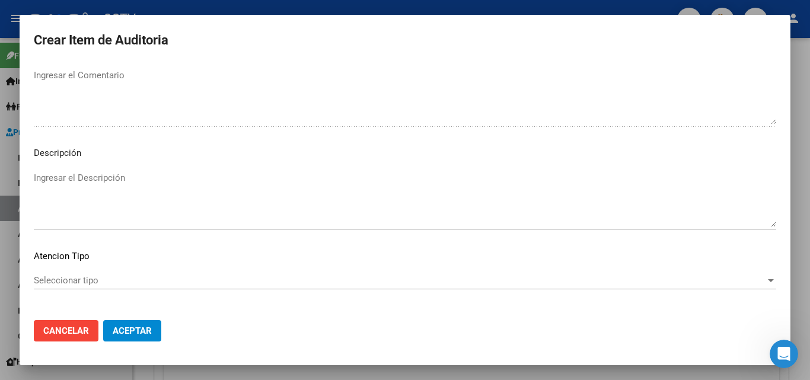
scroll to position [821, 0]
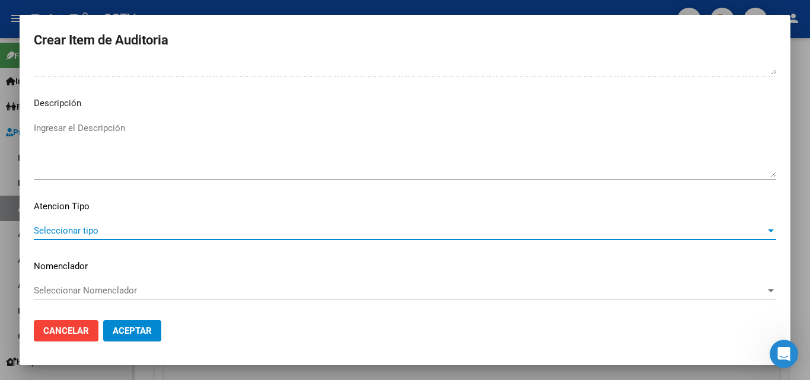
click at [82, 232] on span "Seleccionar tipo" at bounding box center [400, 230] width 732 height 11
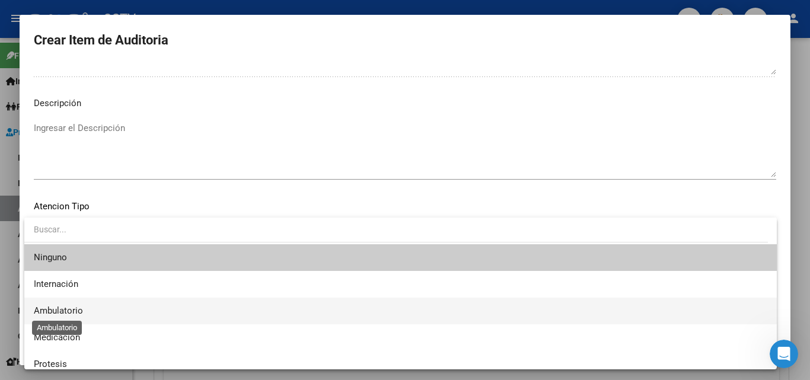
click at [66, 312] on span "Ambulatorio" at bounding box center [58, 310] width 49 height 11
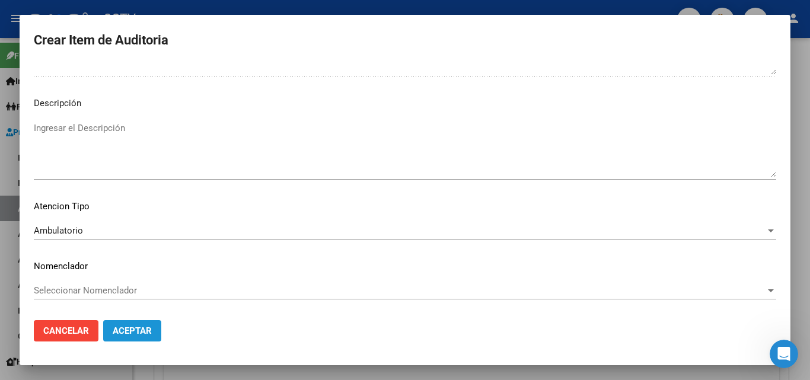
click at [141, 328] on span "Aceptar" at bounding box center [132, 330] width 39 height 11
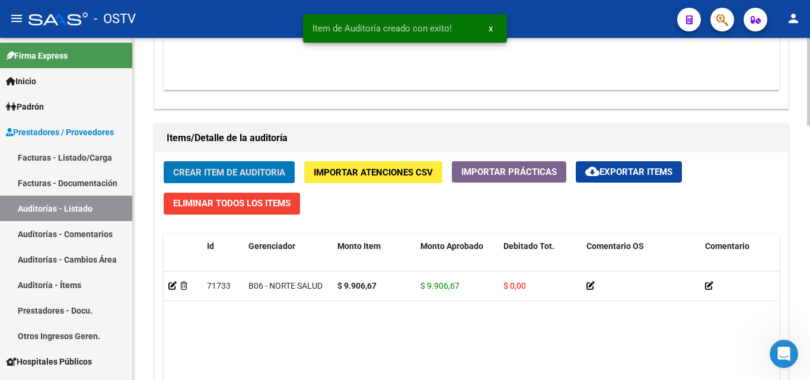
scroll to position [771, 0]
click at [541, 342] on datatable-body "71733 B06 - NORTE SALUD $ 9.906,67 $ 9.906,67 $ 0,00 20368673383 36867338 [PERS…" at bounding box center [471, 371] width 615 height 199
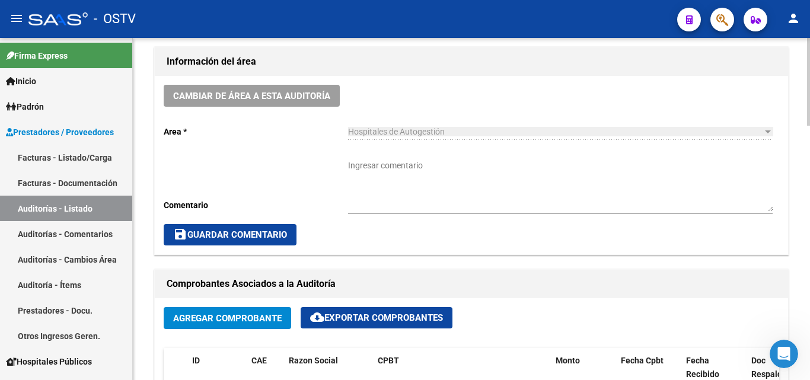
scroll to position [356, 0]
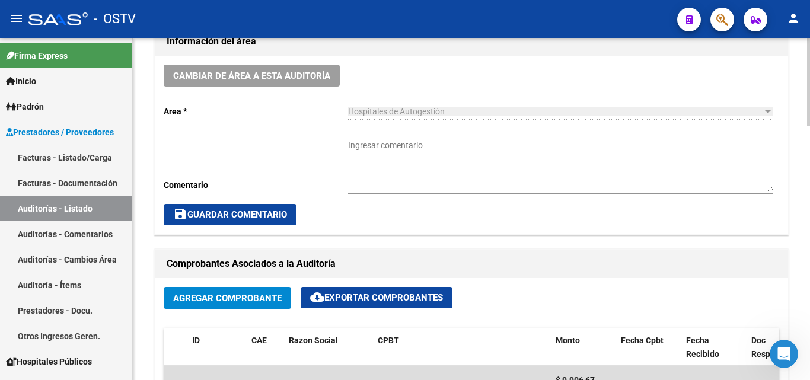
click at [383, 156] on textarea "Ingresar comentario" at bounding box center [560, 165] width 424 height 52
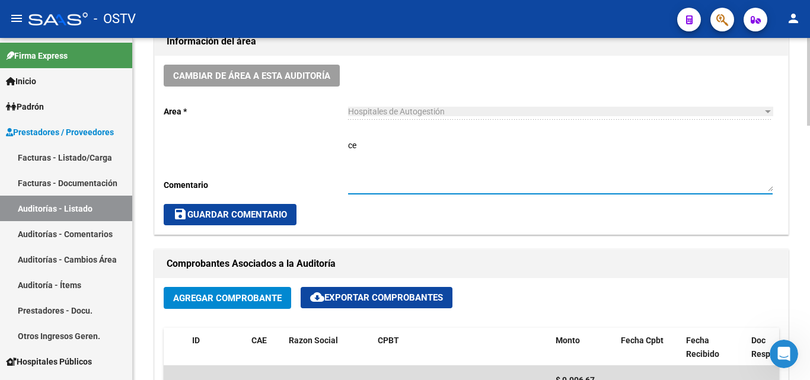
type textarea "c"
type textarea "CERRADA"
click at [280, 212] on span "save Guardar Comentario" at bounding box center [230, 214] width 114 height 11
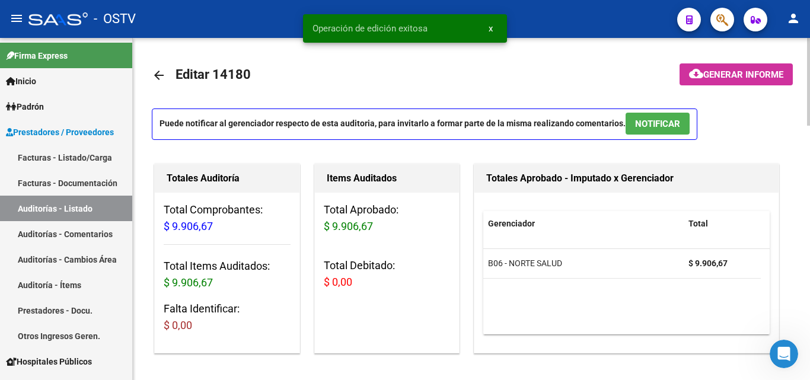
scroll to position [0, 0]
click at [157, 77] on mat-icon "arrow_back" at bounding box center [159, 76] width 14 height 14
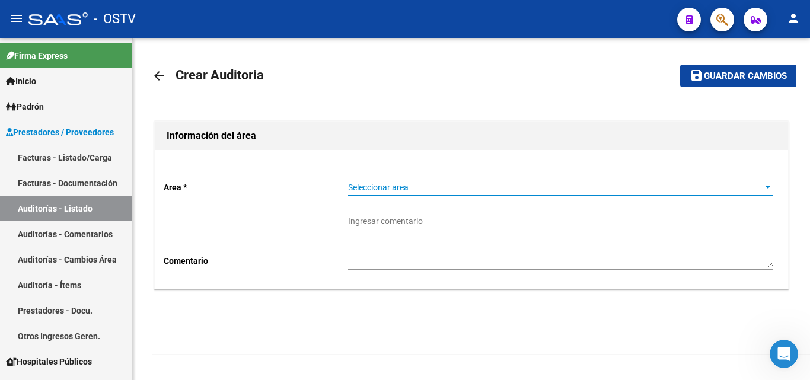
click at [402, 190] on span "Seleccionar area" at bounding box center [555, 188] width 414 height 10
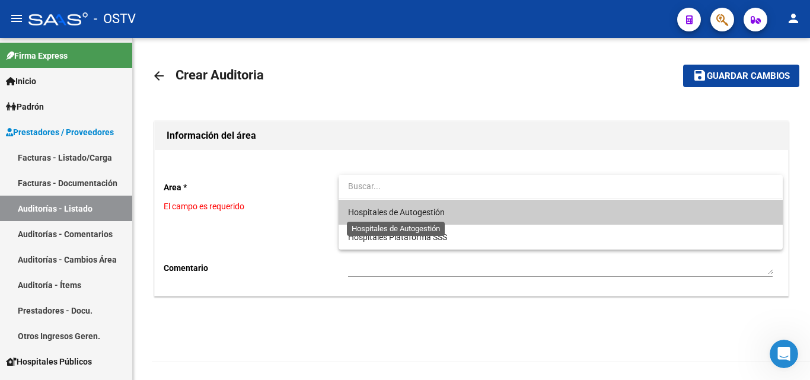
click at [396, 215] on span "Hospitales de Autogestión" at bounding box center [396, 212] width 97 height 9
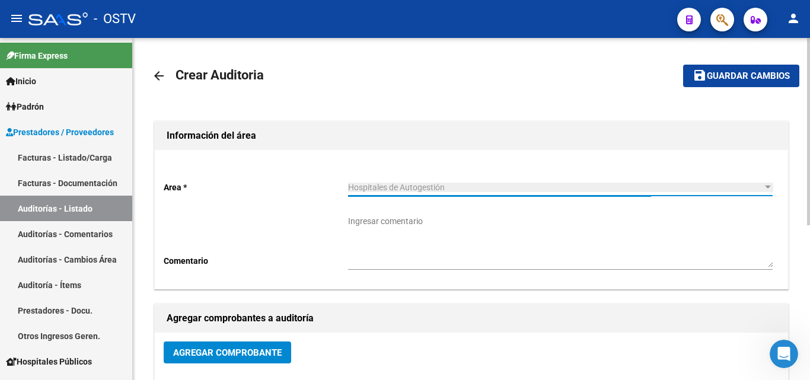
click at [270, 354] on span "Agregar Comprobante" at bounding box center [227, 352] width 108 height 11
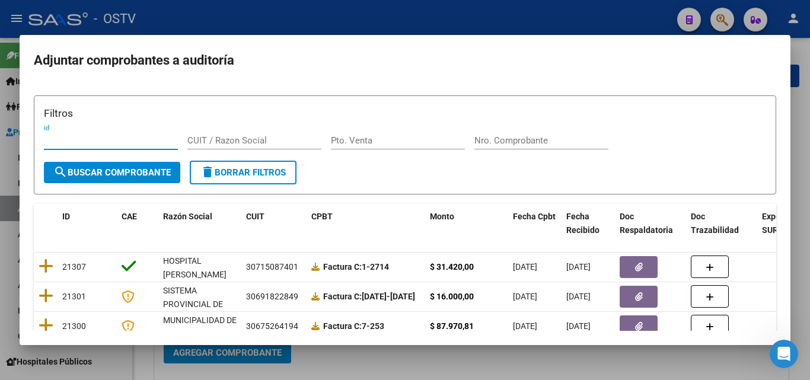
click at [483, 143] on input "Nro. Comprobante" at bounding box center [541, 140] width 134 height 11
paste input "506"
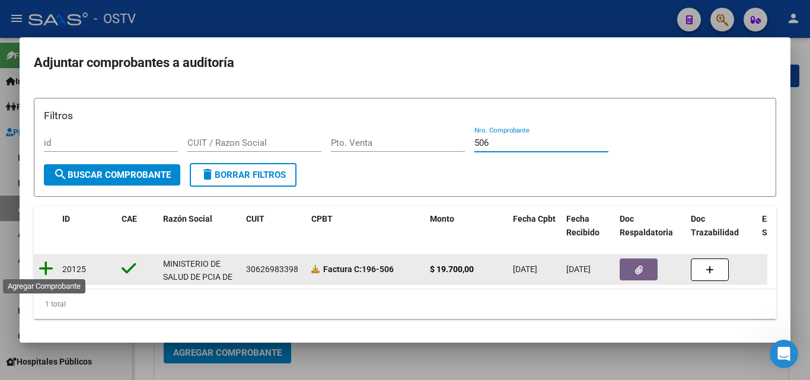
type input "506"
click at [43, 267] on icon at bounding box center [46, 268] width 15 height 17
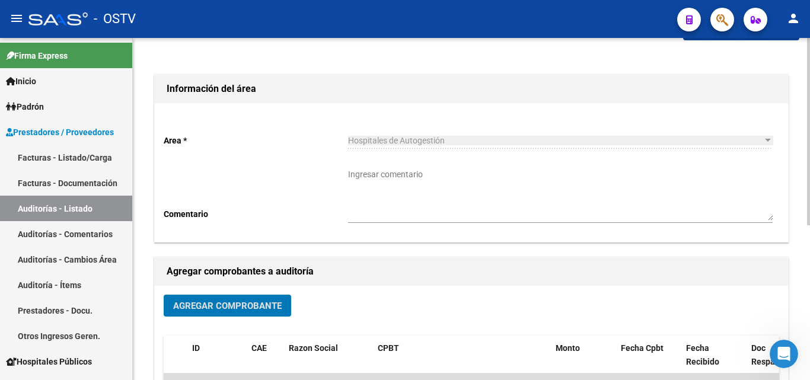
scroll to position [283, 0]
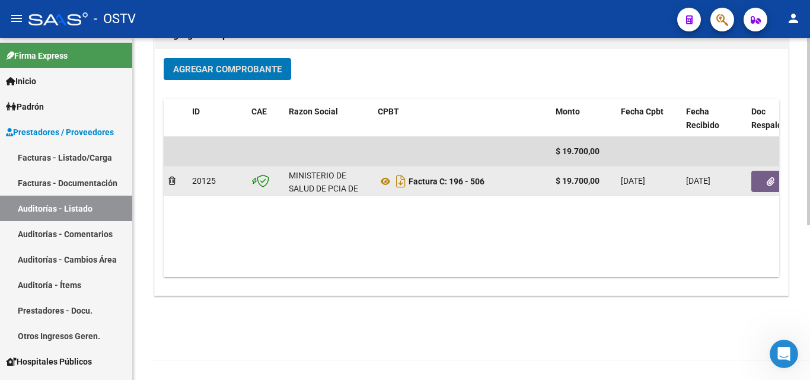
click at [768, 178] on icon "button" at bounding box center [771, 181] width 8 height 9
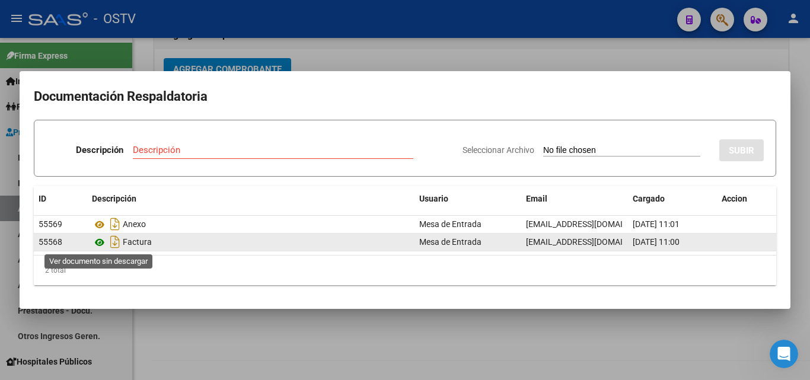
click at [103, 238] on icon at bounding box center [99, 242] width 15 height 14
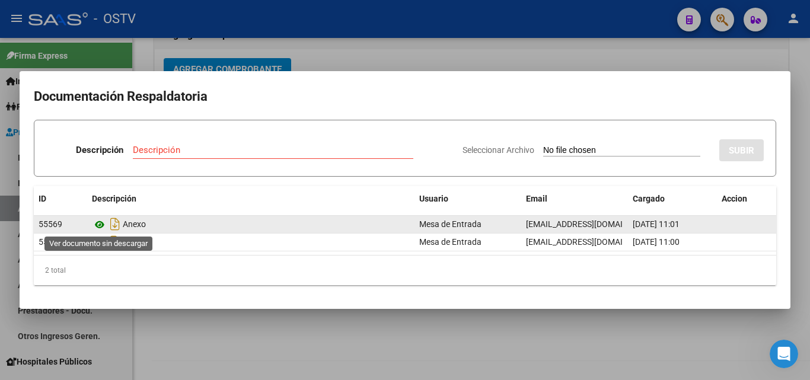
click at [104, 224] on icon at bounding box center [99, 225] width 15 height 14
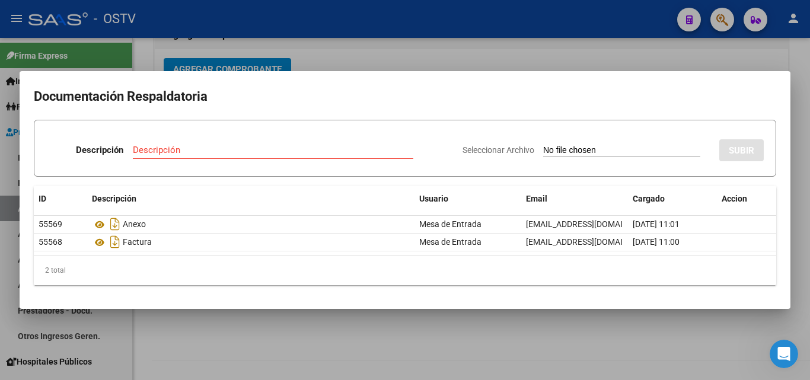
click at [752, 60] on div at bounding box center [405, 190] width 810 height 380
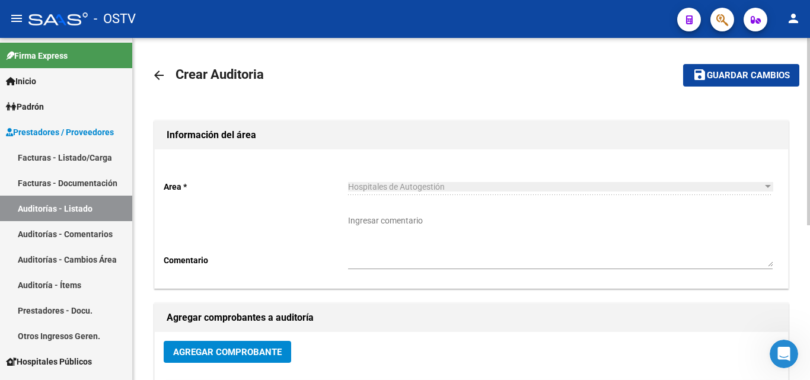
scroll to position [0, 0]
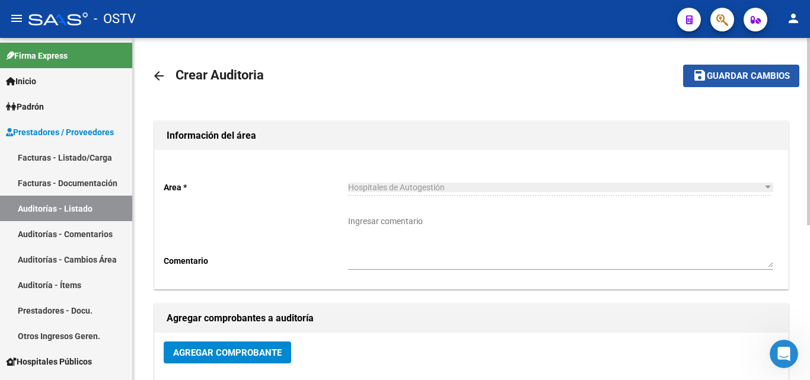
click at [745, 69] on button "save Guardar cambios" at bounding box center [741, 76] width 116 height 22
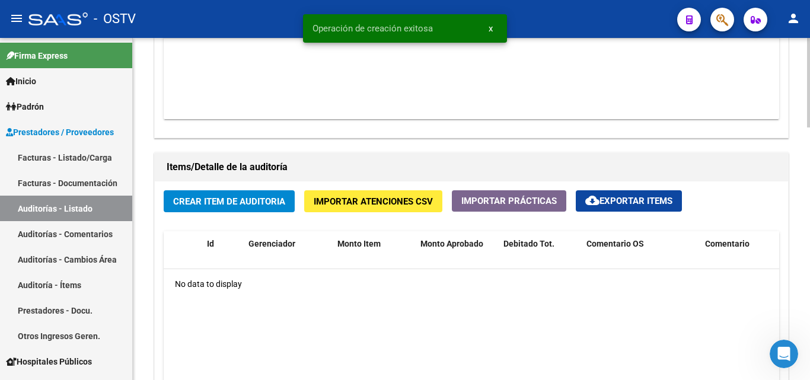
scroll to position [830, 0]
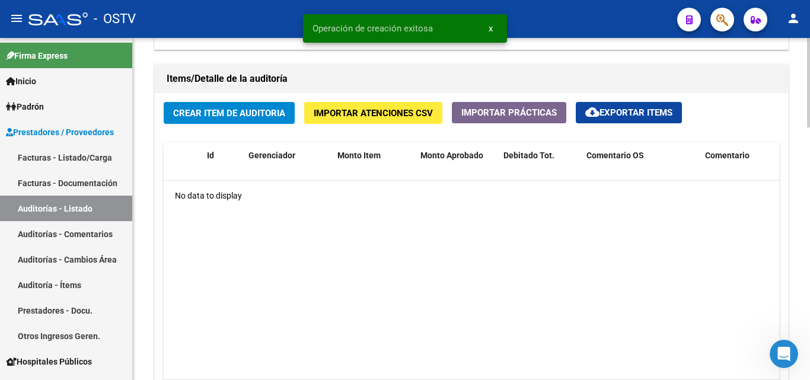
click at [206, 120] on button "Crear Item de Auditoria" at bounding box center [229, 113] width 131 height 22
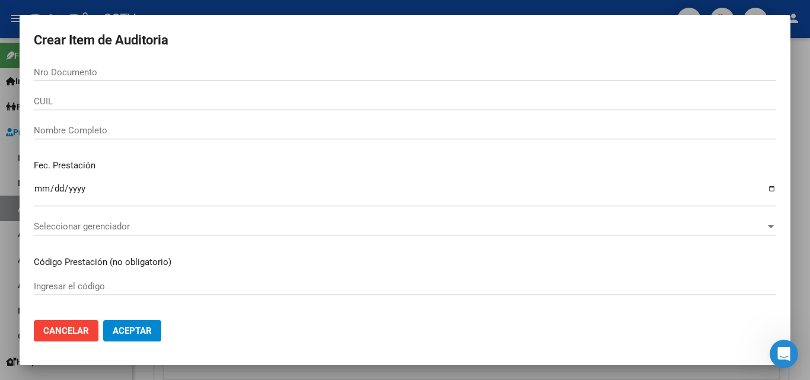
click at [172, 11] on div at bounding box center [405, 190] width 810 height 380
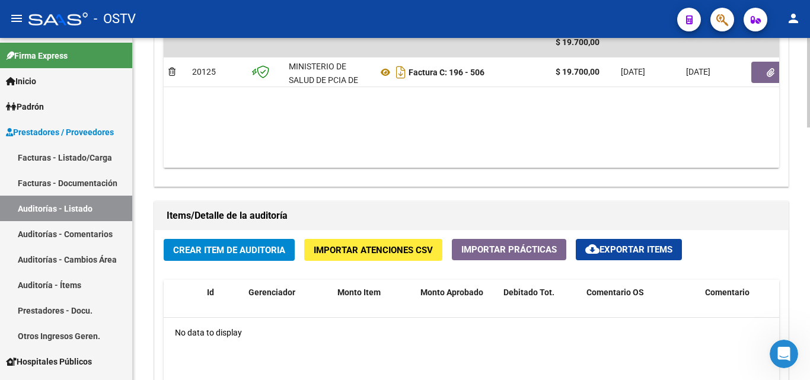
scroll to position [711, 0]
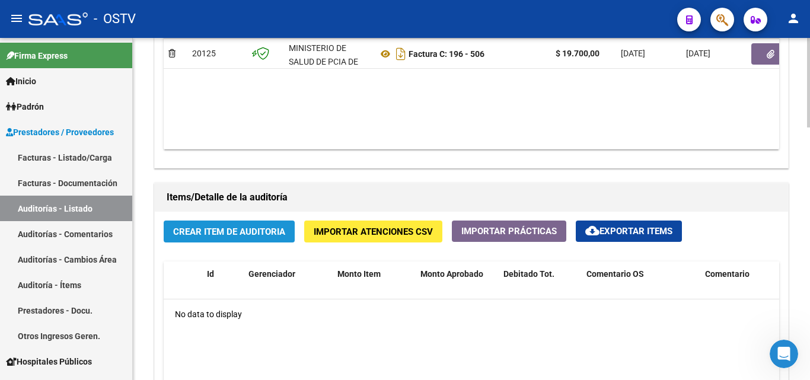
click at [267, 238] on button "Crear Item de Auditoria" at bounding box center [229, 232] width 131 height 22
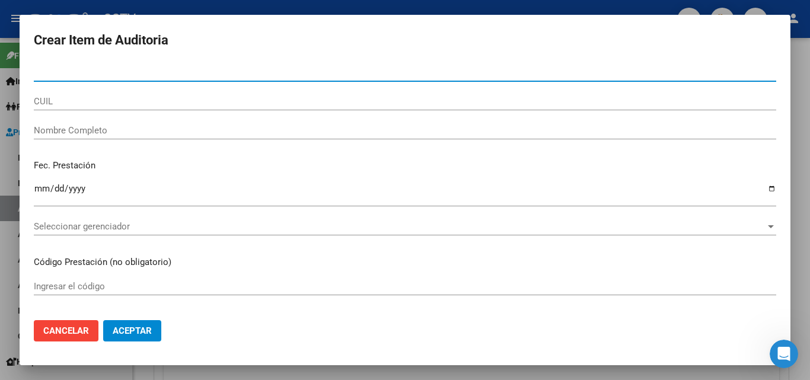
type input "29183320"
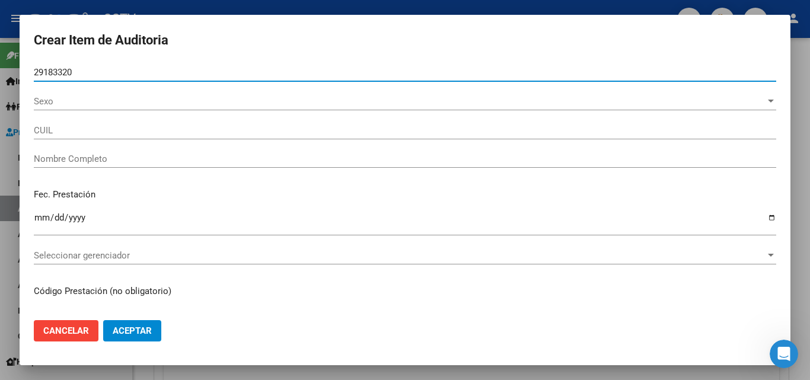
type input "27291833204"
type input "[PERSON_NAME] [PERSON_NAME]"
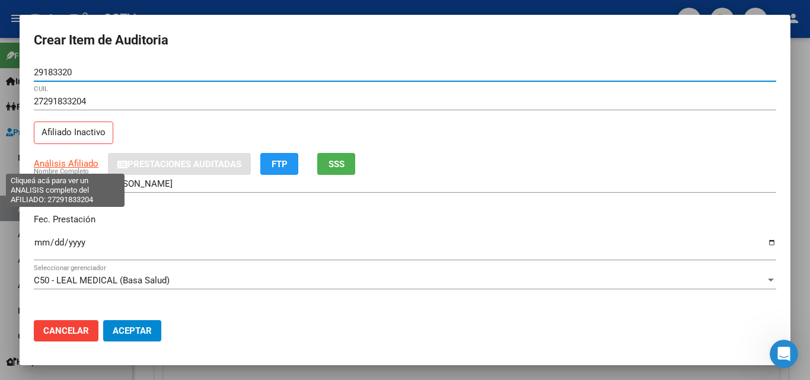
type input "29183320"
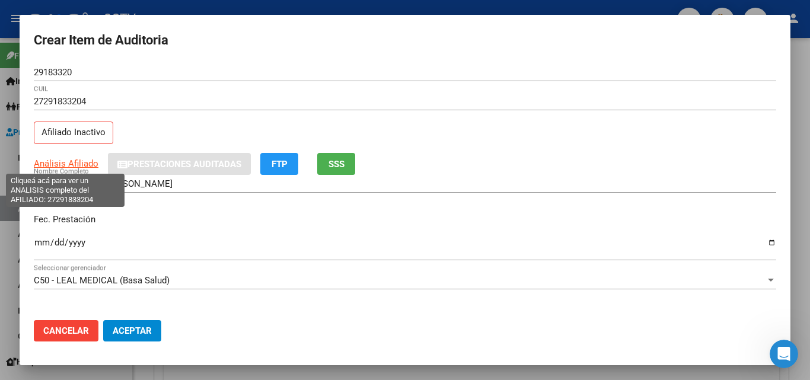
click at [78, 164] on span "Análisis Afiliado" at bounding box center [66, 163] width 65 height 11
type textarea "27291833204"
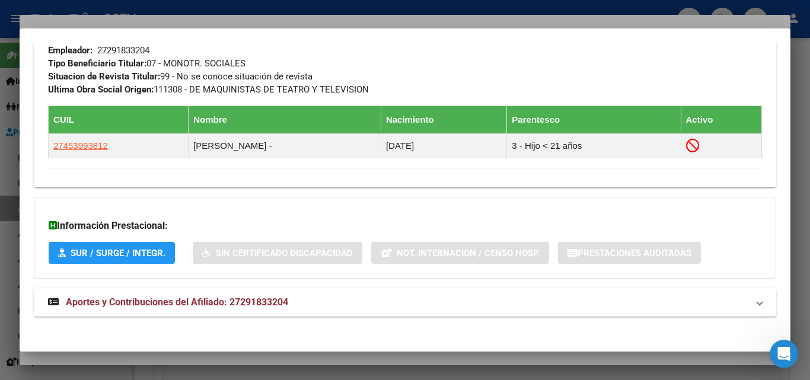
scroll to position [646, 0]
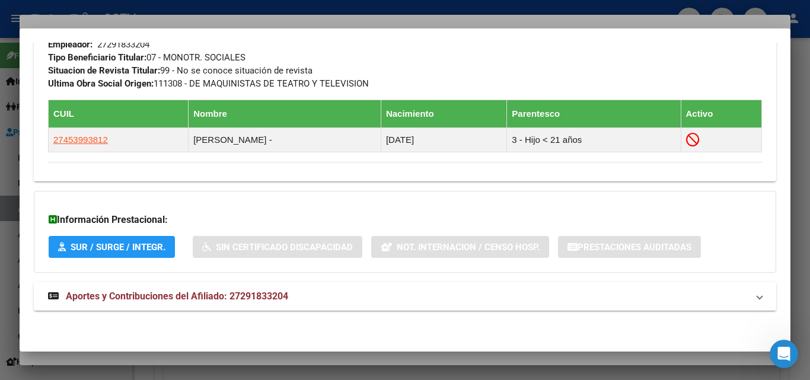
click at [118, 292] on span "Aportes y Contribuciones del Afiliado: 27291833204" at bounding box center [177, 296] width 222 height 11
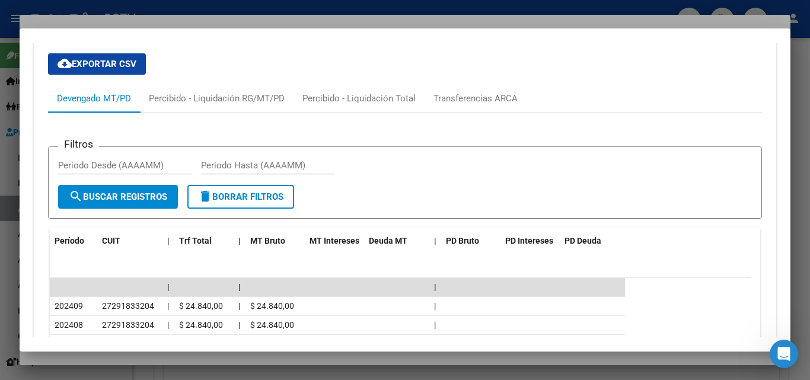
scroll to position [882, 0]
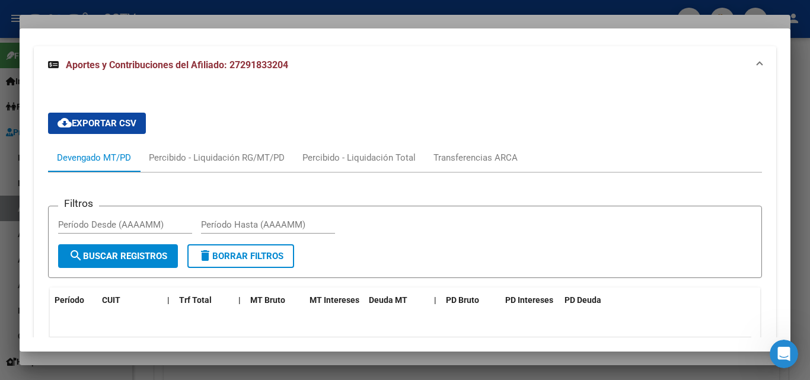
click at [122, 259] on span "search Buscar Registros" at bounding box center [118, 256] width 98 height 11
click at [122, 222] on input "Período Desde (AAAAMM)" at bounding box center [125, 224] width 134 height 11
type input "0"
type input "202405"
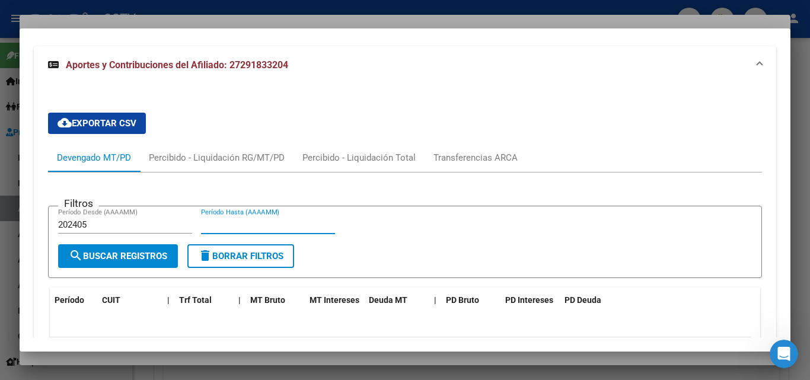
click at [284, 224] on input "Período Hasta (AAAAMM)" at bounding box center [268, 224] width 134 height 11
type input "202407"
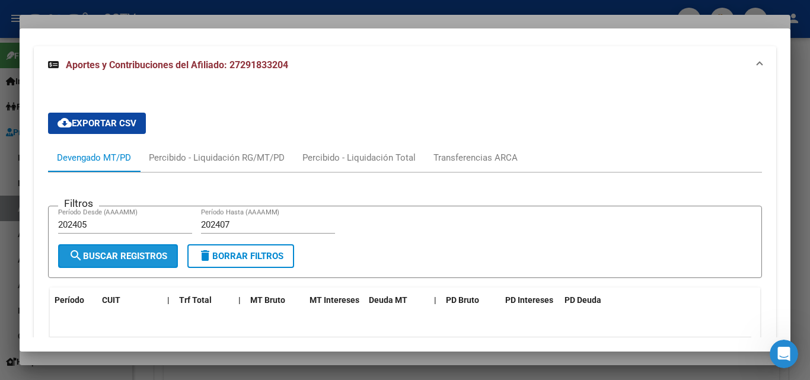
click at [136, 260] on span "search Buscar Registros" at bounding box center [118, 256] width 98 height 11
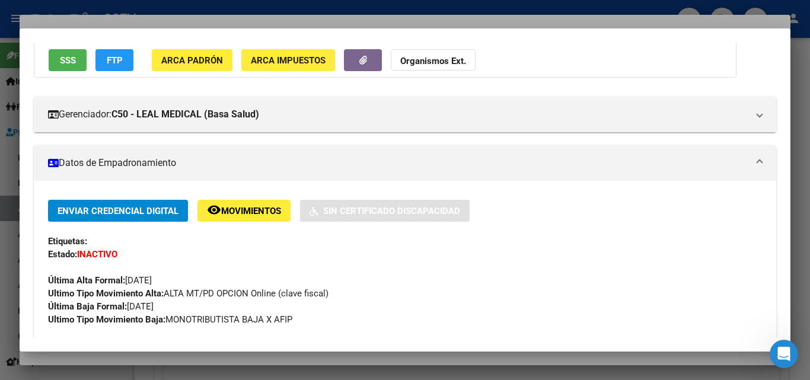
scroll to position [97, 0]
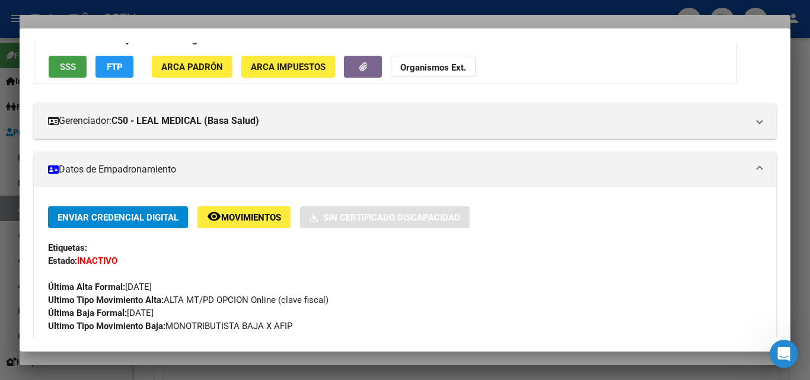
click at [72, 60] on button "SSS" at bounding box center [68, 67] width 38 height 22
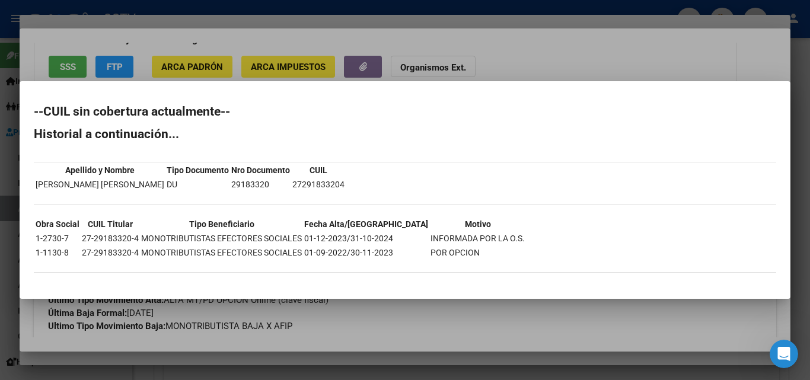
click at [174, 315] on div at bounding box center [405, 190] width 810 height 380
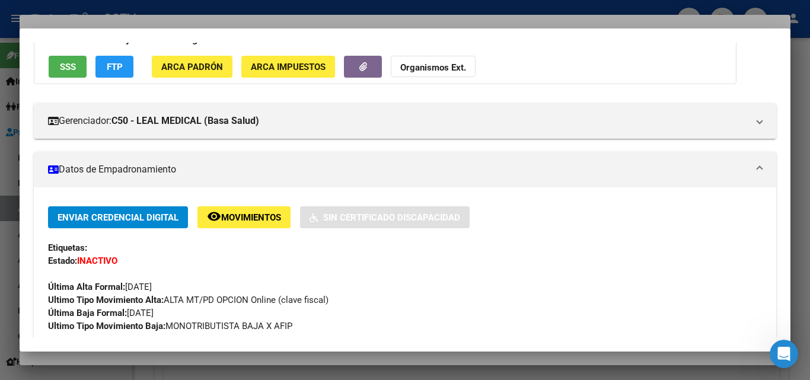
click at [632, 23] on div at bounding box center [405, 190] width 810 height 380
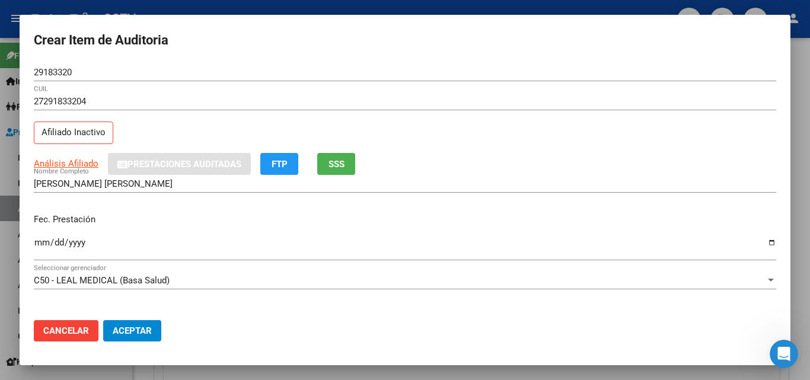
click at [35, 241] on input "Ingresar la fecha" at bounding box center [405, 247] width 742 height 19
click at [384, 220] on p "Fec. Prestación" at bounding box center [405, 220] width 742 height 14
click at [292, 8] on div at bounding box center [405, 190] width 810 height 380
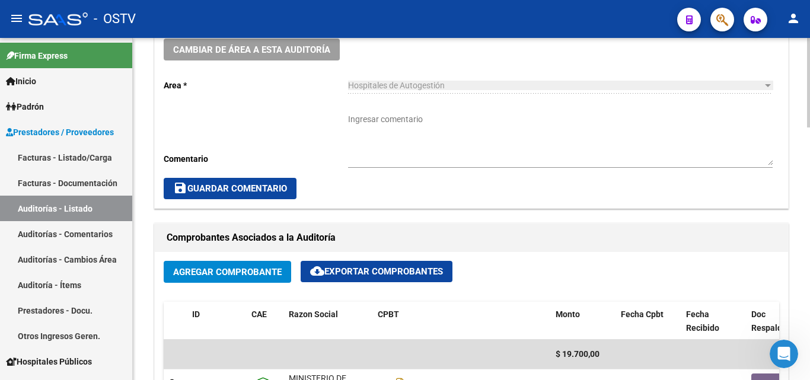
scroll to position [356, 0]
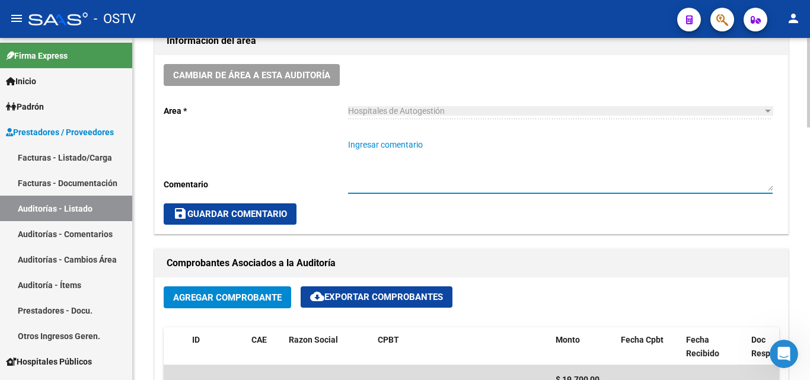
click at [404, 158] on textarea "Ingresar comentario" at bounding box center [560, 165] width 424 height 52
type textarea "EN ANALISIS"
click at [214, 213] on span "save Guardar Comentario" at bounding box center [230, 214] width 114 height 11
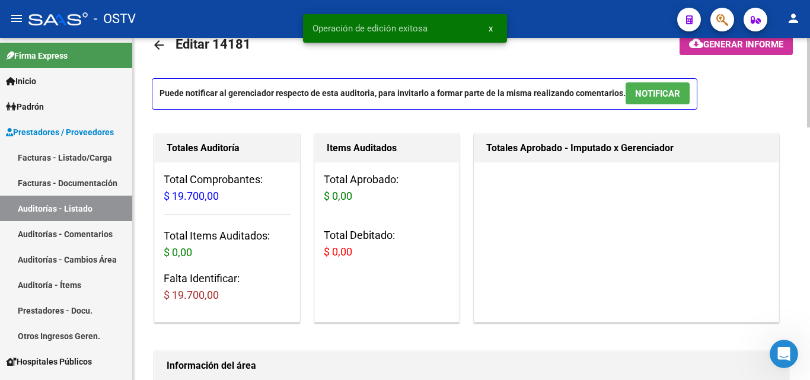
scroll to position [0, 0]
